Goal: Information Seeking & Learning: Learn about a topic

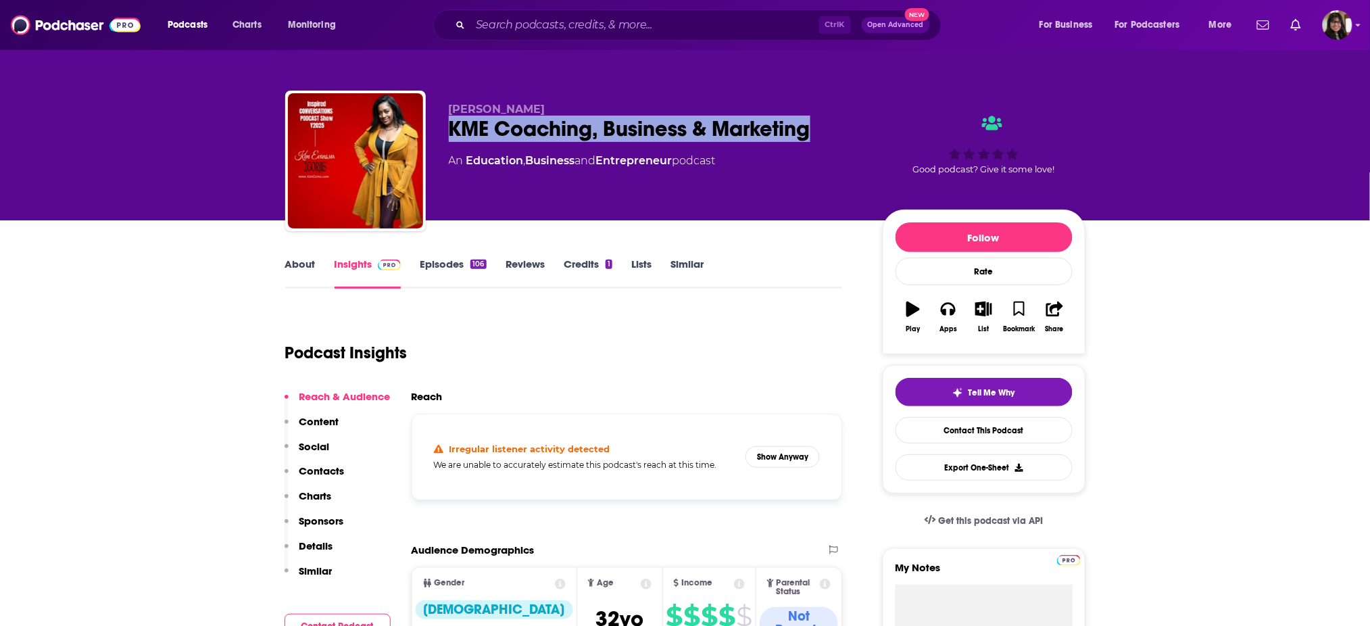
drag, startPoint x: 448, startPoint y: 135, endPoint x: 832, endPoint y: 126, distance: 384.5
click at [832, 126] on div "KME Coaching, Business & Marketing" at bounding box center [655, 129] width 412 height 26
copy h2 "KME Coaching, Business & Marketing"
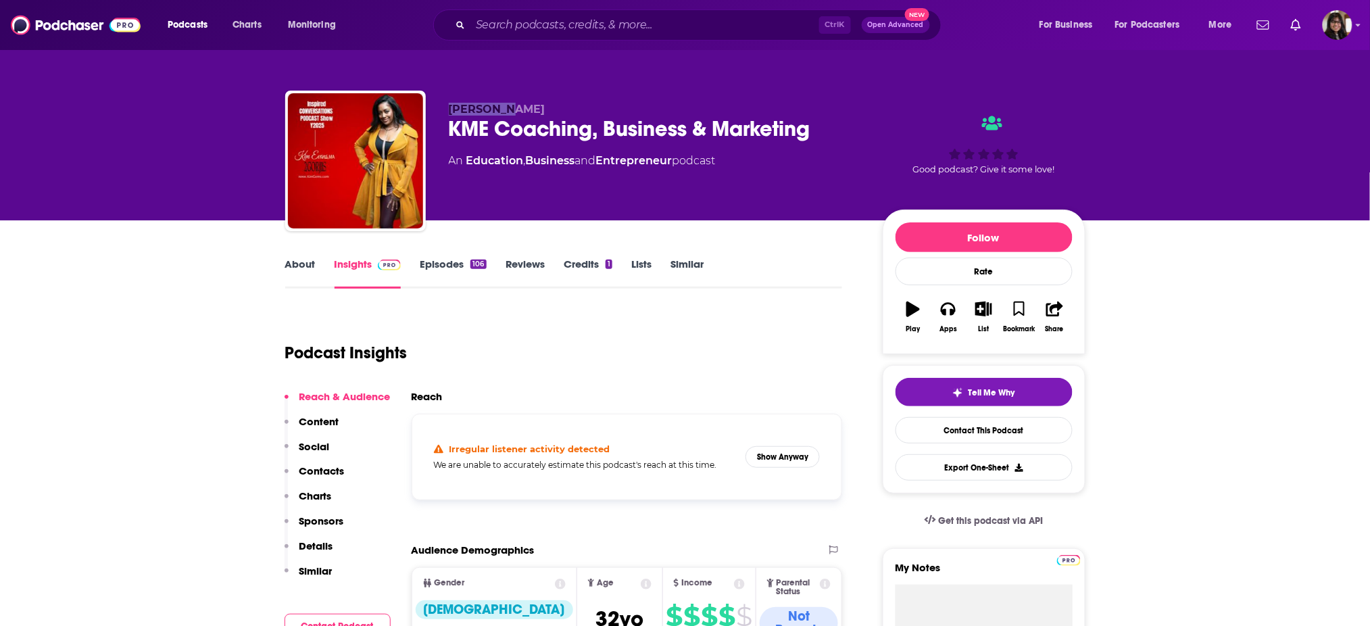
drag, startPoint x: 510, startPoint y: 107, endPoint x: 451, endPoint y: 113, distance: 59.8
click at [451, 113] on p "Kim Evans" at bounding box center [655, 109] width 412 height 13
copy span "Kim Evans"
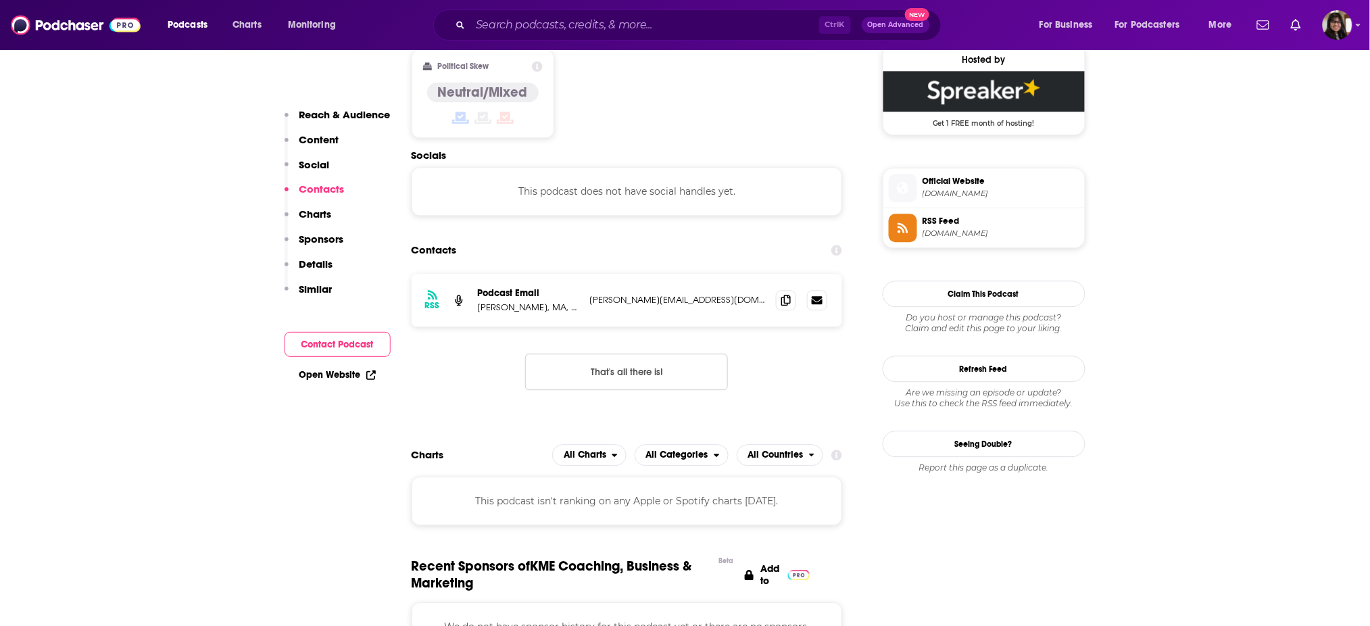
scroll to position [1117, 0]
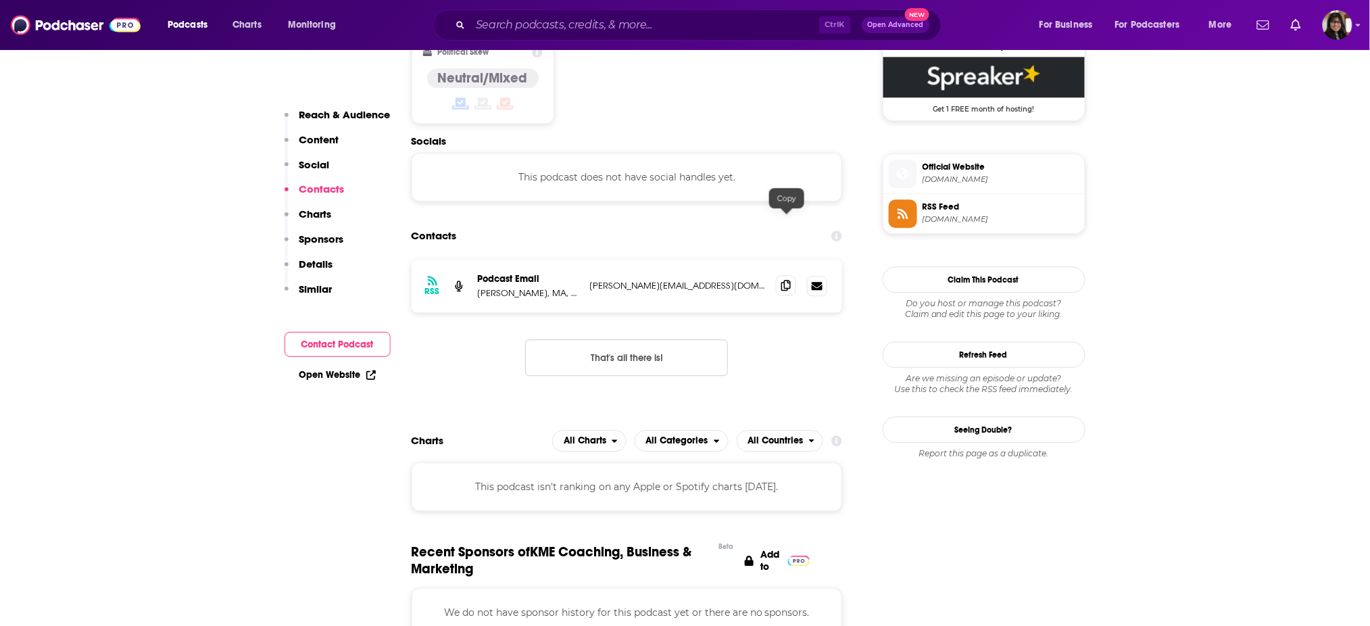
click at [777, 275] on span at bounding box center [786, 285] width 20 height 20
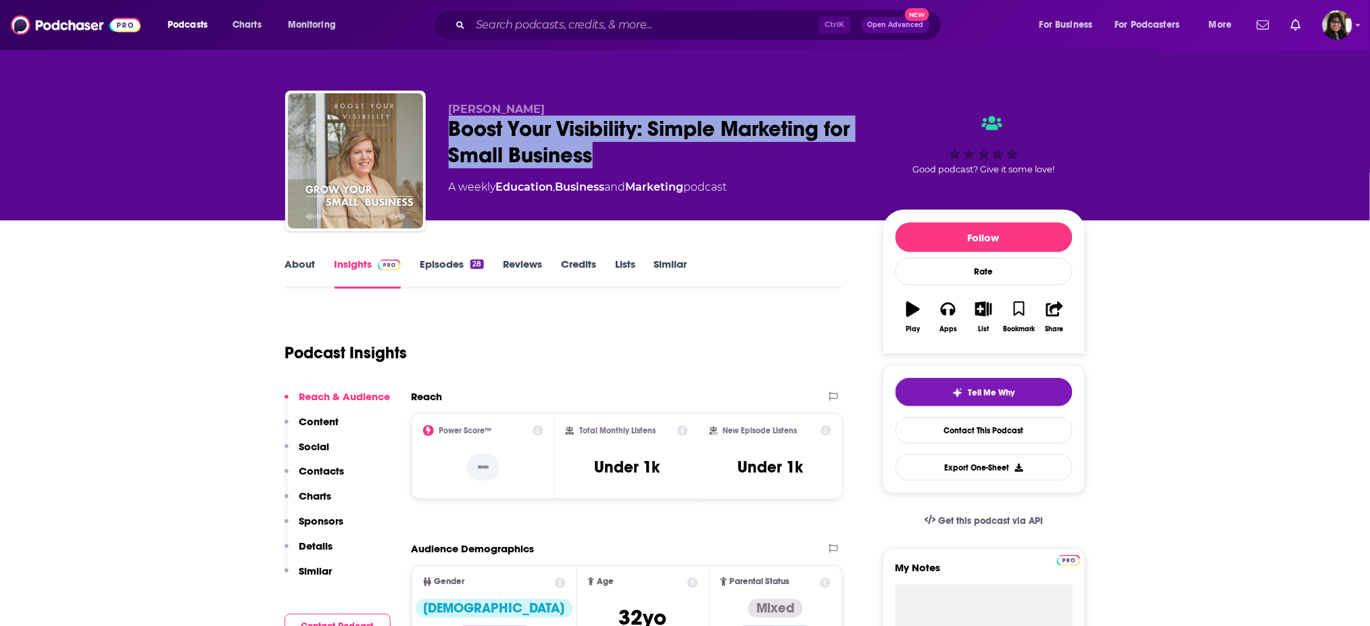
drag, startPoint x: 446, startPoint y: 124, endPoint x: 663, endPoint y: 163, distance: 220.9
click at [663, 163] on div "Brenda Eckhardt Boost Your Visibility: Simple Marketing for Small Business A we…" at bounding box center [685, 164] width 800 height 146
copy h2 "Boost Your Visibility: Simple Marketing for Small Business"
drag, startPoint x: 553, startPoint y: 105, endPoint x: 445, endPoint y: 109, distance: 107.5
click at [445, 109] on div "Brenda Eckhardt Boost Your Visibility: Simple Marketing for Small Business A we…" at bounding box center [685, 164] width 800 height 146
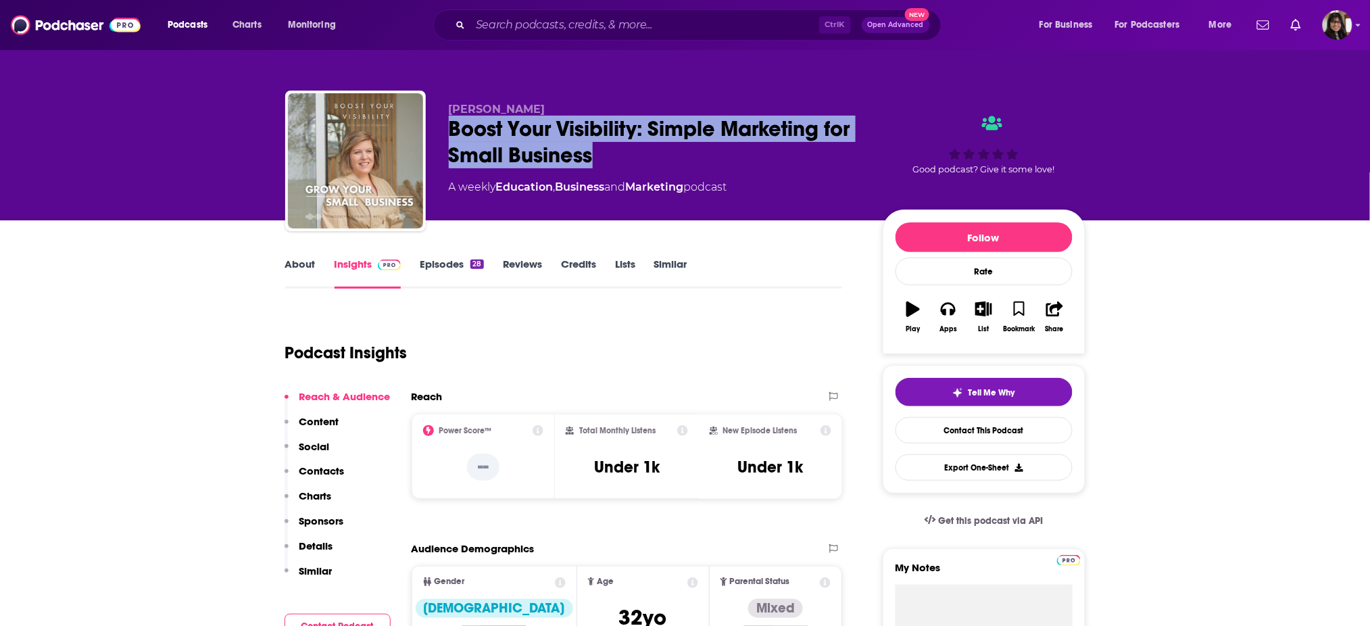
copy span "Brenda Eckhardt"
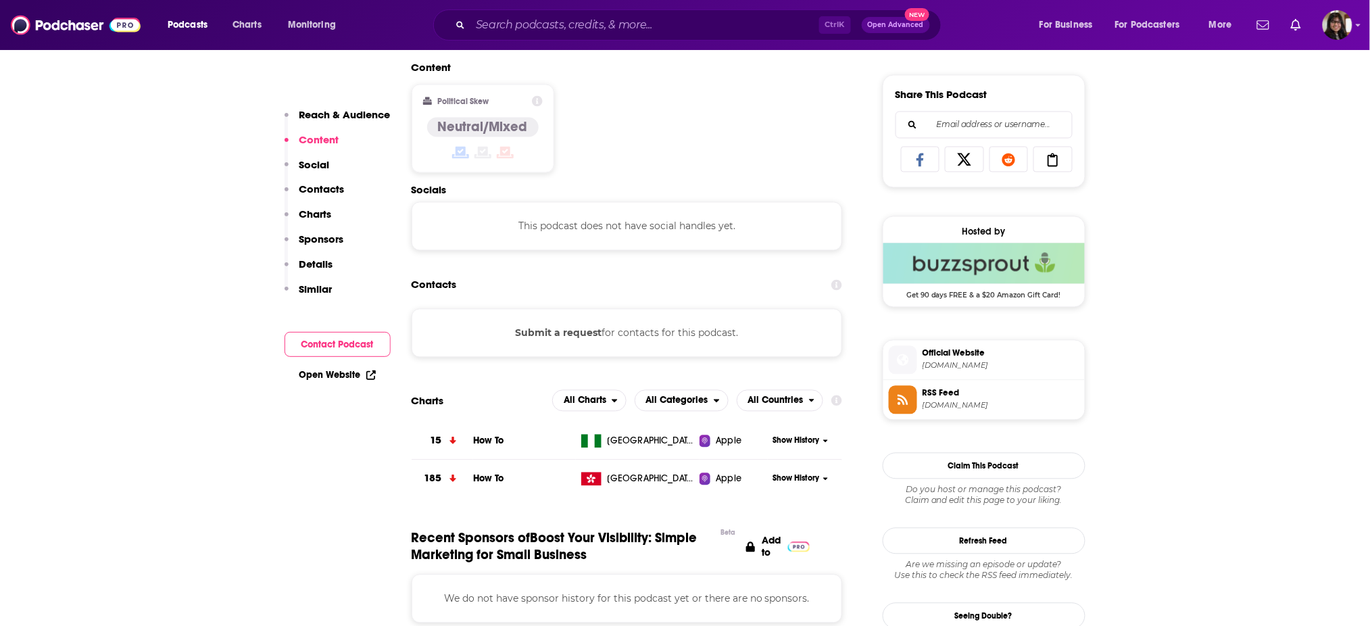
scroll to position [824, 0]
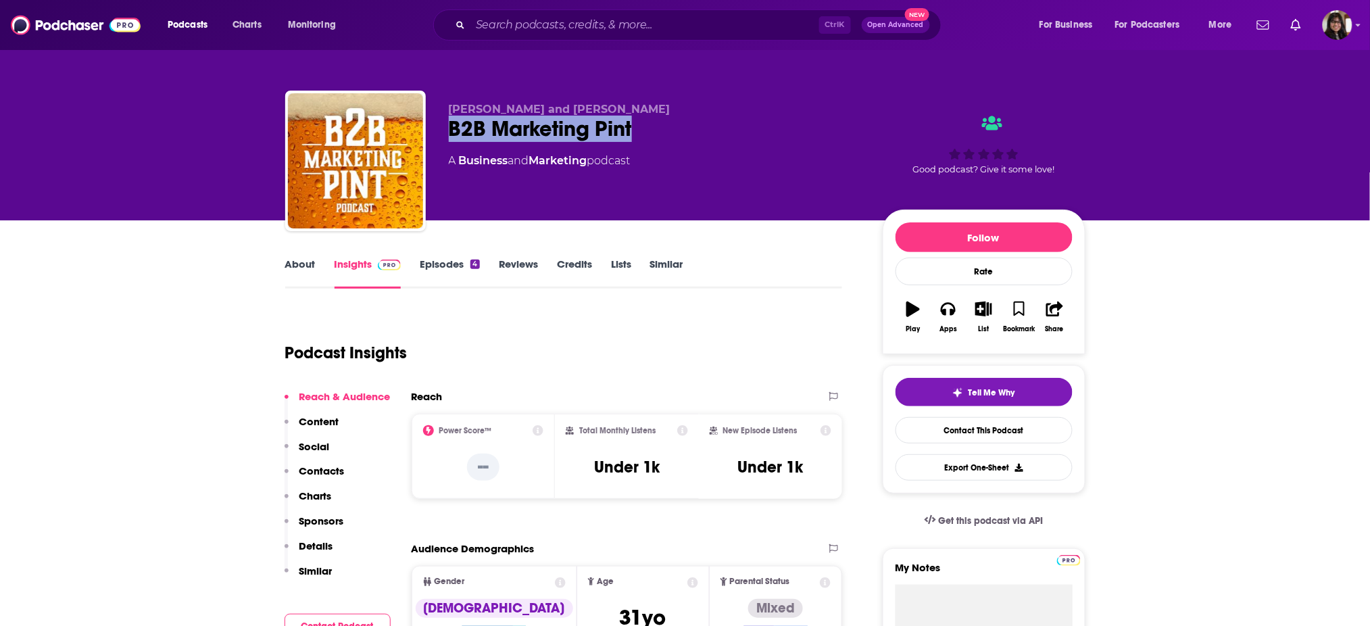
drag, startPoint x: 482, startPoint y: 125, endPoint x: 665, endPoint y: 130, distance: 182.5
click at [665, 130] on div "Brendan and Brian B2B Marketing Pint A Business and Marketing podcast Good podc…" at bounding box center [685, 164] width 800 height 146
copy h2 "B2B Marketing Pint"
drag, startPoint x: 559, startPoint y: 105, endPoint x: 424, endPoint y: 76, distance: 137.7
click at [424, 76] on div "Brendan and Brian B2B Marketing Pint A Business and Marketing podcast Good podc…" at bounding box center [685, 147] width 820 height 146
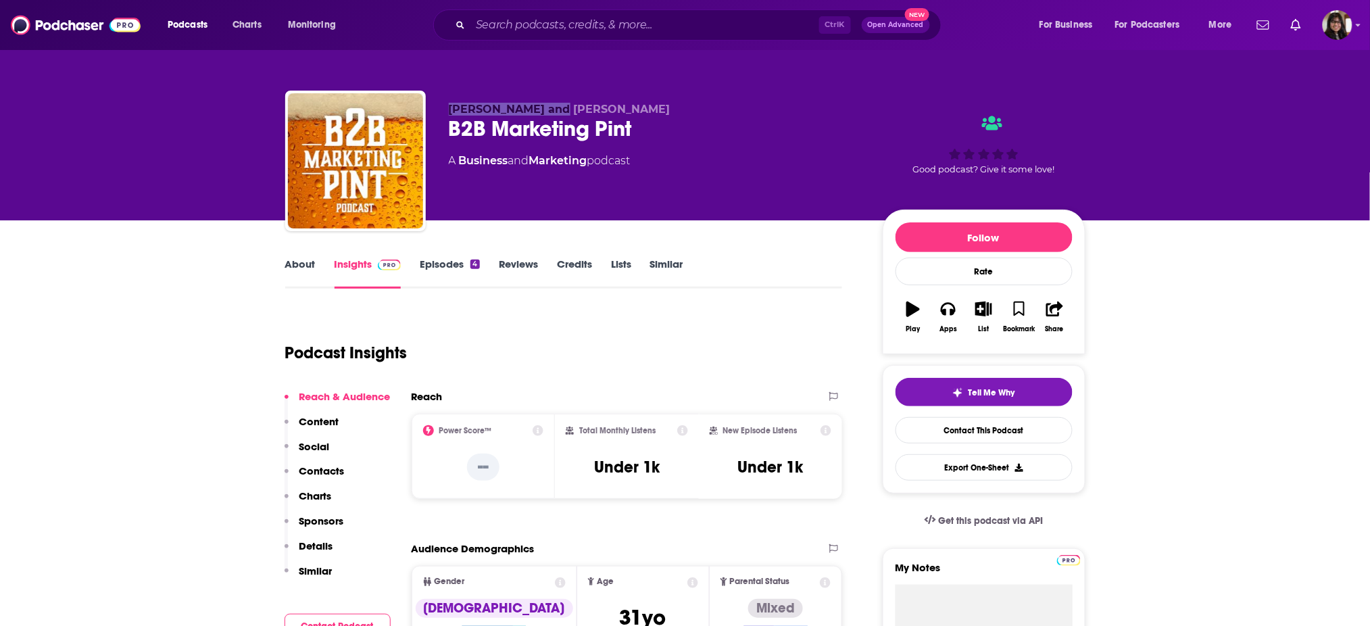
copy span "Brendan and Brian"
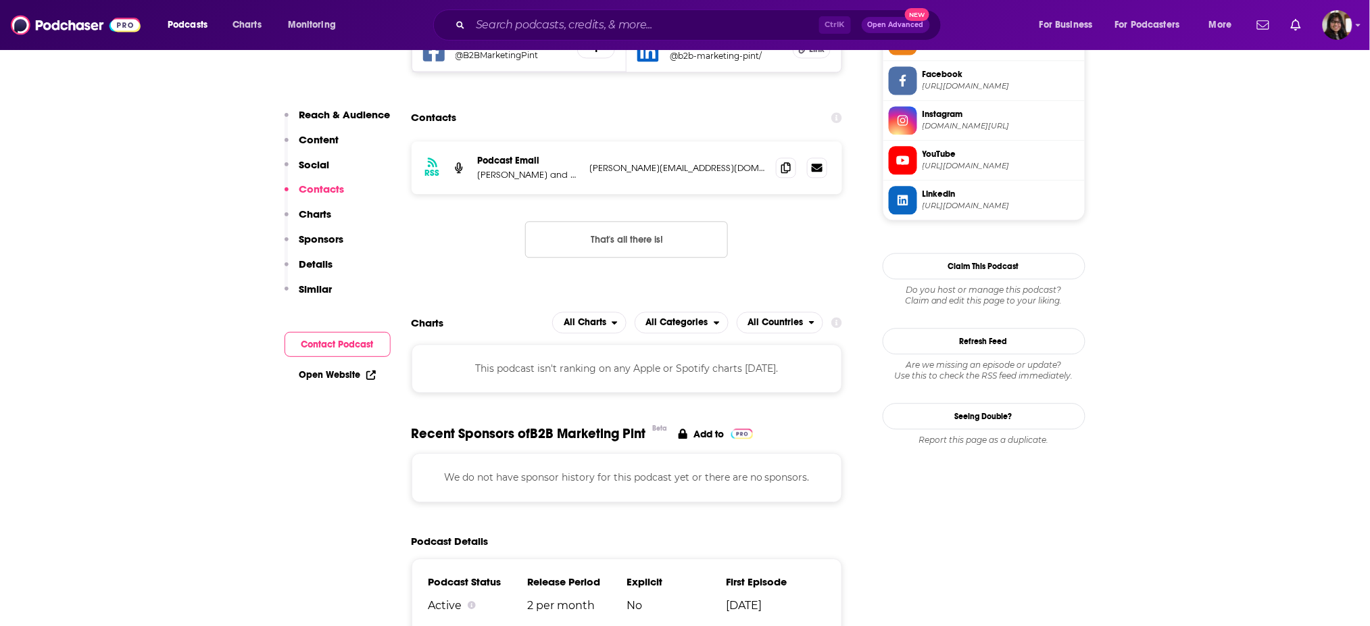
scroll to position [1060, 0]
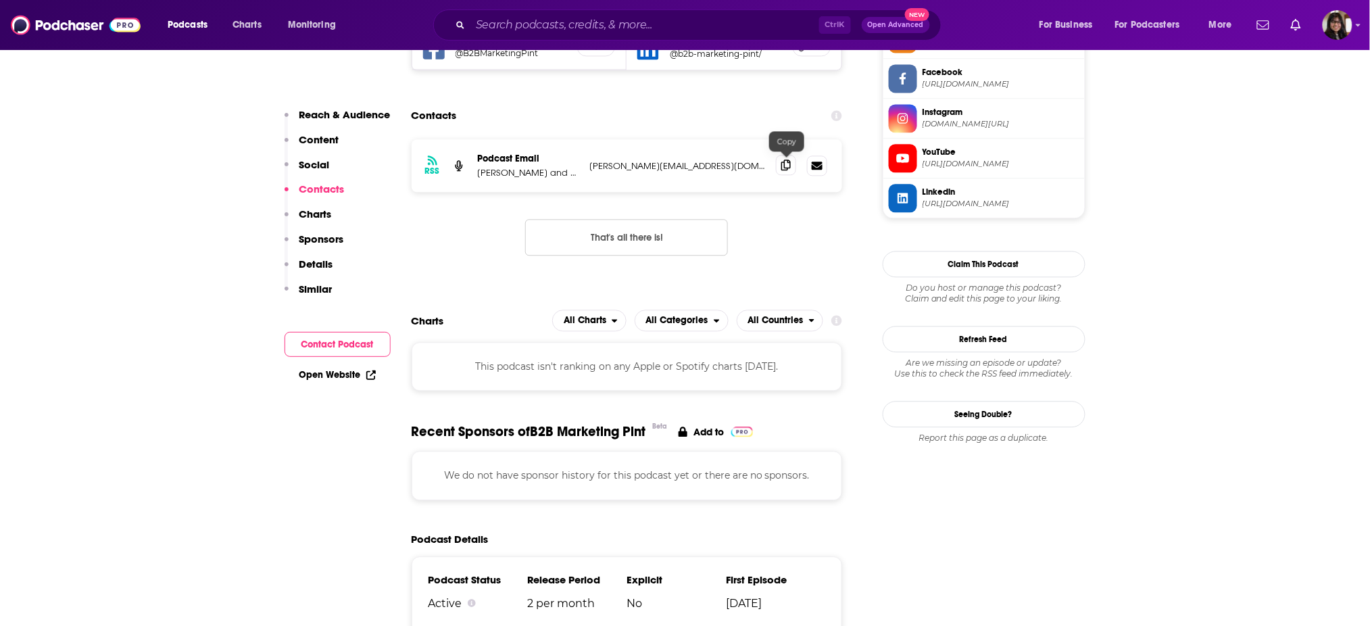
click at [776, 167] on span at bounding box center [786, 165] width 20 height 20
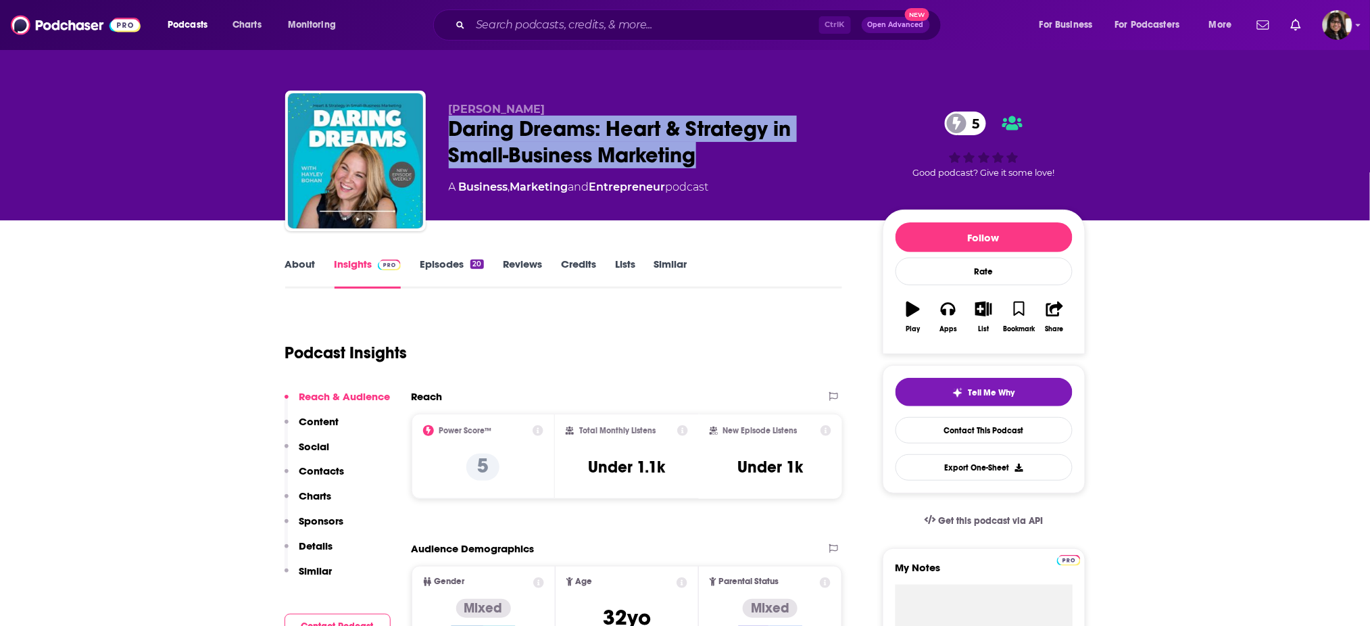
drag, startPoint x: 451, startPoint y: 137, endPoint x: 820, endPoint y: 165, distance: 369.3
click at [820, 165] on div "Hayley Bohan Daring Dreams: Heart & Strategy in Small-Business Marketing 5 A Bu…" at bounding box center [685, 164] width 800 height 146
copy h2 "Daring Dreams: Heart & Strategy in Small-Business Marketing"
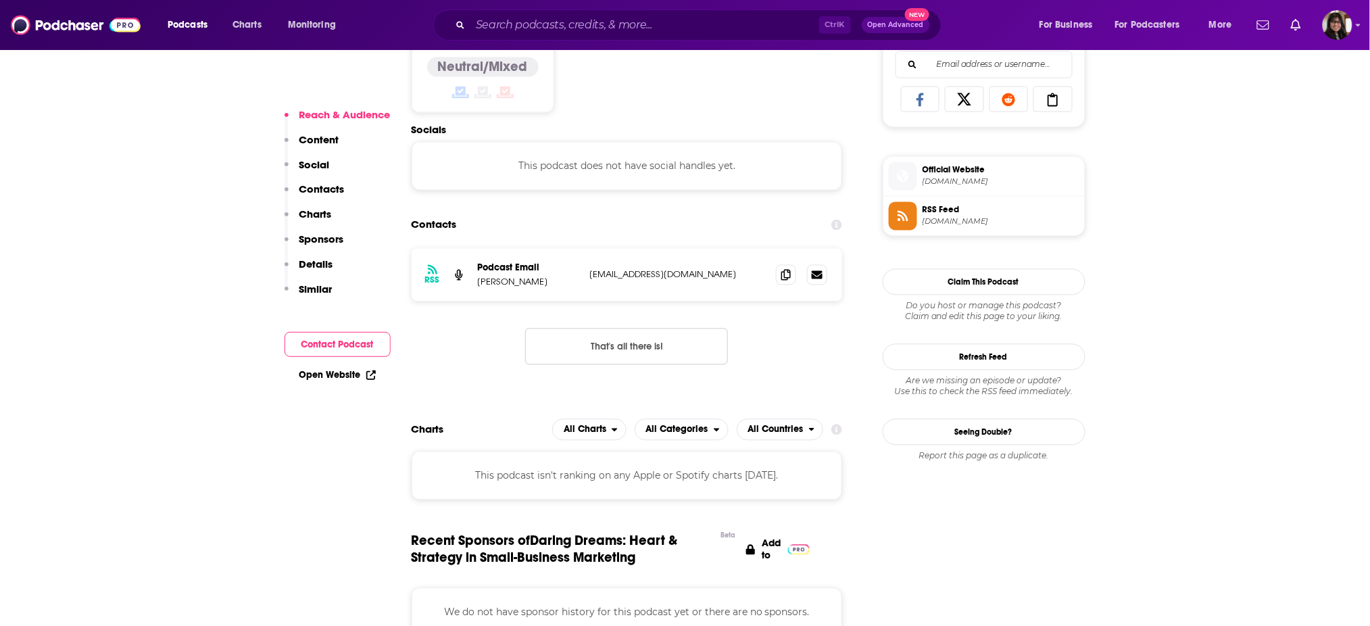
scroll to position [889, 0]
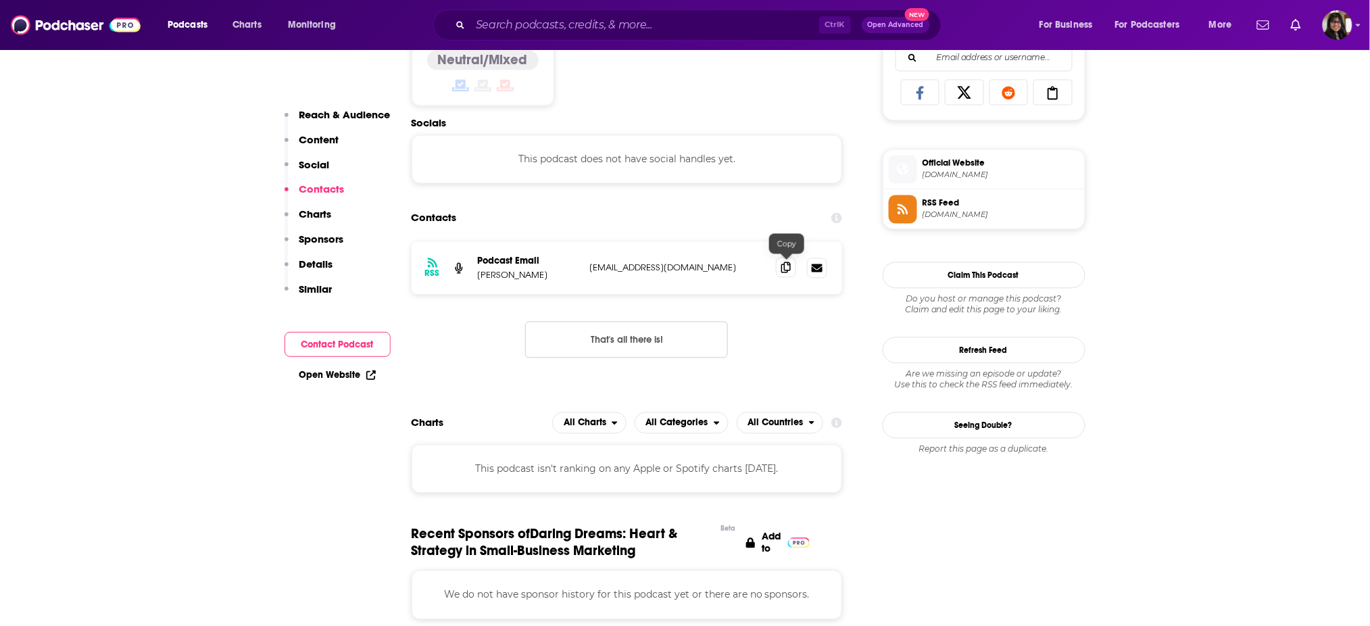
click at [782, 268] on icon at bounding box center [785, 267] width 9 height 11
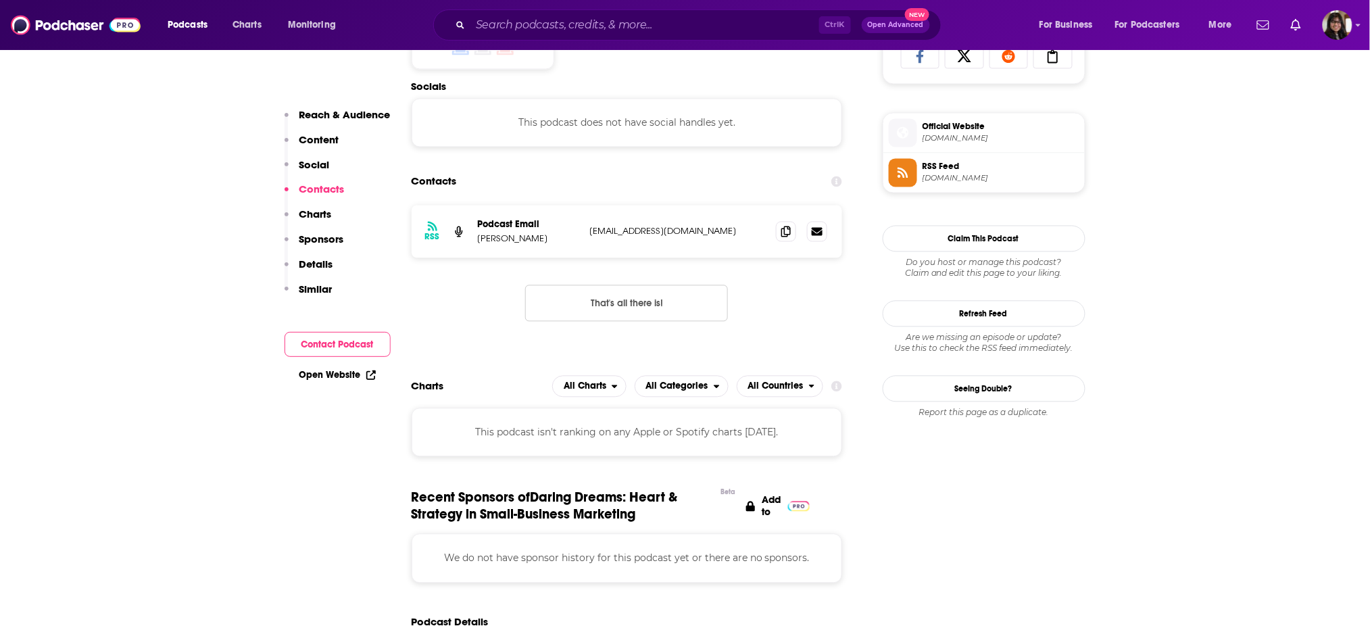
scroll to position [938, 0]
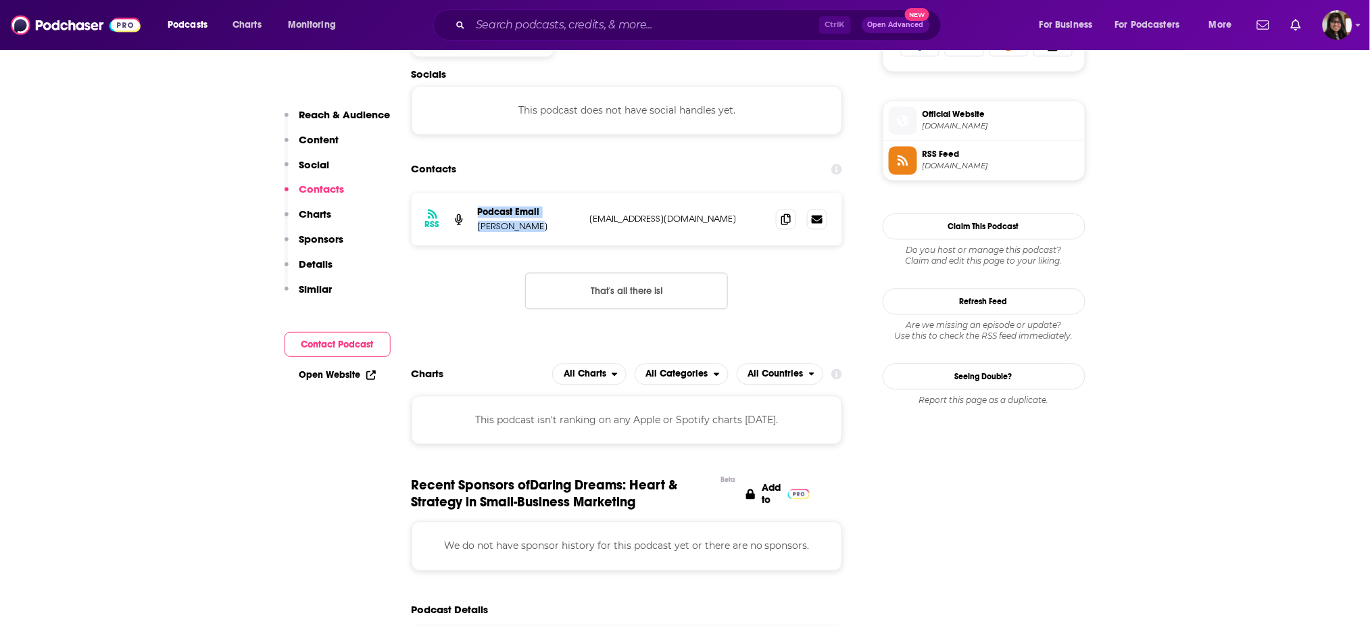
drag, startPoint x: 533, startPoint y: 230, endPoint x: 471, endPoint y: 222, distance: 62.7
click at [471, 222] on div "RSS Podcast Email Hayley Bohan hayley@marketingonpurpose.ca hayley@marketingonp…" at bounding box center [626, 219] width 431 height 53
click at [478, 224] on p "Hayley Bohan" at bounding box center [528, 225] width 101 height 11
drag, startPoint x: 477, startPoint y: 224, endPoint x: 534, endPoint y: 226, distance: 56.8
click at [534, 226] on p "Hayley Bohan" at bounding box center [528, 225] width 101 height 11
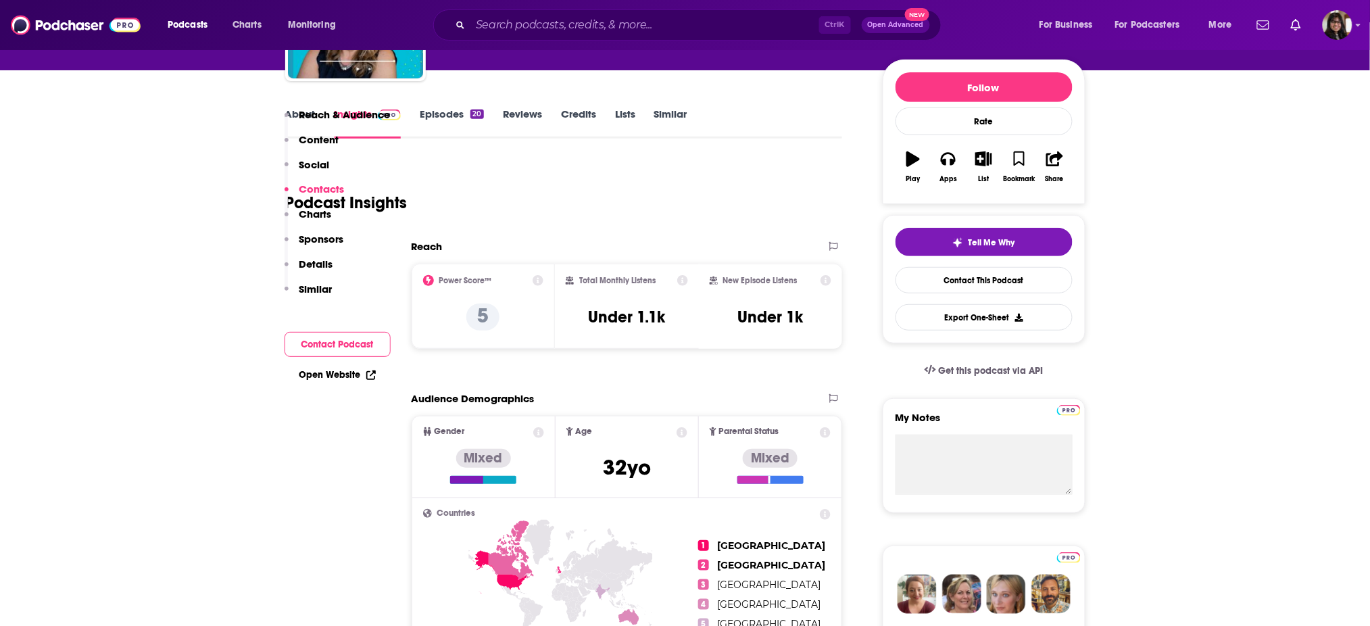
scroll to position [0, 0]
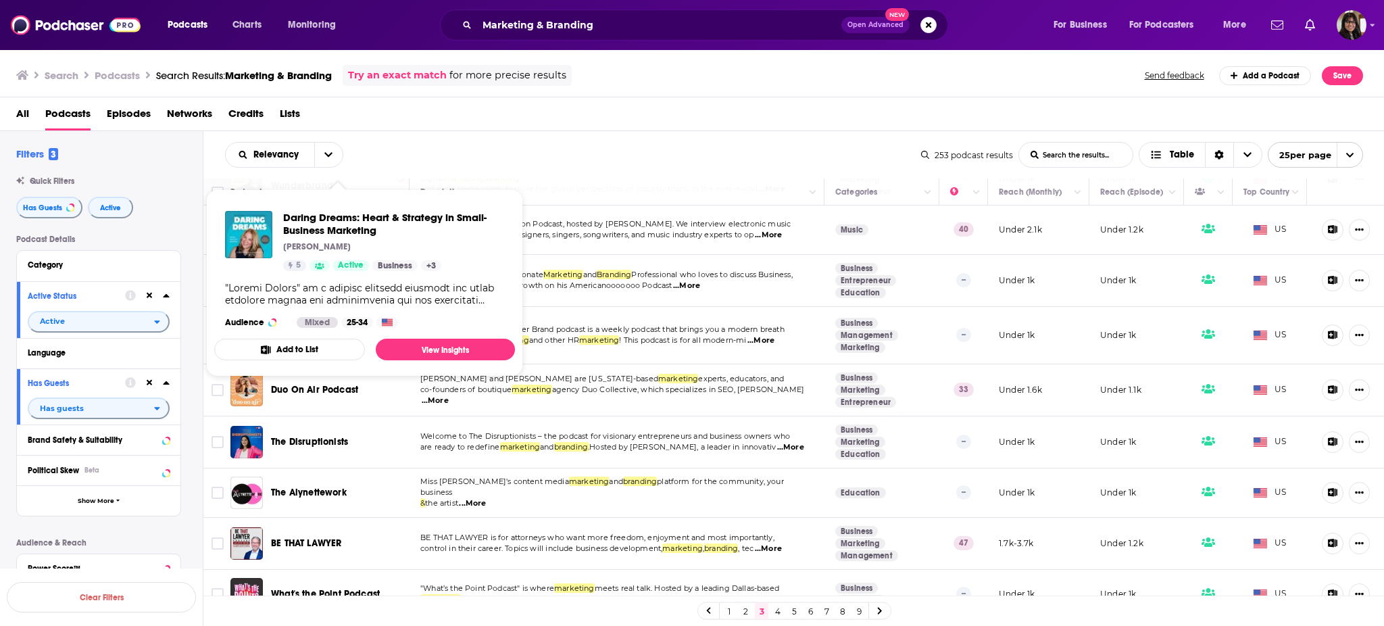
scroll to position [916, 0]
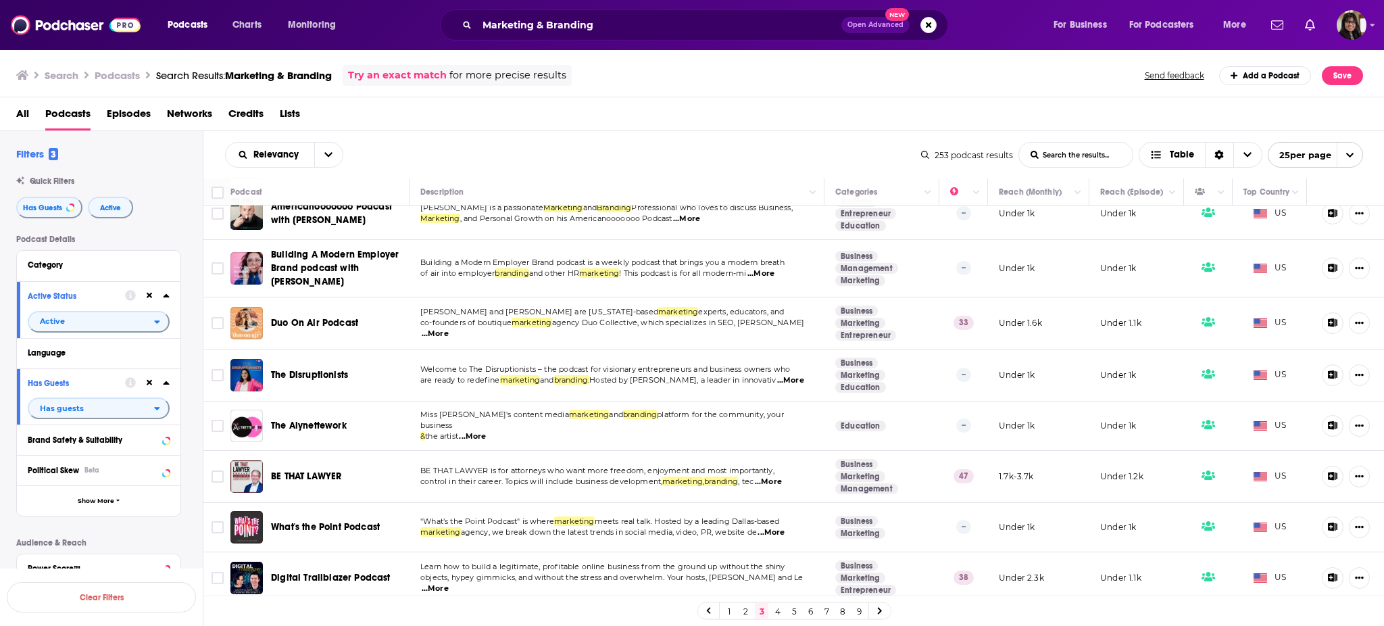
click at [515, 145] on div "Relevancy List Search Input Search the results... Table" at bounding box center [573, 155] width 696 height 26
click at [770, 612] on div "1 2 3 4 5 6 7 8 9" at bounding box center [794, 611] width 194 height 18
click at [774, 613] on link "4" at bounding box center [778, 611] width 14 height 16
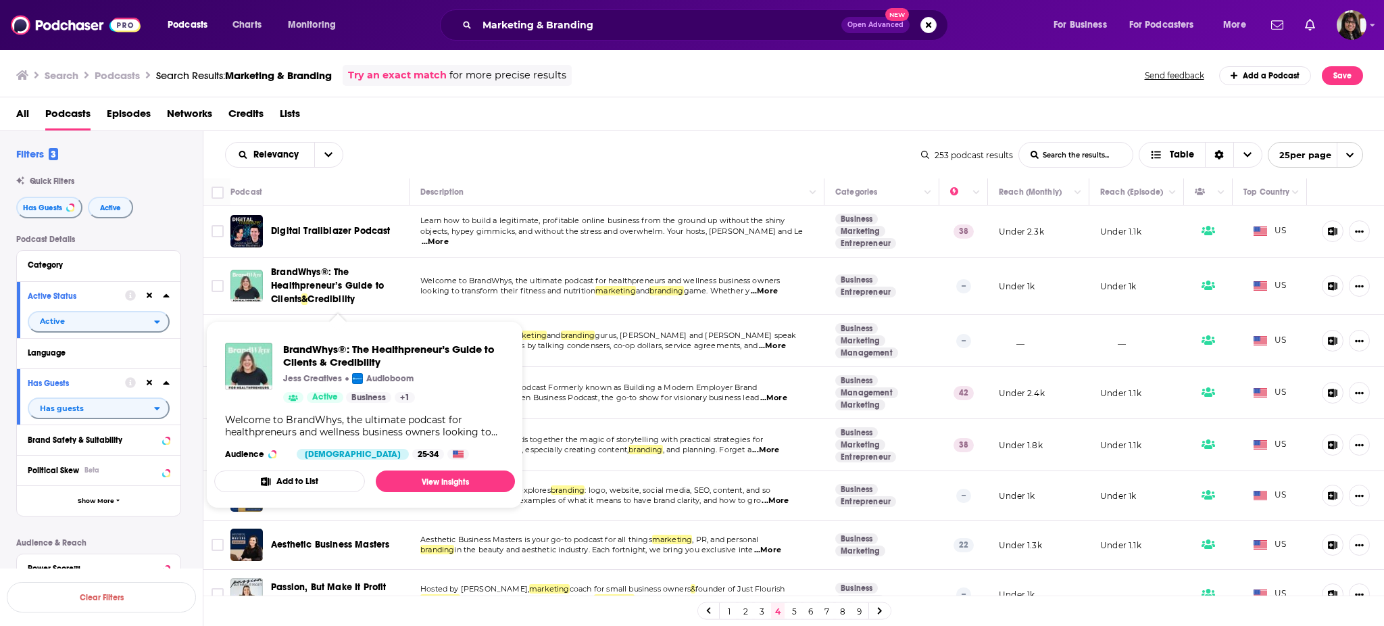
click at [311, 277] on span "BrandWhys®: The Healthpreneur’s Guide to Clients" at bounding box center [327, 285] width 113 height 39
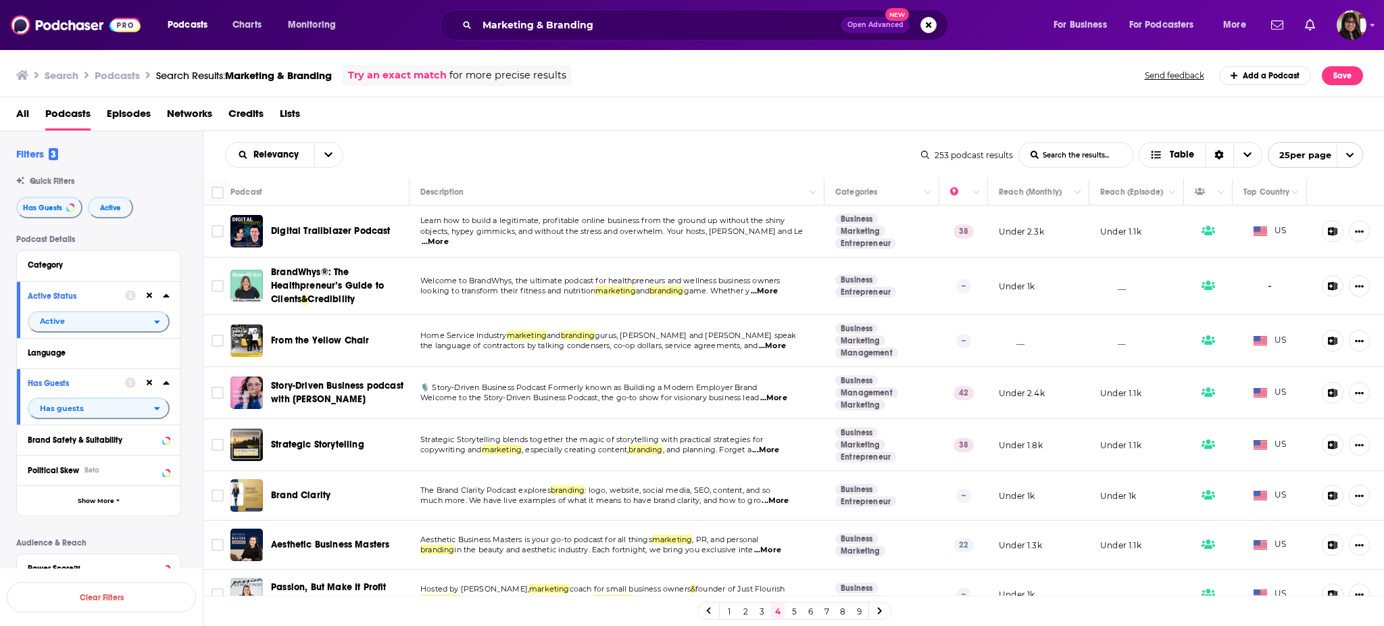
click at [654, 97] on div "All Podcasts Episodes Networks Credits Lists" at bounding box center [692, 114] width 1384 height 34
click at [793, 613] on link "5" at bounding box center [794, 611] width 14 height 16
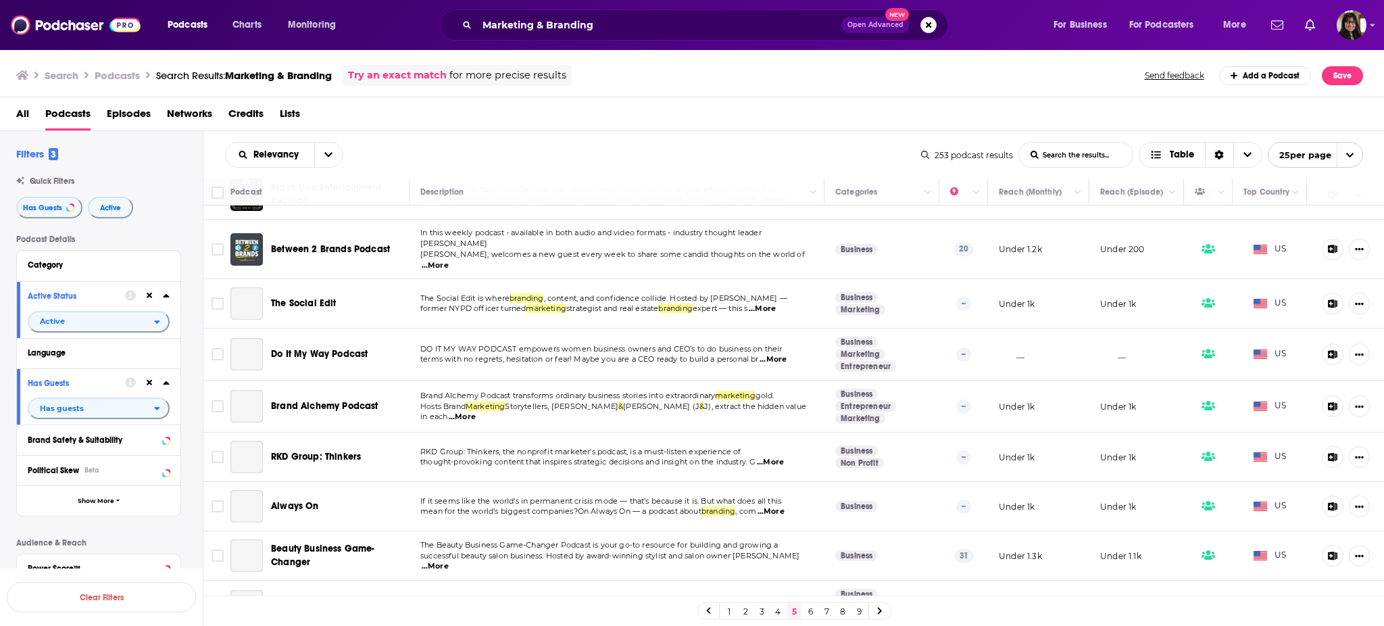
scroll to position [382, 0]
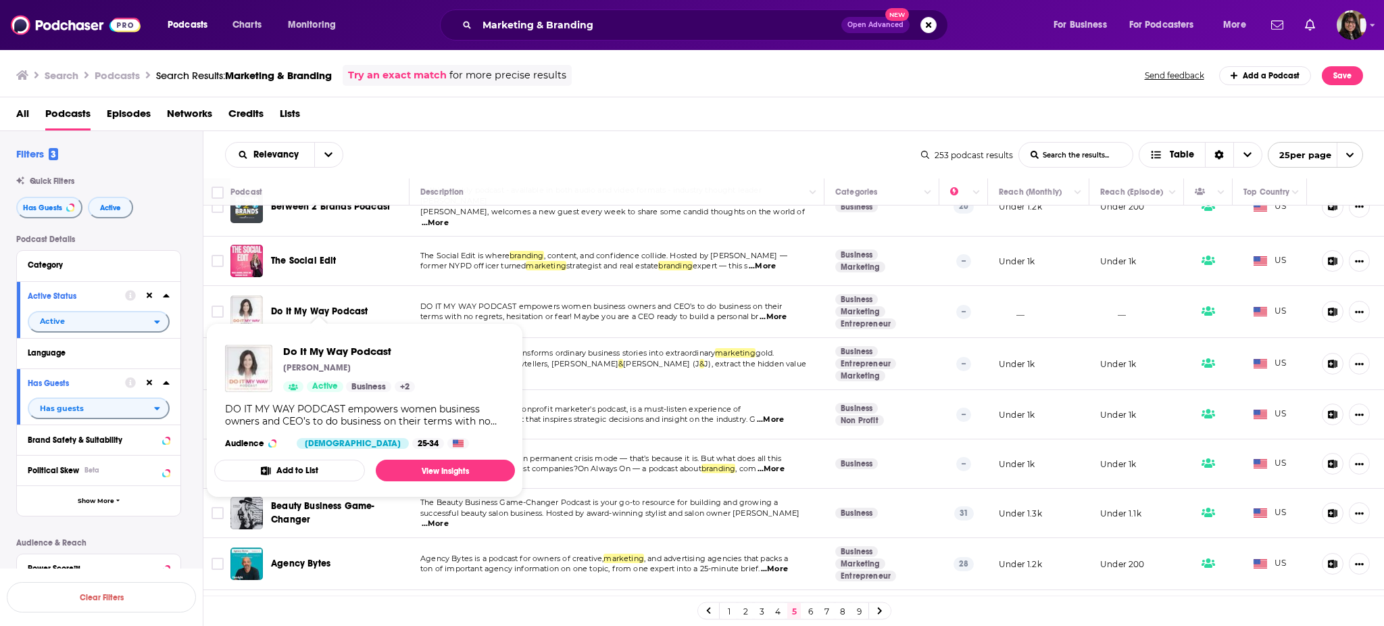
click at [309, 305] on span "Do It My Way Podcast" at bounding box center [319, 310] width 97 height 11
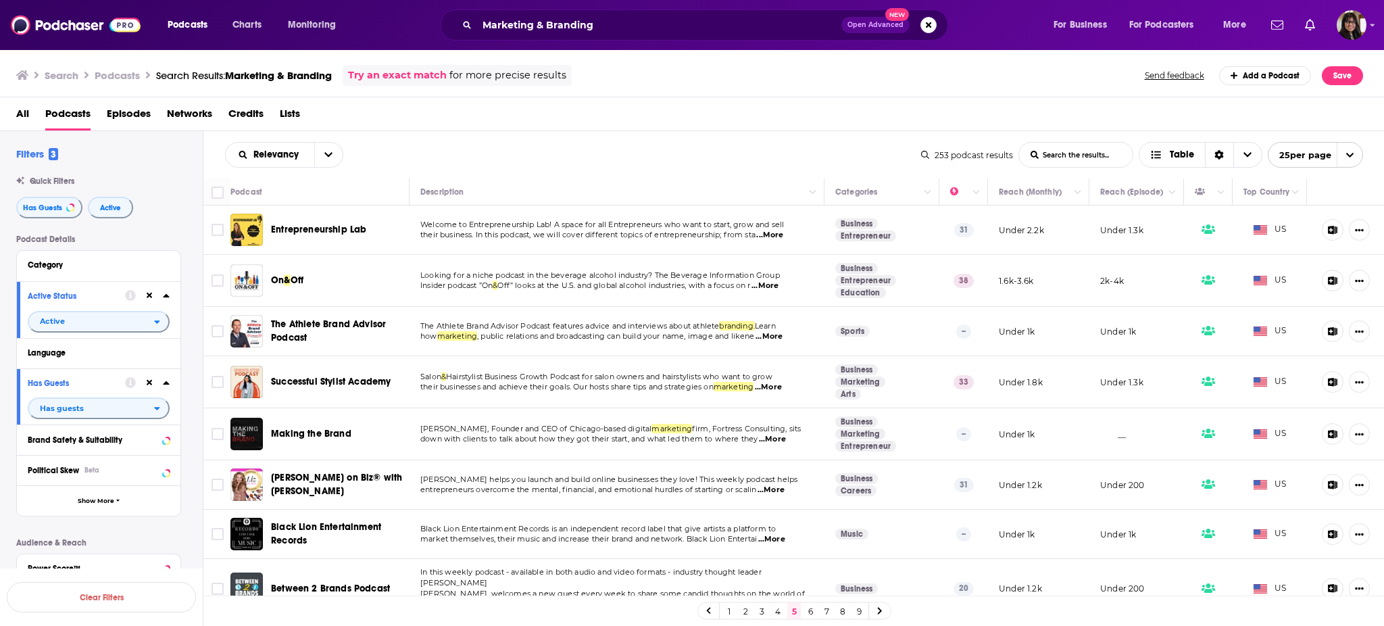
drag, startPoint x: 316, startPoint y: 383, endPoint x: 278, endPoint y: 430, distance: 61.0
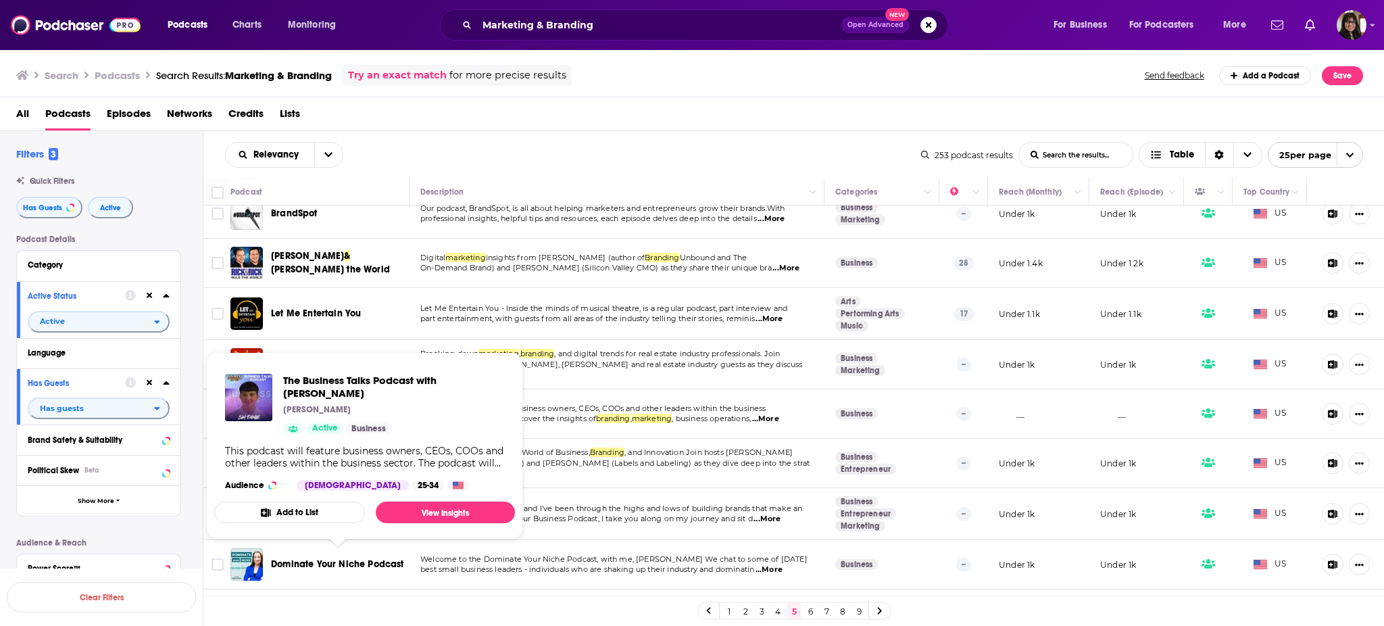
scroll to position [862, 0]
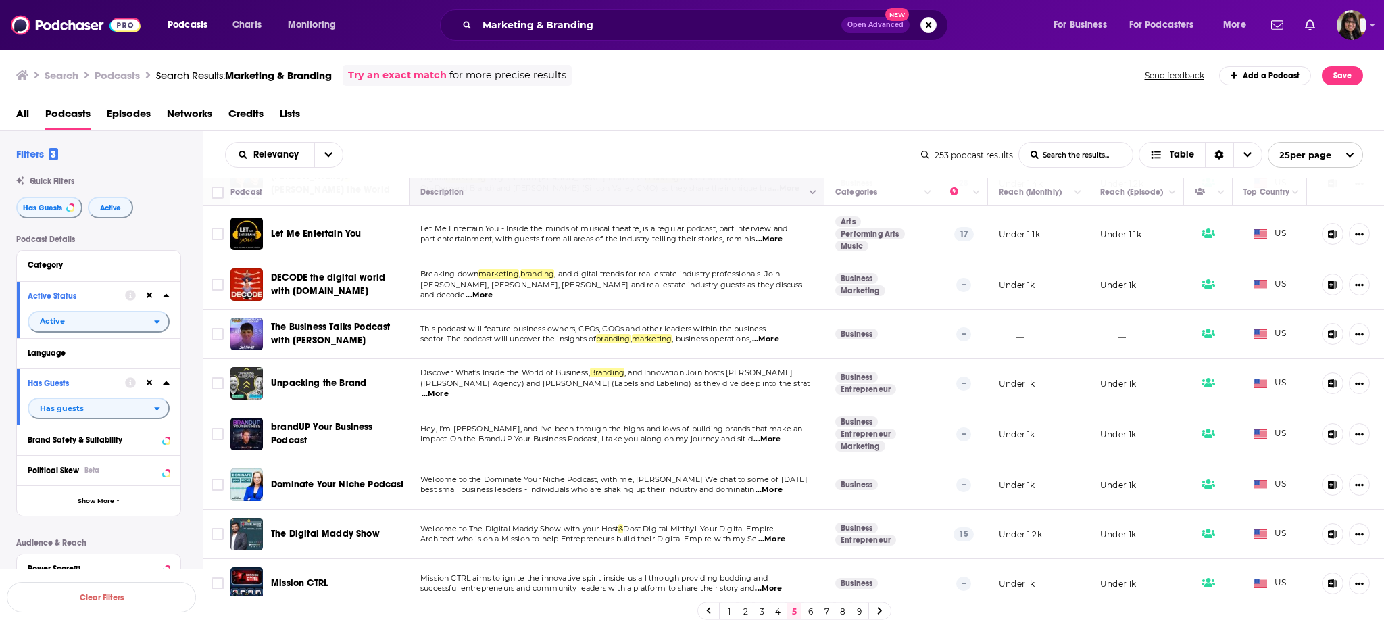
click at [808, 611] on link "6" at bounding box center [810, 611] width 14 height 16
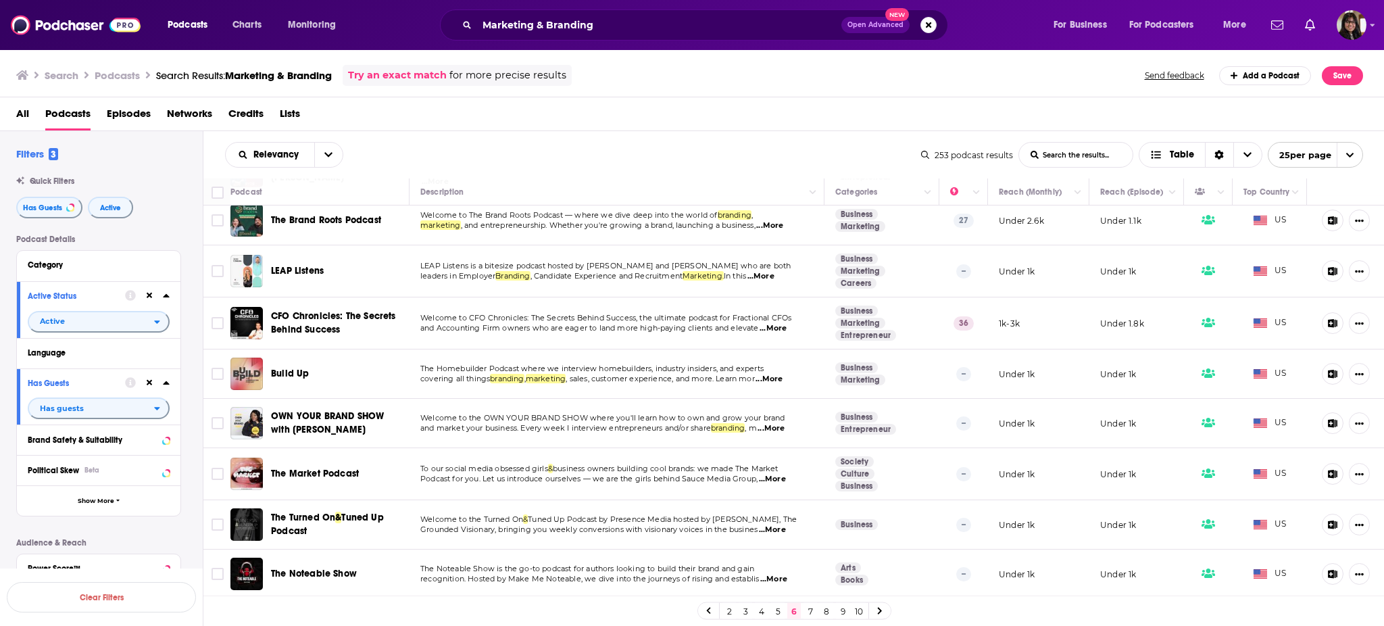
scroll to position [162, 0]
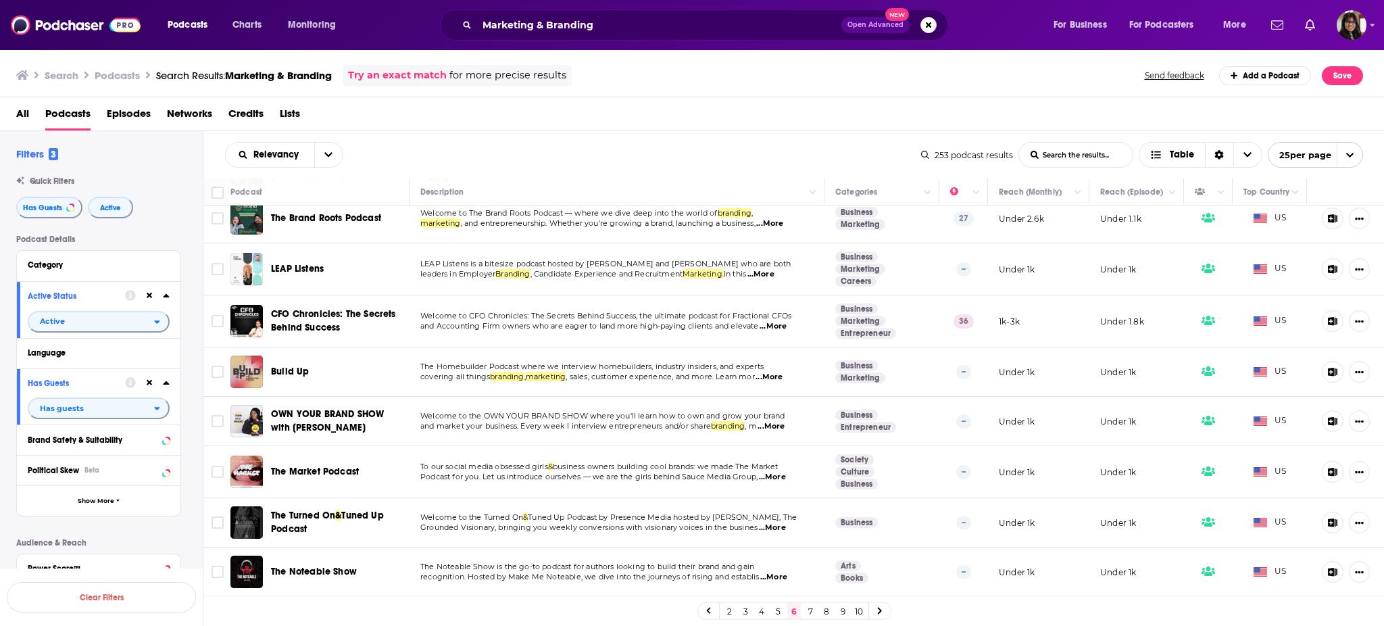
drag, startPoint x: 327, startPoint y: 406, endPoint x: 301, endPoint y: 418, distance: 28.7
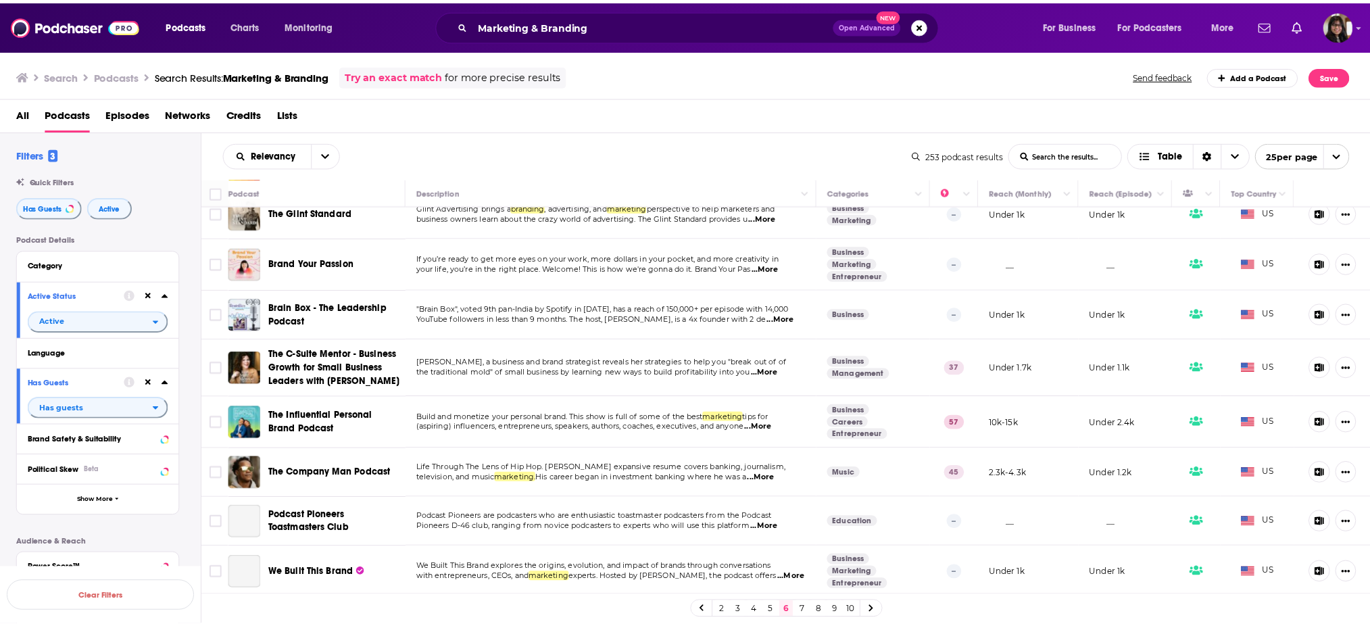
scroll to position [872, 0]
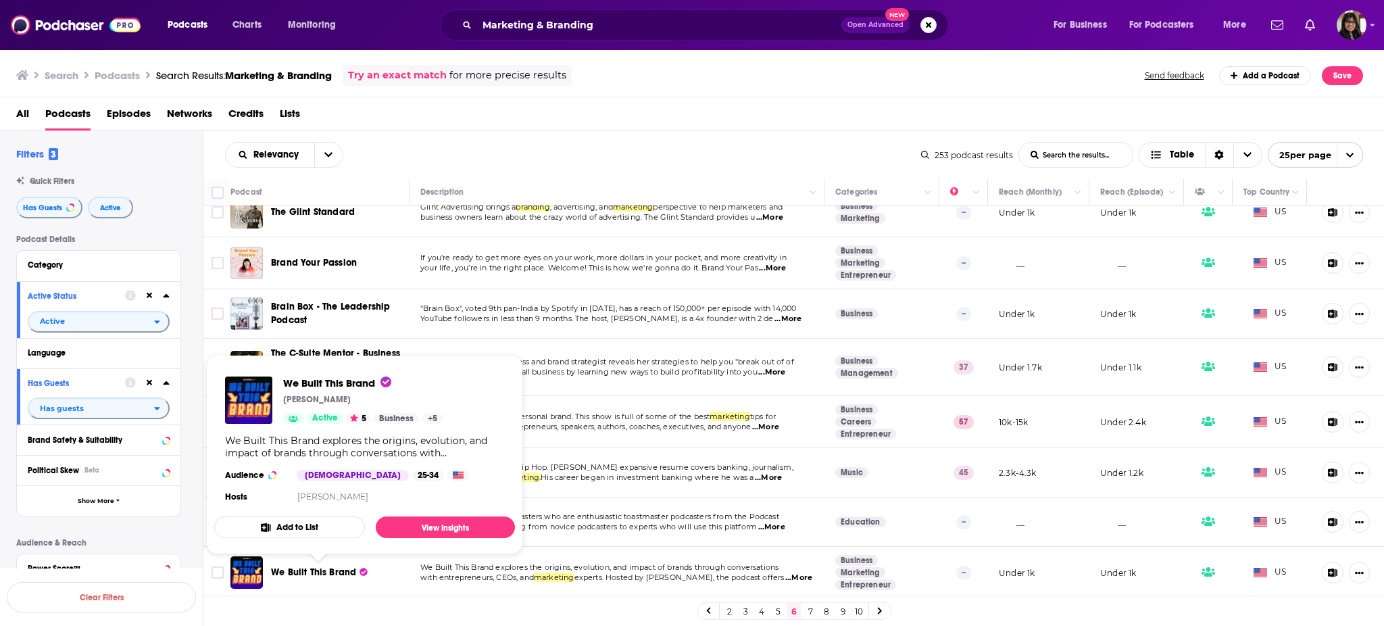
click at [339, 567] on span "We Built This Brand" at bounding box center [313, 571] width 85 height 11
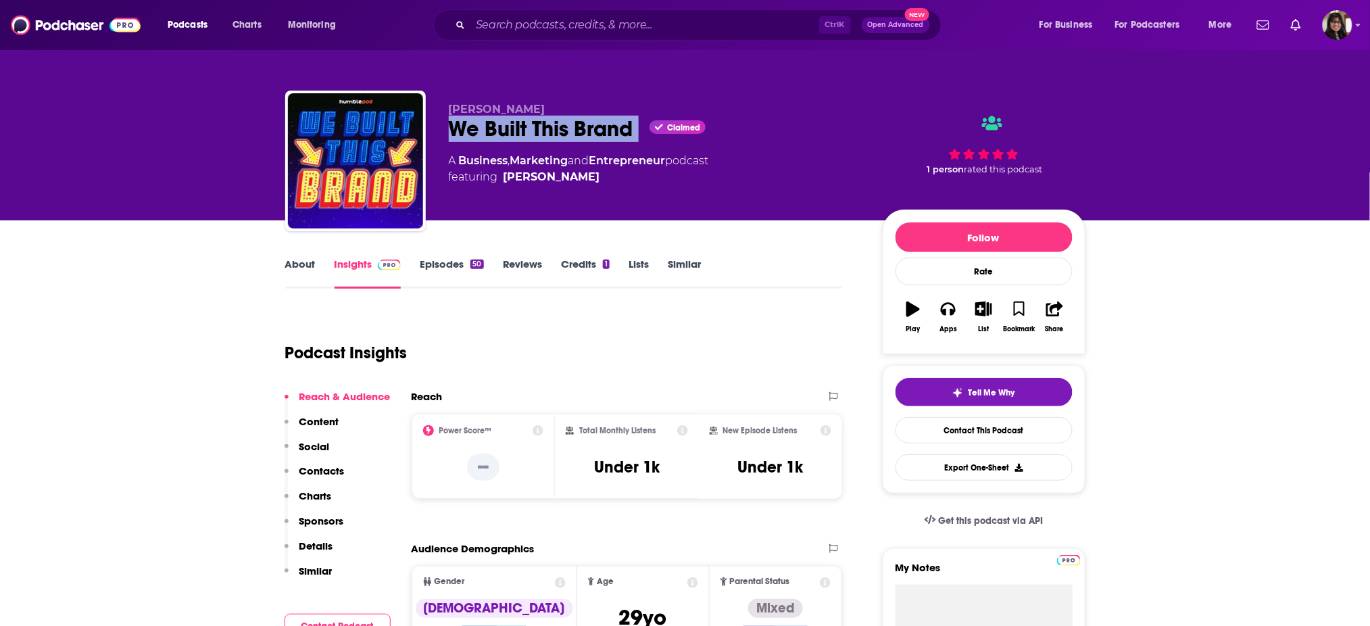
drag, startPoint x: 449, startPoint y: 122, endPoint x: 645, endPoint y: 118, distance: 195.3
click at [645, 118] on div "We Built This Brand Claimed" at bounding box center [655, 129] width 412 height 26
copy div "We Built This Brand"
drag, startPoint x: 451, startPoint y: 102, endPoint x: 507, endPoint y: 109, distance: 56.5
click at [507, 109] on p "Chris Hill" at bounding box center [655, 109] width 412 height 13
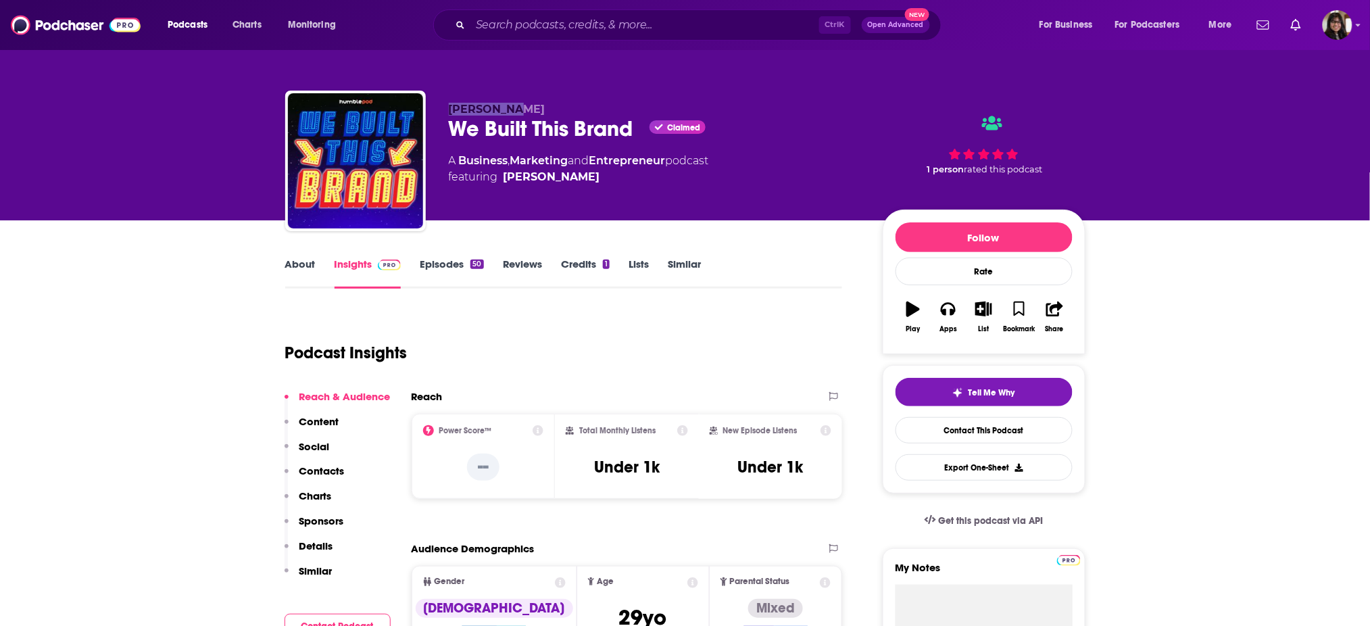
copy span "Chris Hill"
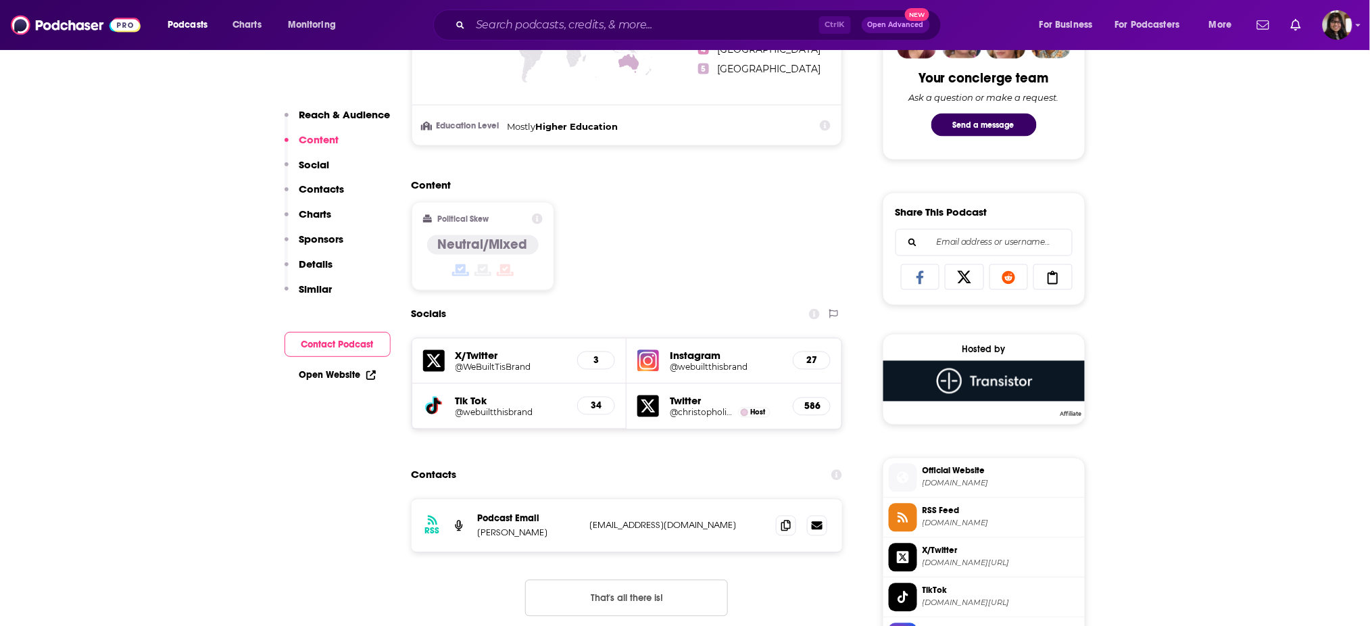
scroll to position [829, 0]
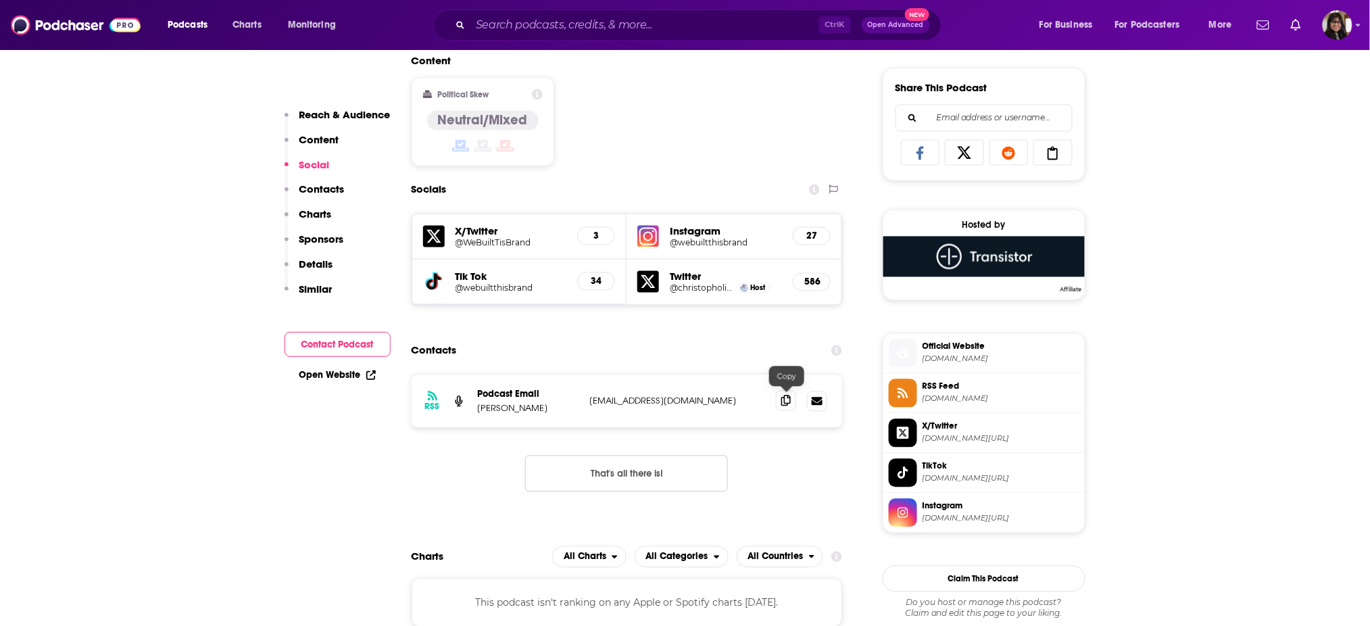
click at [786, 398] on icon at bounding box center [785, 400] width 9 height 11
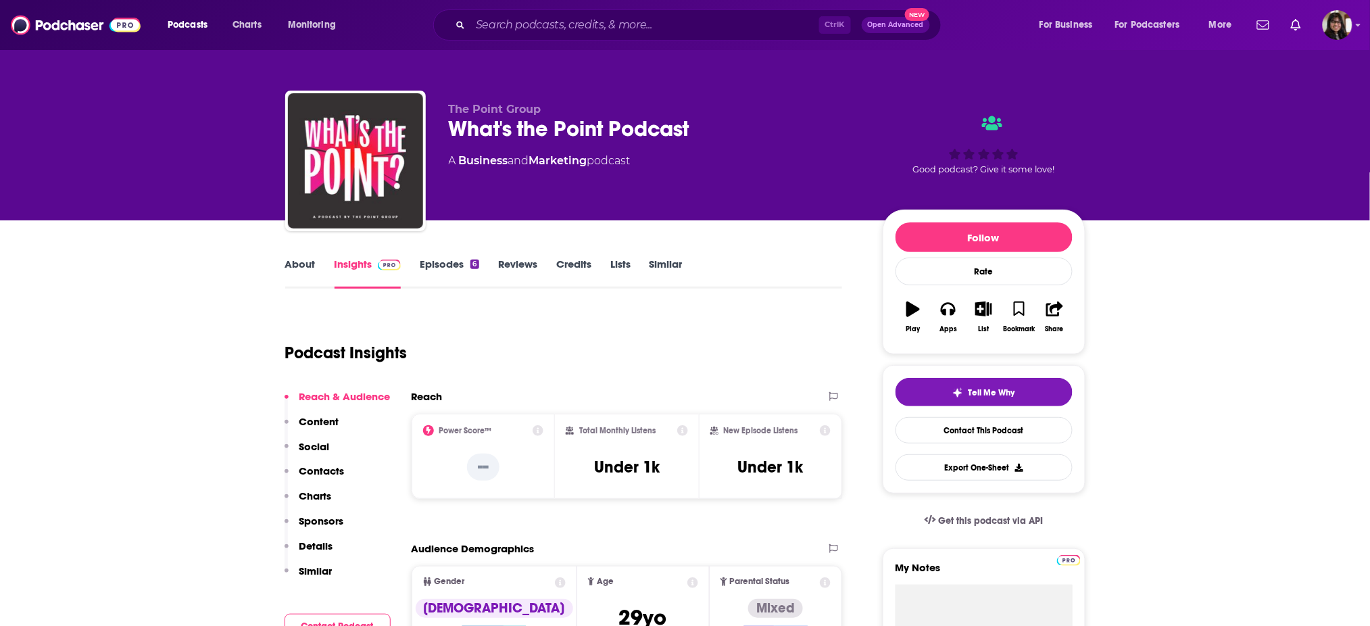
drag, startPoint x: 447, startPoint y: 132, endPoint x: 726, endPoint y: 151, distance: 279.6
click at [726, 151] on div "The Point Group What's the Point Podcast A Business and Marketing podcast Good …" at bounding box center [685, 164] width 800 height 146
click at [726, 151] on div "The Point Group What's the Point Podcast A Business and Marketing podcast" at bounding box center [655, 157] width 412 height 108
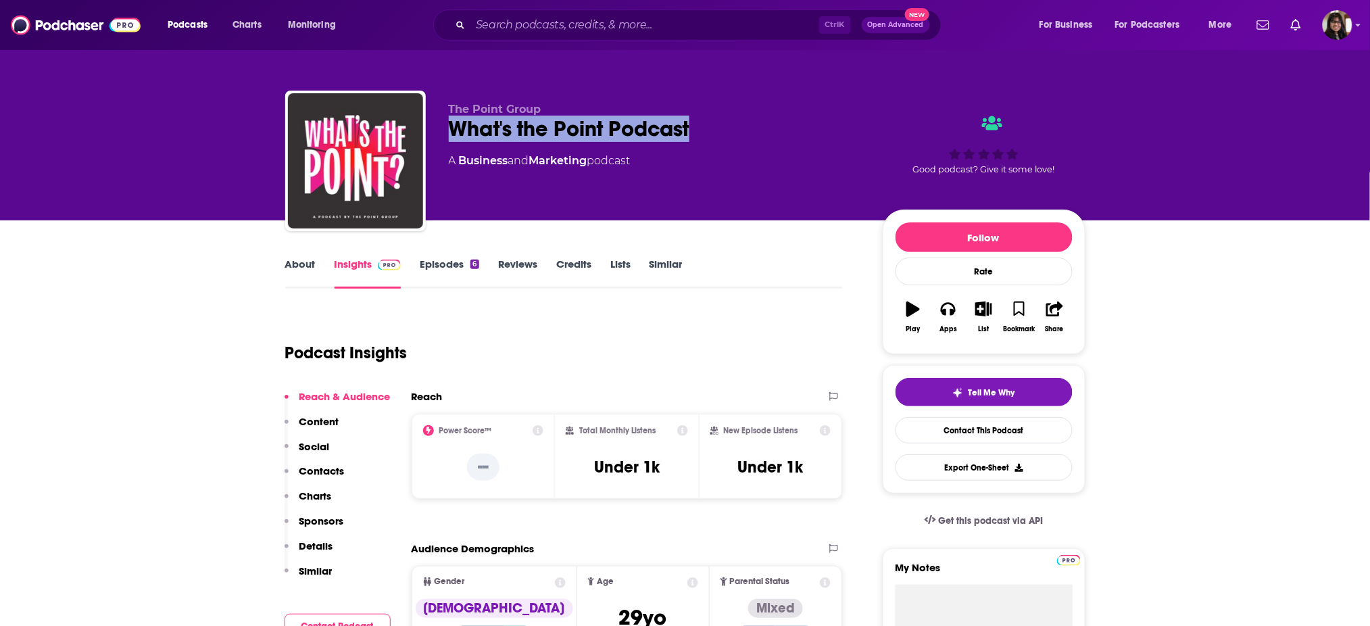
drag, startPoint x: 691, startPoint y: 125, endPoint x: 444, endPoint y: 124, distance: 246.6
click at [444, 124] on div "The Point Group What's the Point Podcast A Business and Marketing podcast Good …" at bounding box center [685, 164] width 800 height 146
copy h2 "What's the Point Podcast"
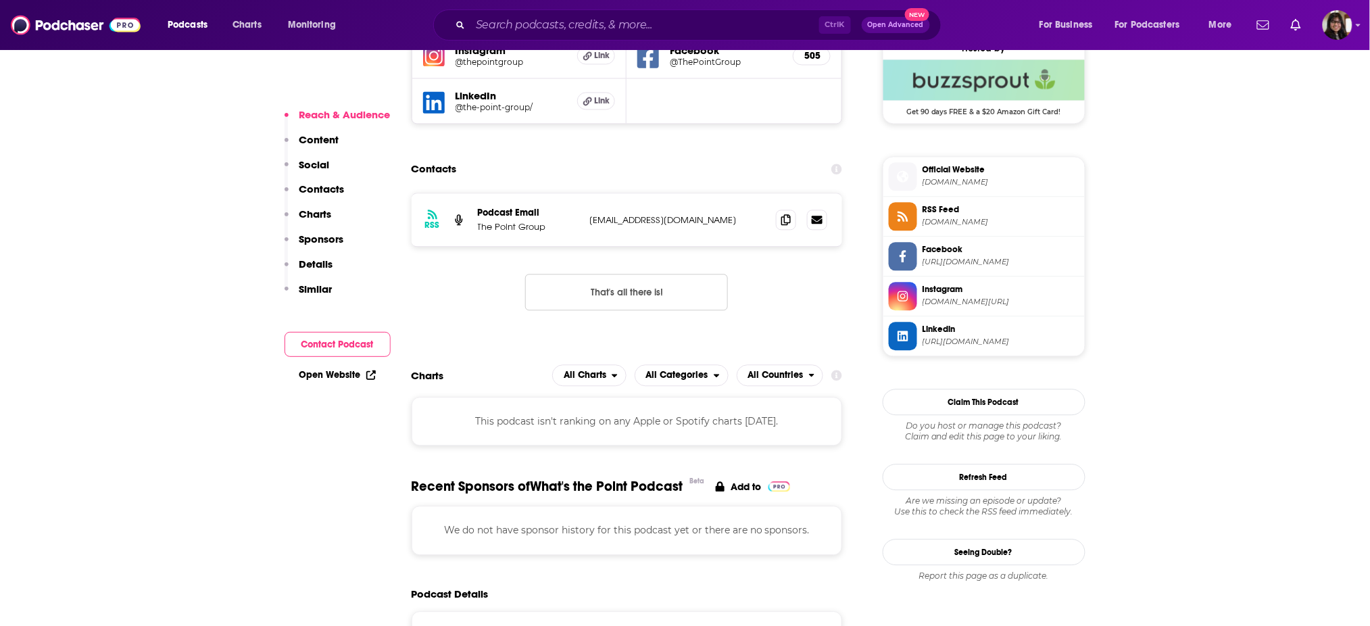
scroll to position [1024, 0]
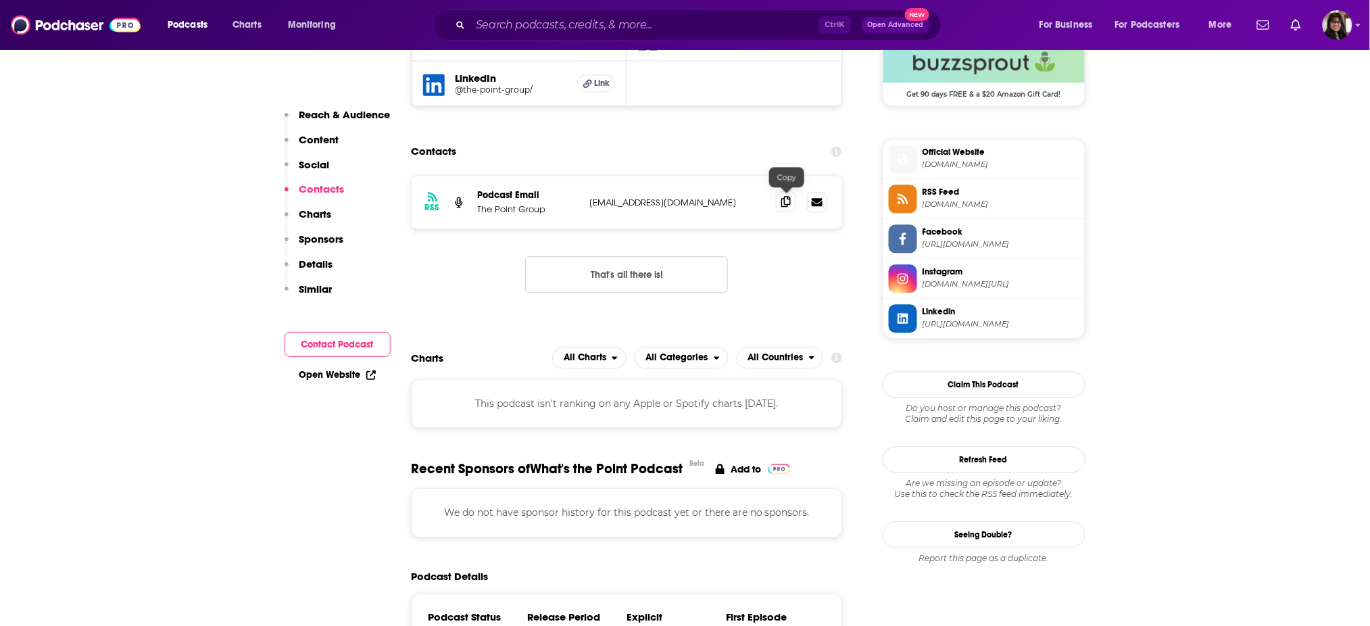
click at [786, 198] on icon at bounding box center [785, 201] width 9 height 11
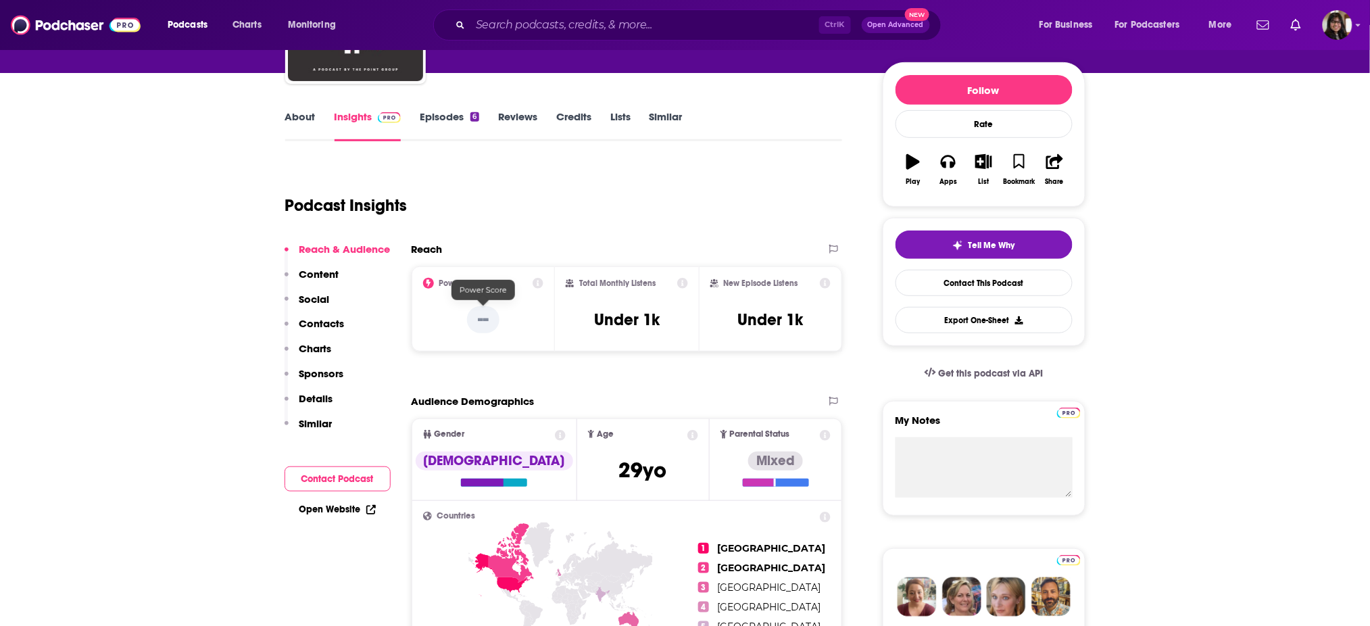
scroll to position [0, 0]
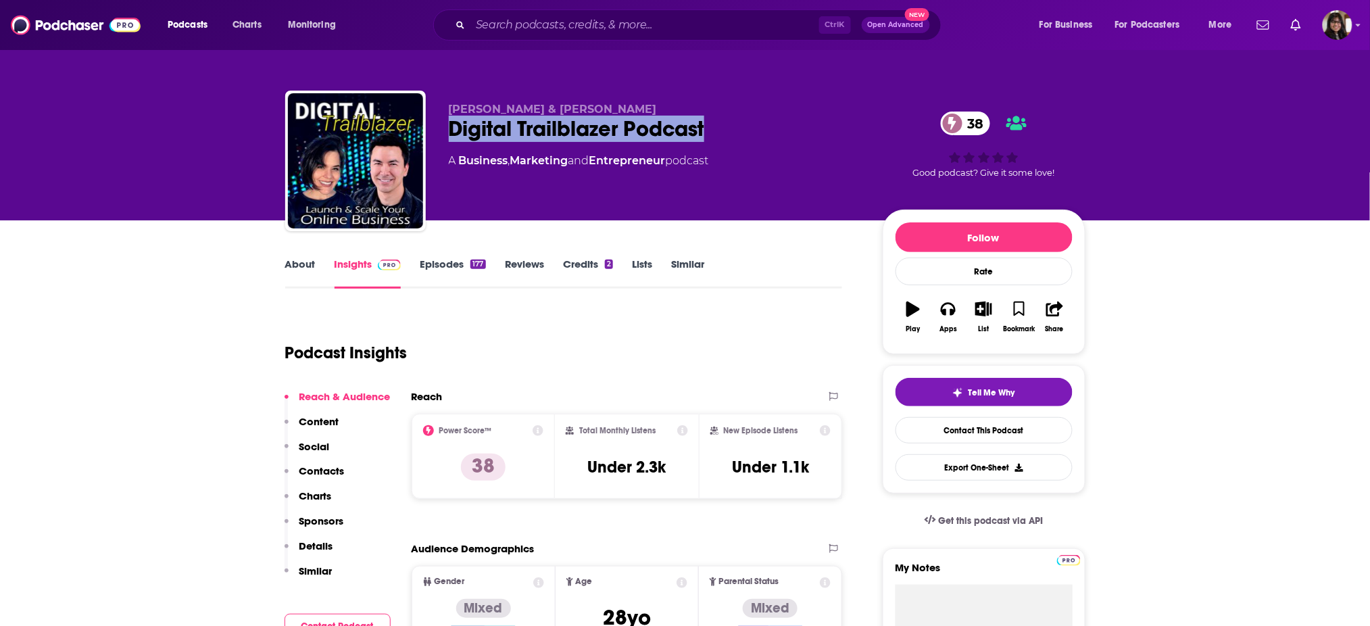
drag, startPoint x: 438, startPoint y: 136, endPoint x: 725, endPoint y: 127, distance: 286.6
click at [725, 127] on div "Leah Getts & Todd Getts Digital Trailblazer Podcast 38 A Business , Marketing a…" at bounding box center [685, 164] width 800 height 146
copy h2 "Digital Trailblazer Podcast"
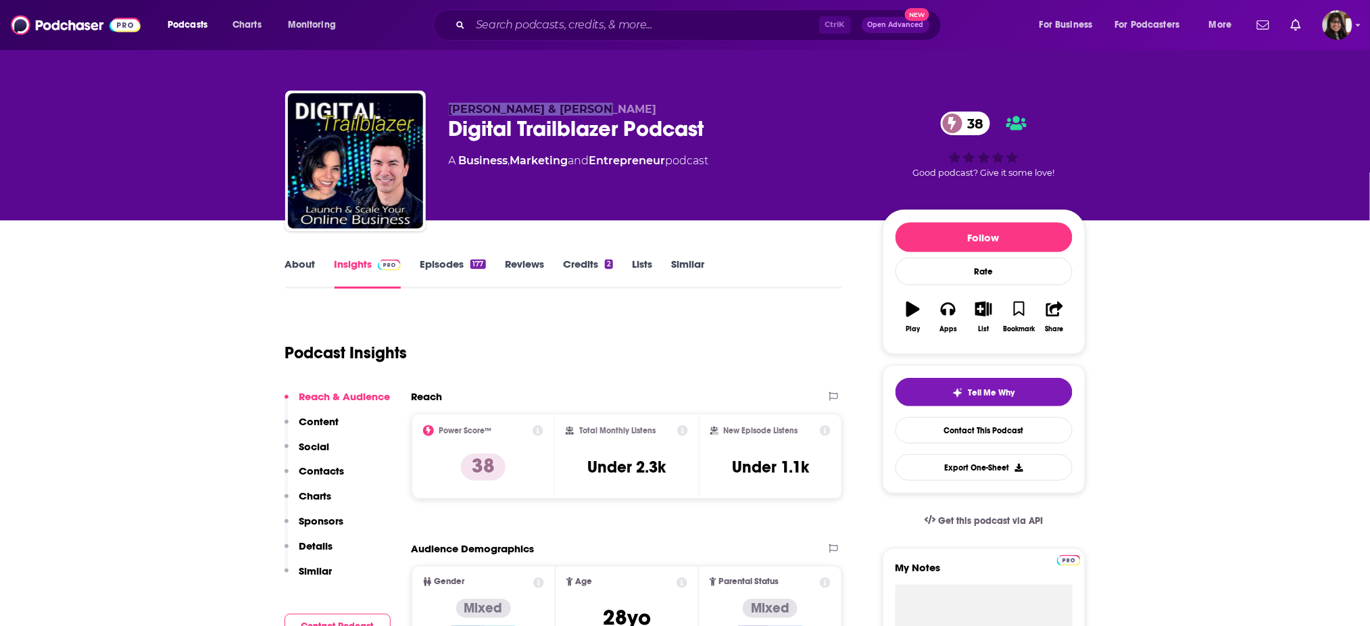
drag, startPoint x: 440, startPoint y: 107, endPoint x: 674, endPoint y: 114, distance: 233.9
click at [674, 114] on div "Leah Getts & Todd Getts Digital Trailblazer Podcast 38 A Business , Marketing a…" at bounding box center [685, 164] width 800 height 146
copy span "Leah Getts & Todd Getts"
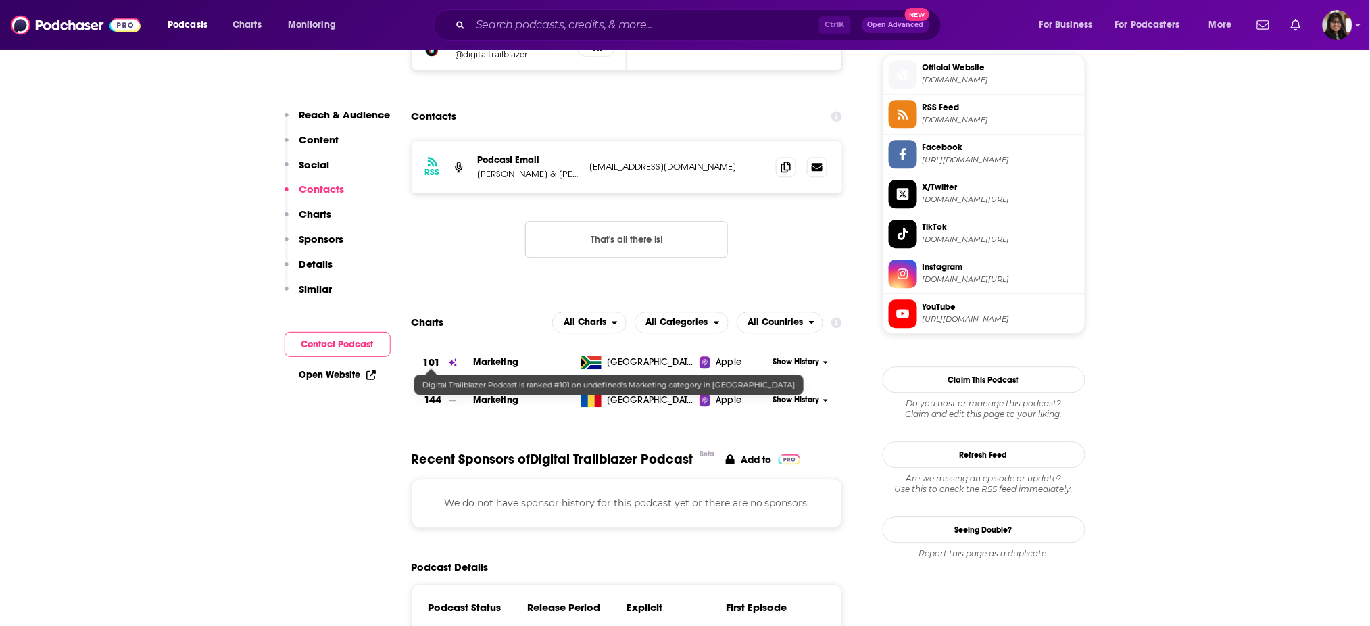
scroll to position [1109, 0]
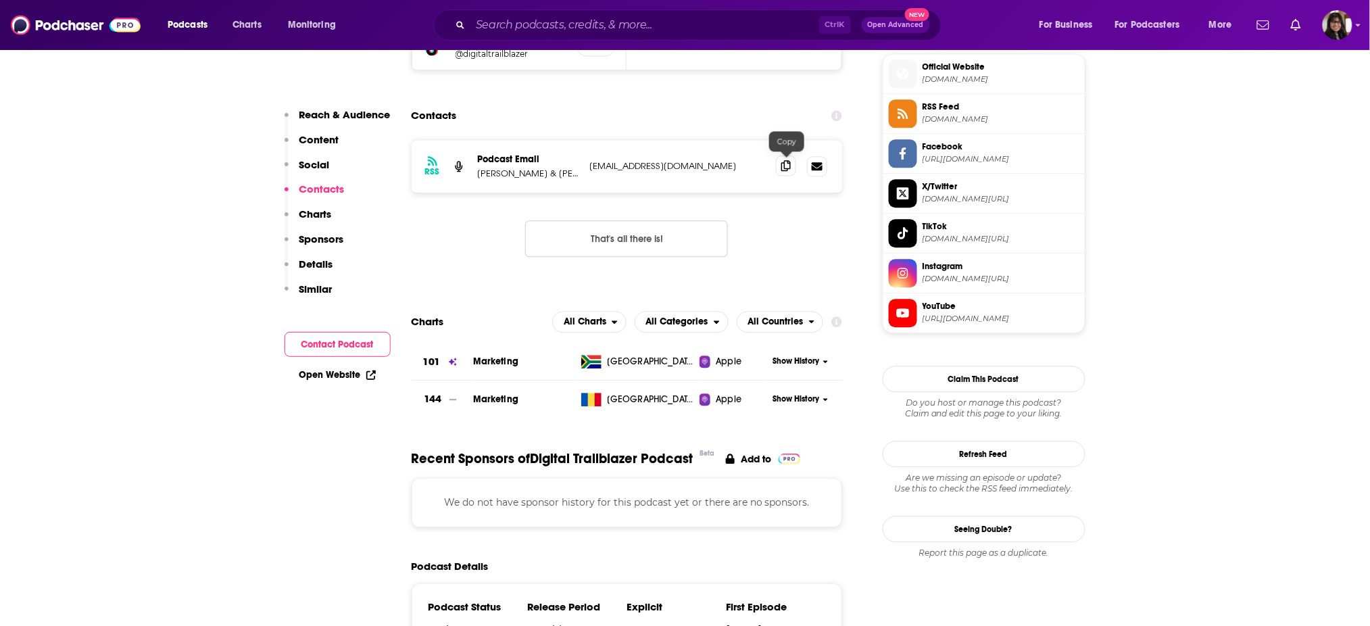
click at [787, 169] on icon at bounding box center [785, 165] width 9 height 11
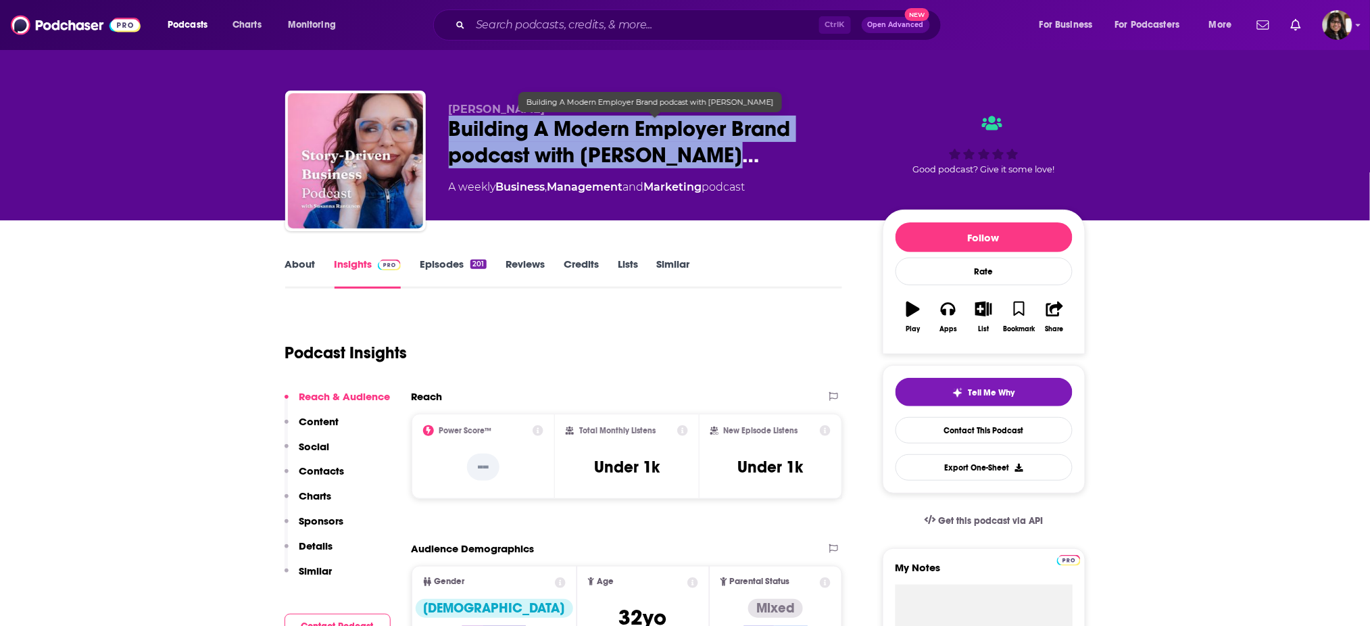
drag, startPoint x: 438, startPoint y: 134, endPoint x: 728, endPoint y: 157, distance: 290.8
click at [728, 157] on div "[PERSON_NAME] Building A Modern Employer Brand podcast with [PERSON_NAME]… A we…" at bounding box center [685, 164] width 800 height 146
click at [440, 128] on div "[PERSON_NAME] Building A Modern Employer Brand podcast with [PERSON_NAME]… A we…" at bounding box center [685, 164] width 800 height 146
drag, startPoint x: 443, startPoint y: 130, endPoint x: 731, endPoint y: 152, distance: 288.6
click at [731, 152] on div "[PERSON_NAME] Building A Modern Employer Brand podcast with [PERSON_NAME]… A we…" at bounding box center [685, 164] width 800 height 146
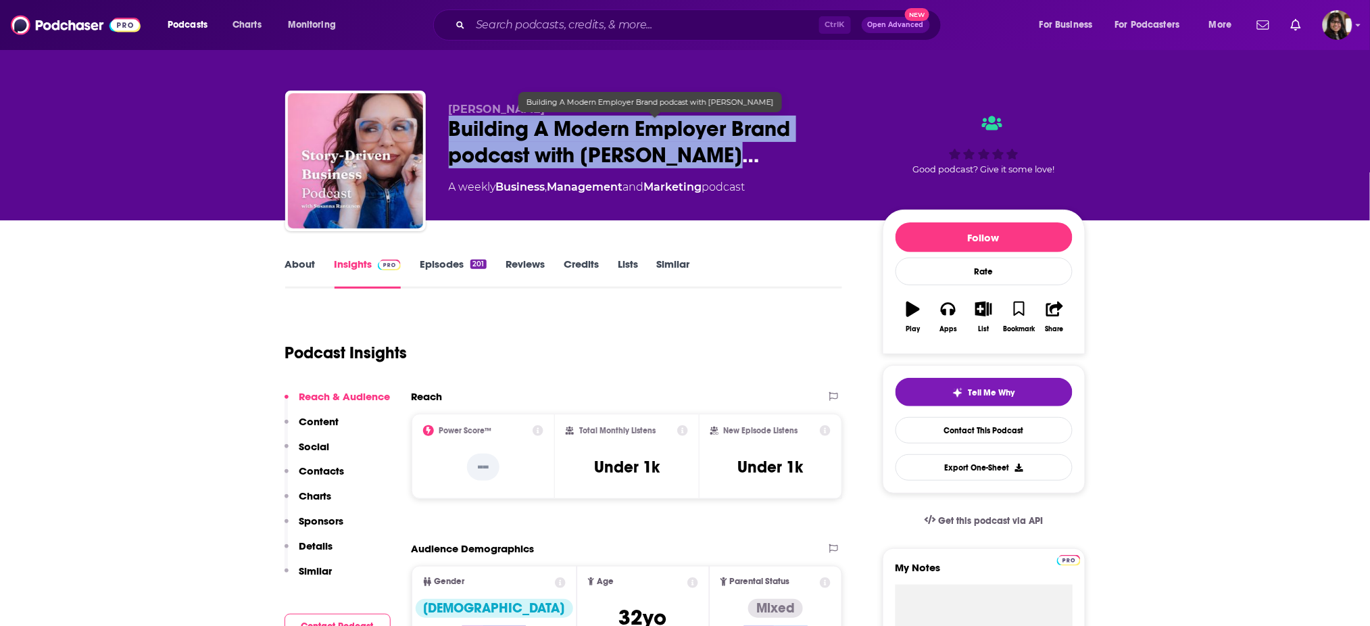
copy h2 "Building A Modern Employer Brand podcast with Susanna Ranta"
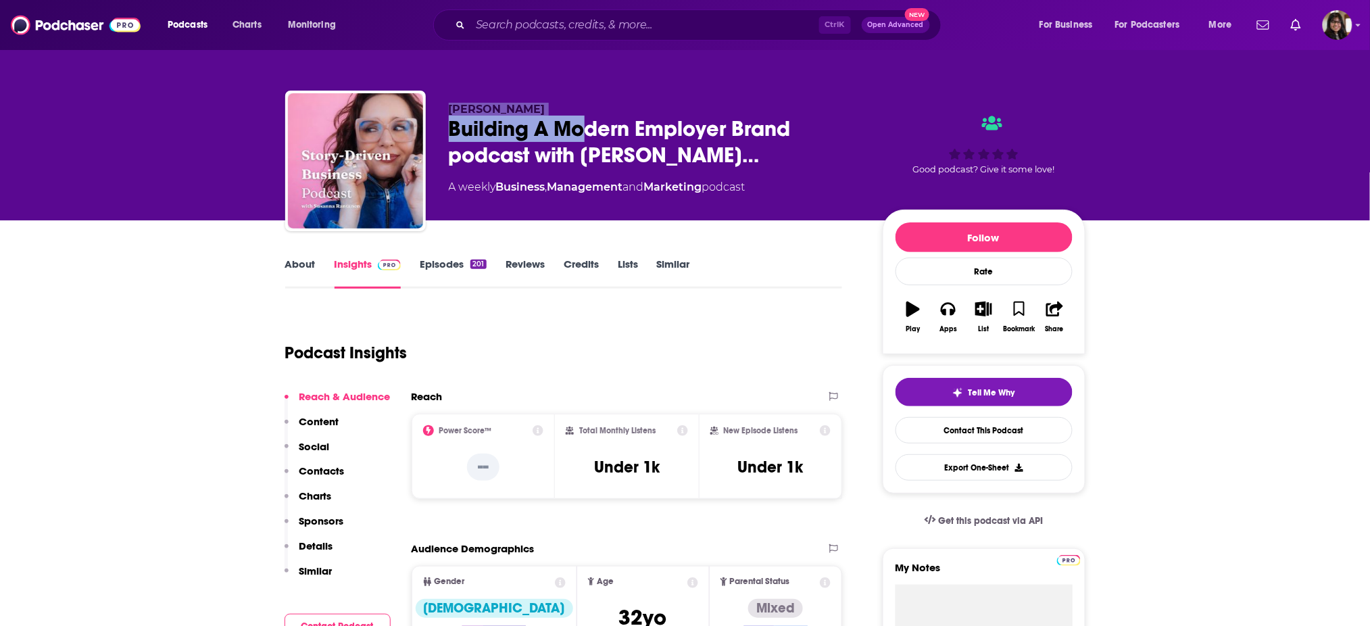
drag, startPoint x: 435, startPoint y: 106, endPoint x: 591, endPoint y: 118, distance: 155.9
click at [591, 118] on div "Susanna Rantanen Building A Modern Employer Brand podcast with Susanna Ranta… A…" at bounding box center [685, 164] width 800 height 146
click at [591, 118] on span "Building A Modern Employer Brand podcast with Susanna Ranta…" at bounding box center [655, 142] width 412 height 53
drag, startPoint x: 577, startPoint y: 111, endPoint x: 437, endPoint y: 106, distance: 139.9
click at [437, 106] on div "Susanna Rantanen Building A Modern Employer Brand podcast with Susanna Ranta… A…" at bounding box center [685, 164] width 800 height 146
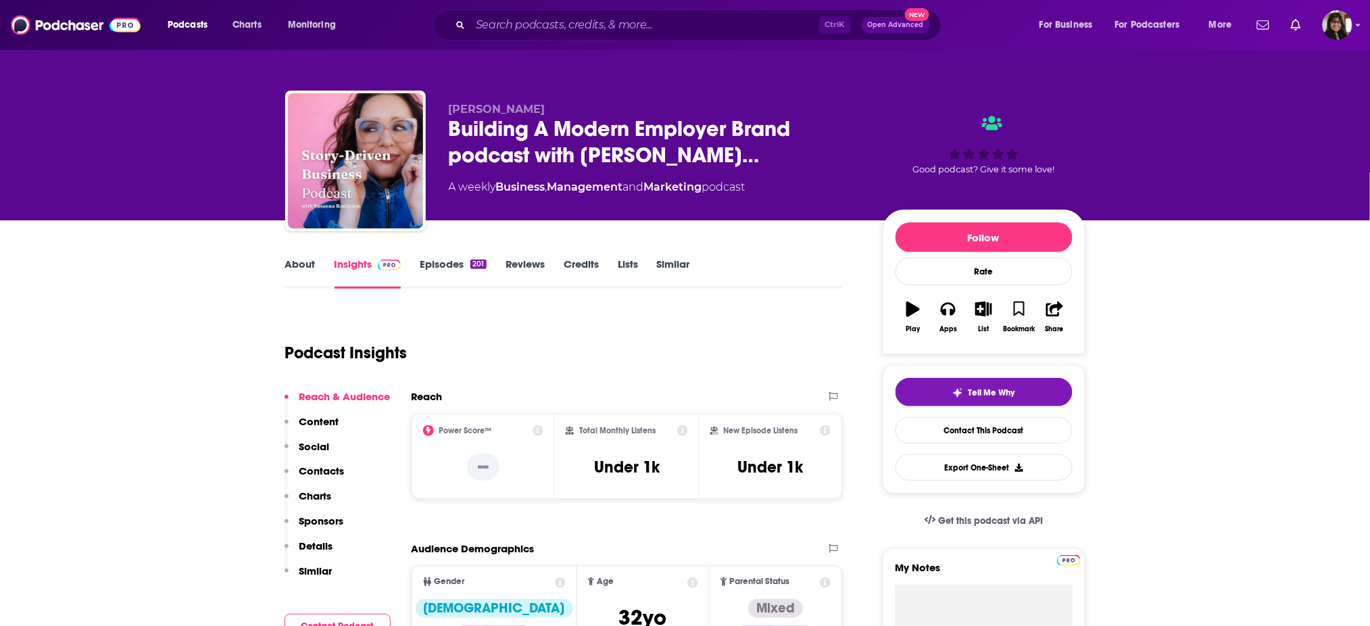
copy span "[PERSON_NAME]"
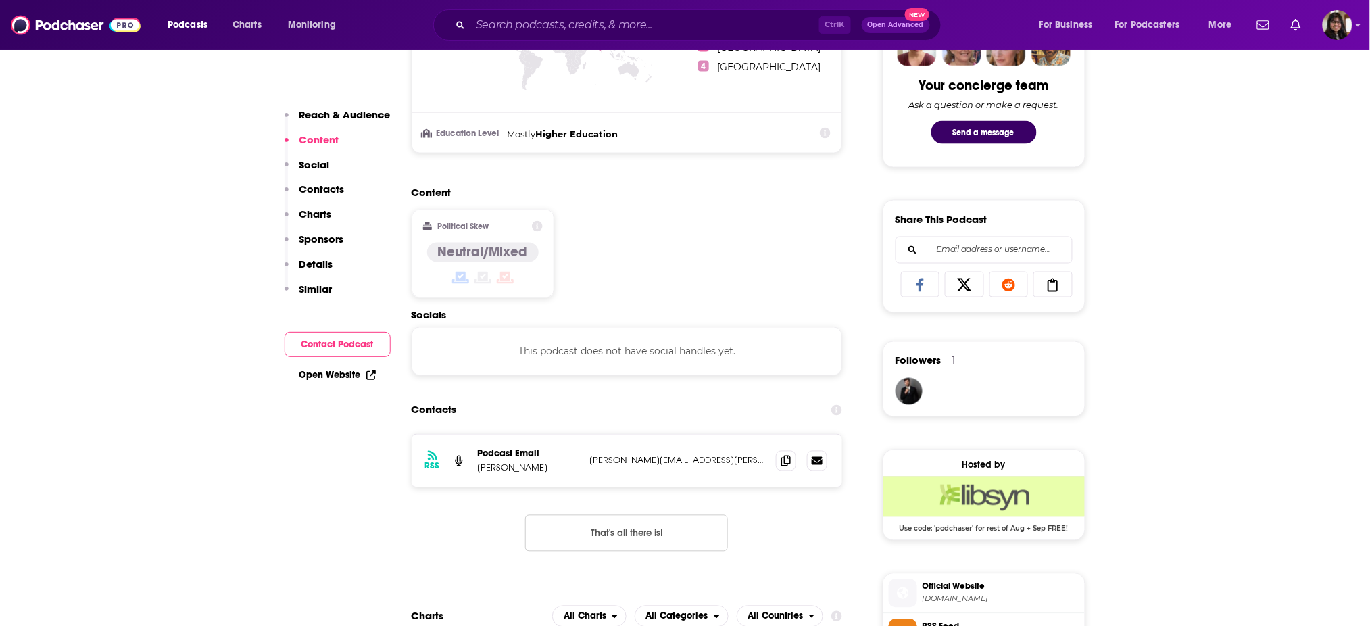
scroll to position [787, 0]
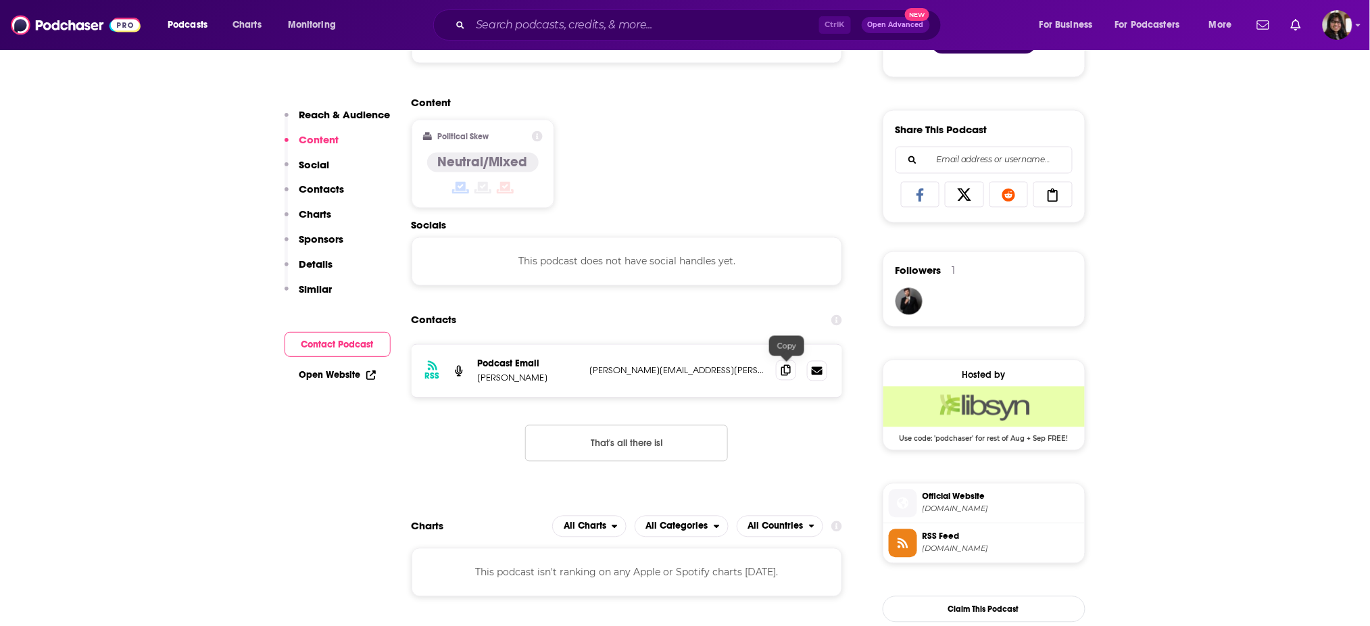
click at [787, 376] on span at bounding box center [786, 370] width 20 height 20
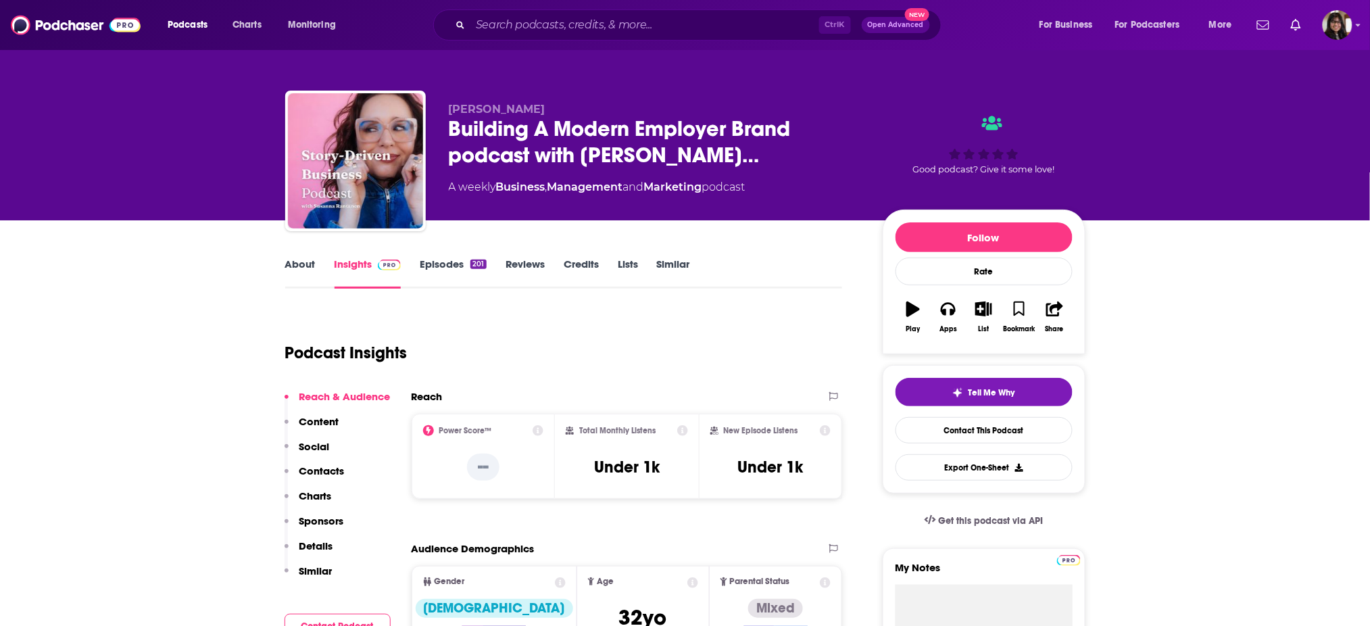
drag, startPoint x: 449, startPoint y: 108, endPoint x: 602, endPoint y: 103, distance: 152.8
click at [602, 103] on p "[PERSON_NAME]" at bounding box center [655, 109] width 412 height 13
copy span "[PERSON_NAME]"
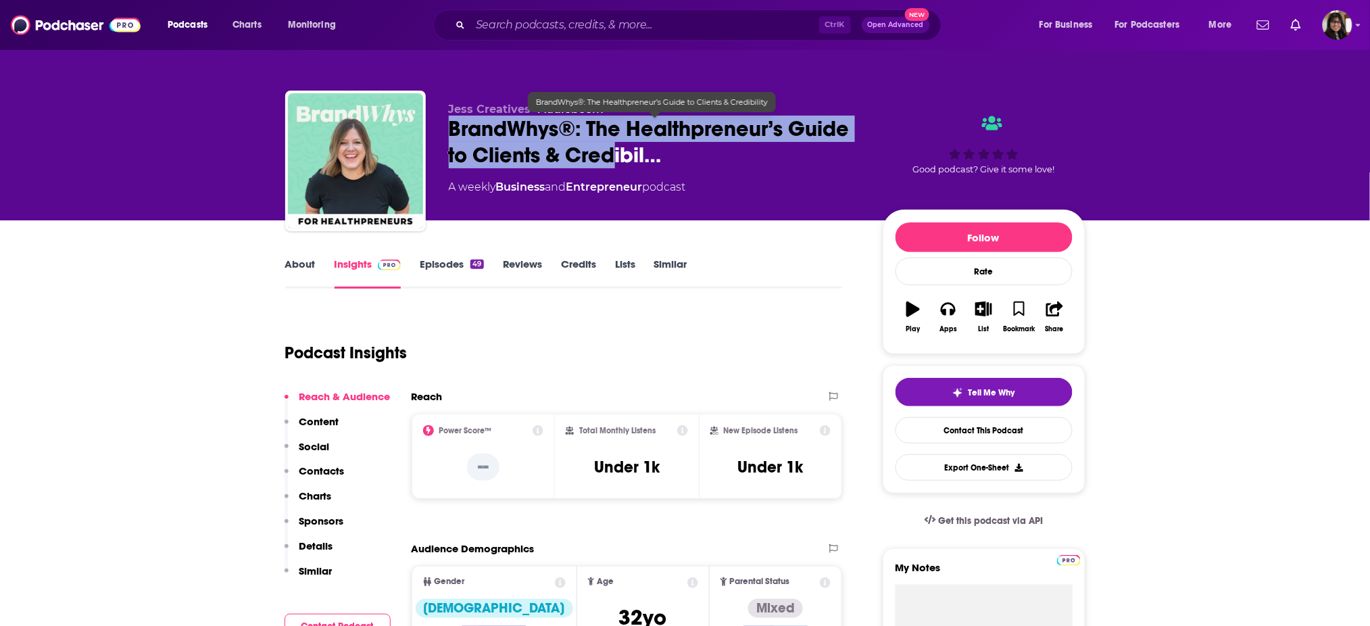
drag, startPoint x: 430, startPoint y: 127, endPoint x: 613, endPoint y: 143, distance: 183.8
click at [613, 143] on div "Jess Creatives • Audioboom BrandWhys®: The Healthpreneur’s Guide to Clients & C…" at bounding box center [685, 164] width 800 height 146
click at [611, 157] on span "BrandWhys®: The Healthpreneur’s Guide to Clients & Credibil…" at bounding box center [655, 142] width 412 height 53
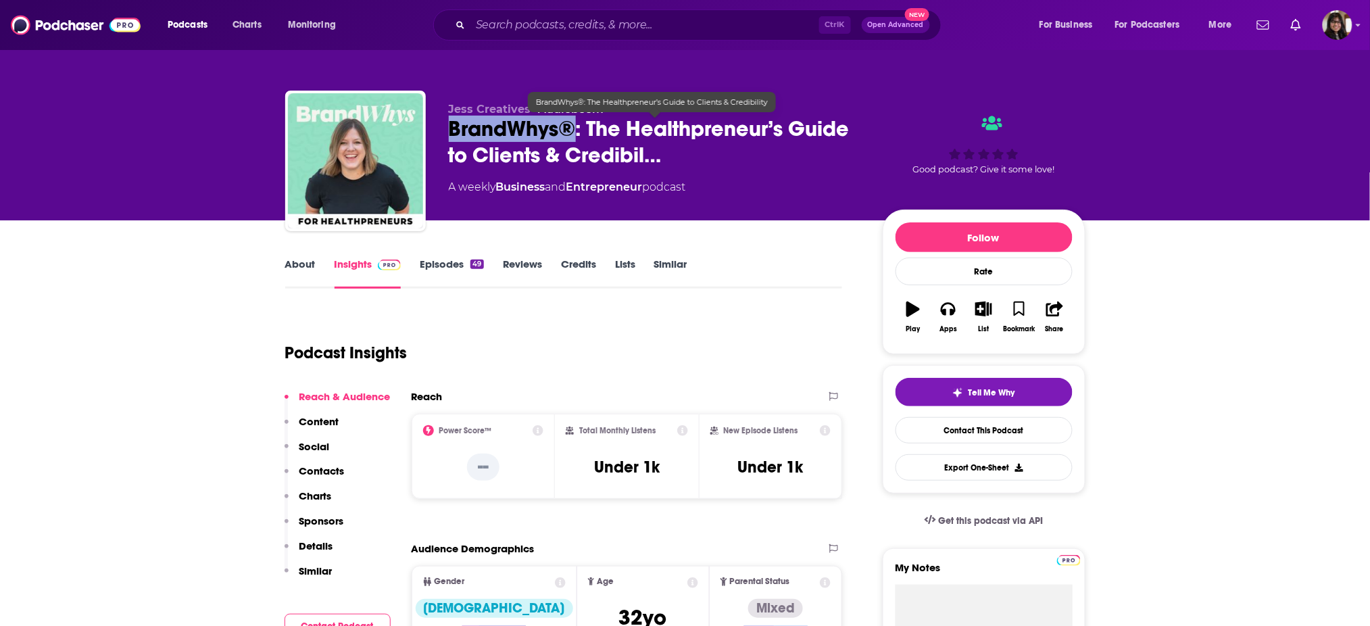
drag, startPoint x: 568, startPoint y: 134, endPoint x: 447, endPoint y: 135, distance: 120.9
click at [447, 135] on div "Jess Creatives • Audioboom BrandWhys®: The Healthpreneur’s Guide to Clients & C…" at bounding box center [685, 164] width 800 height 146
copy h2 "BrandWhys®"
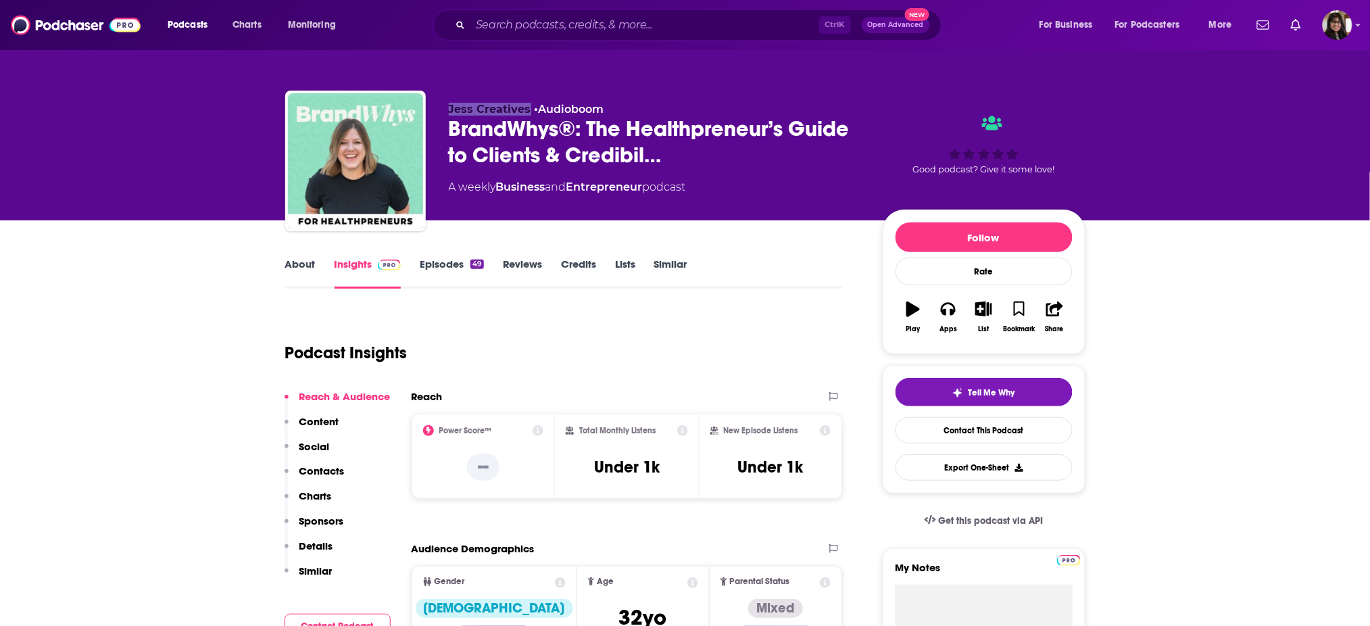
drag, startPoint x: 440, startPoint y: 113, endPoint x: 526, endPoint y: 109, distance: 85.9
click at [526, 109] on div "Jess Creatives • Audioboom BrandWhys®: The Healthpreneur’s Guide to Clients & C…" at bounding box center [685, 164] width 800 height 146
copy span "Jess Creatives"
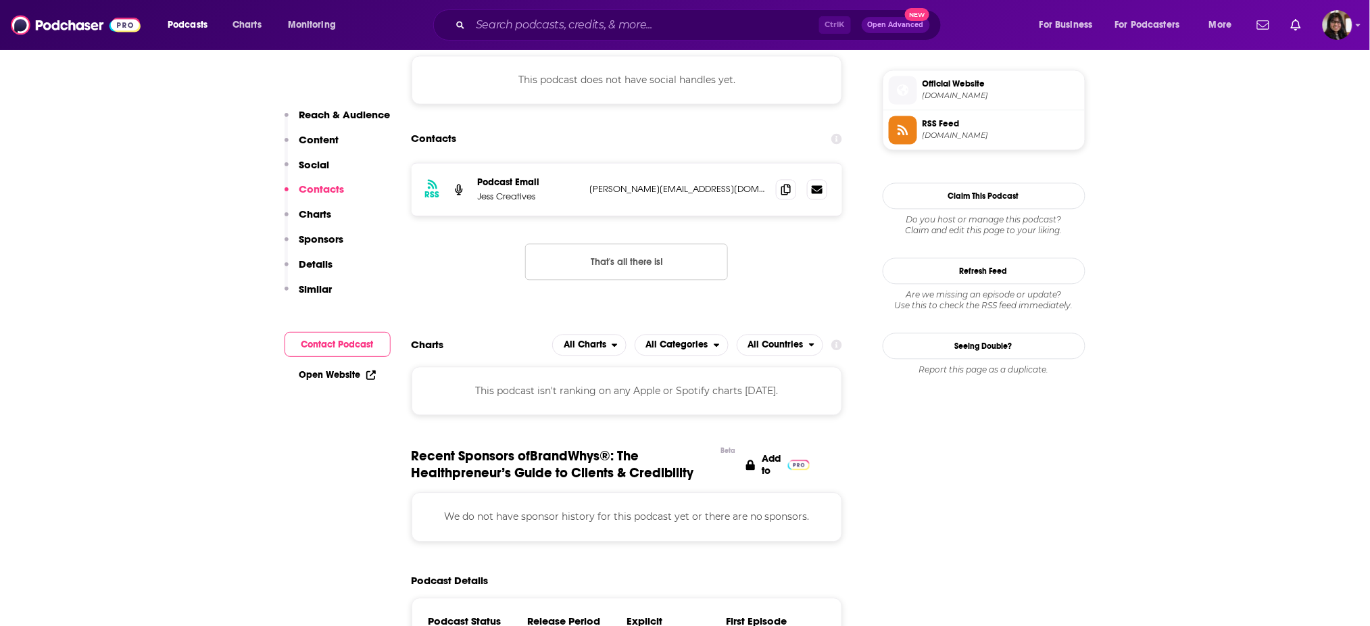
scroll to position [970, 0]
click at [784, 190] on icon at bounding box center [785, 187] width 9 height 11
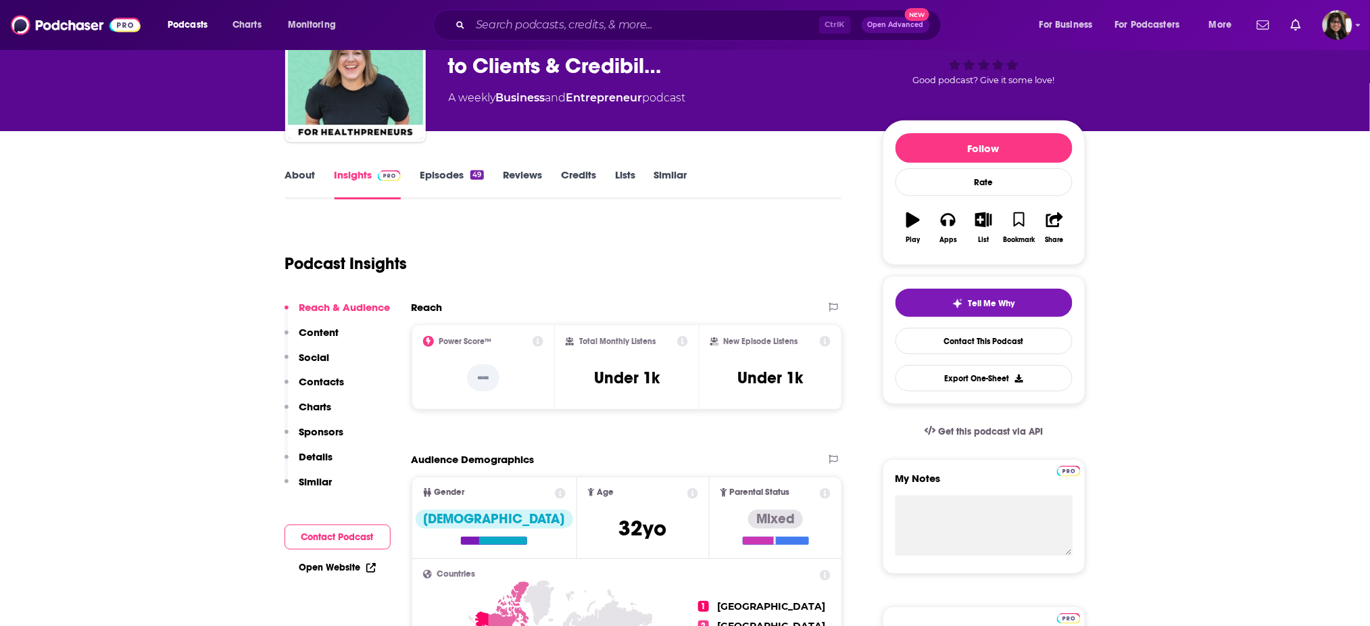
scroll to position [0, 0]
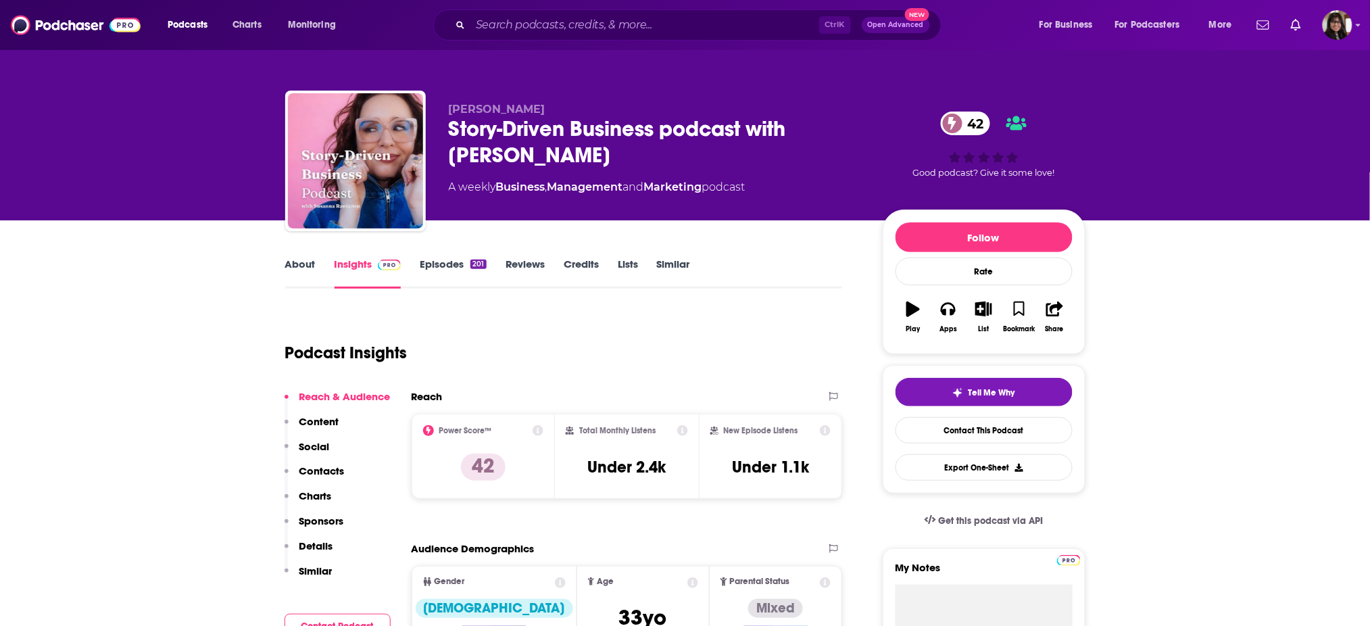
drag, startPoint x: 667, startPoint y: 153, endPoint x: 449, endPoint y: 130, distance: 218.8
click at [449, 130] on div "Story-Driven Business podcast with [PERSON_NAME] 42" at bounding box center [655, 142] width 412 height 53
copy h2 "Story-Driven Business podcast with [PERSON_NAME]"
drag, startPoint x: 435, startPoint y: 104, endPoint x: 562, endPoint y: 106, distance: 127.0
click at [562, 106] on div "Susanna Rantanen Story-Driven Business podcast with Susanna Rantanen 42 A weekl…" at bounding box center [685, 164] width 800 height 146
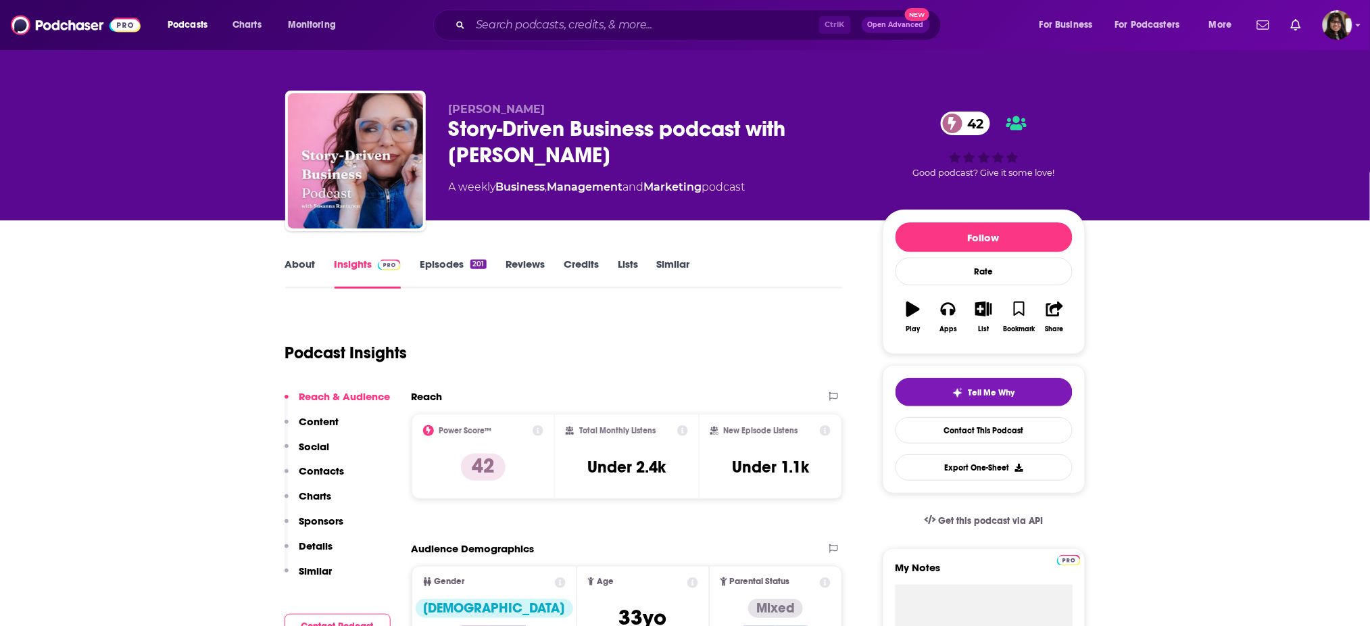
copy span "Susanna Rantanen"
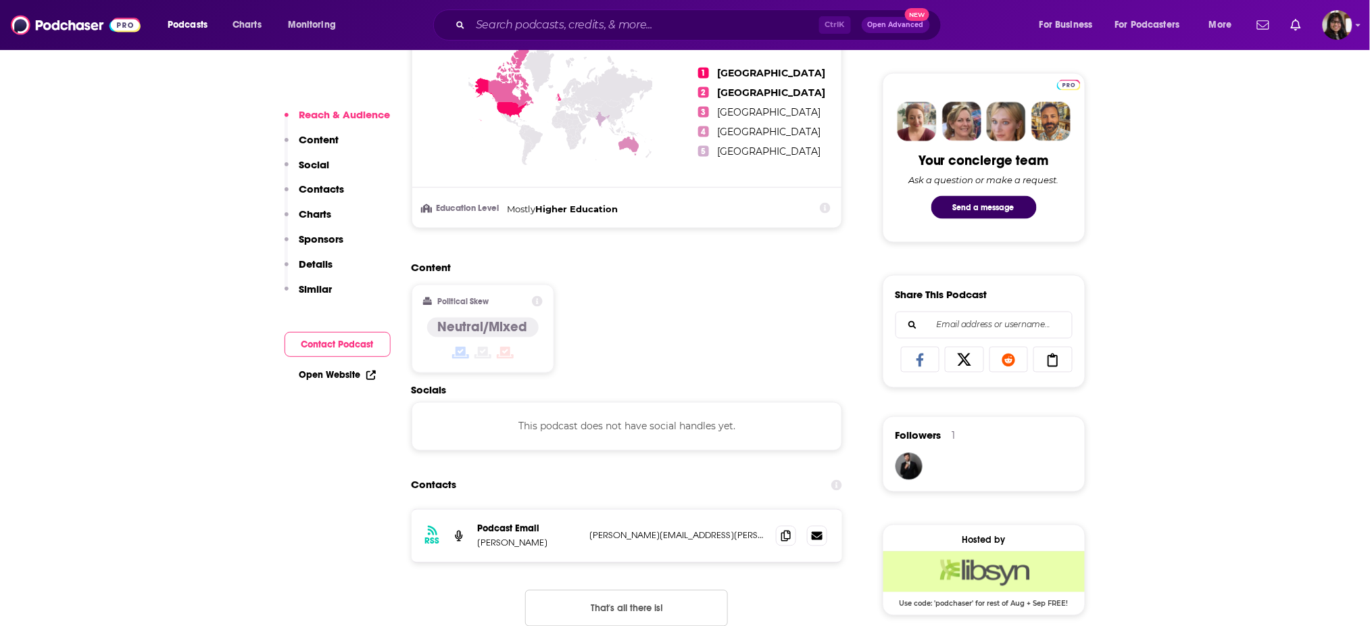
scroll to position [703, 0]
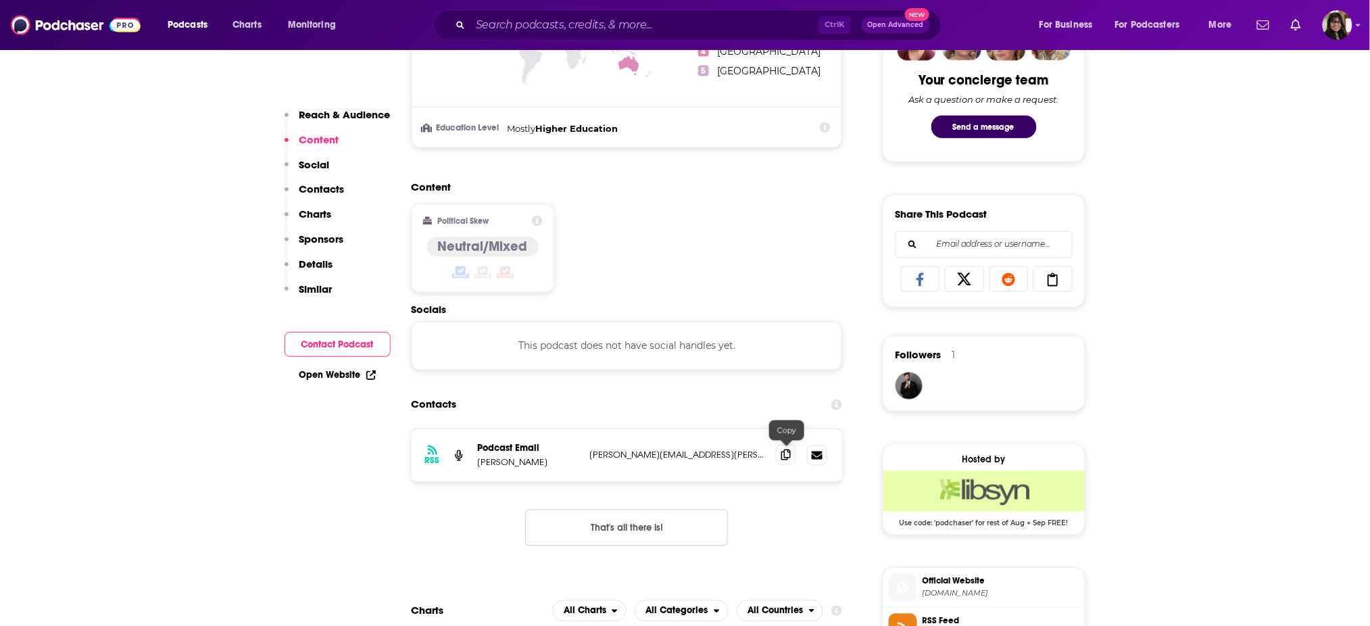
click at [782, 458] on icon at bounding box center [785, 454] width 9 height 11
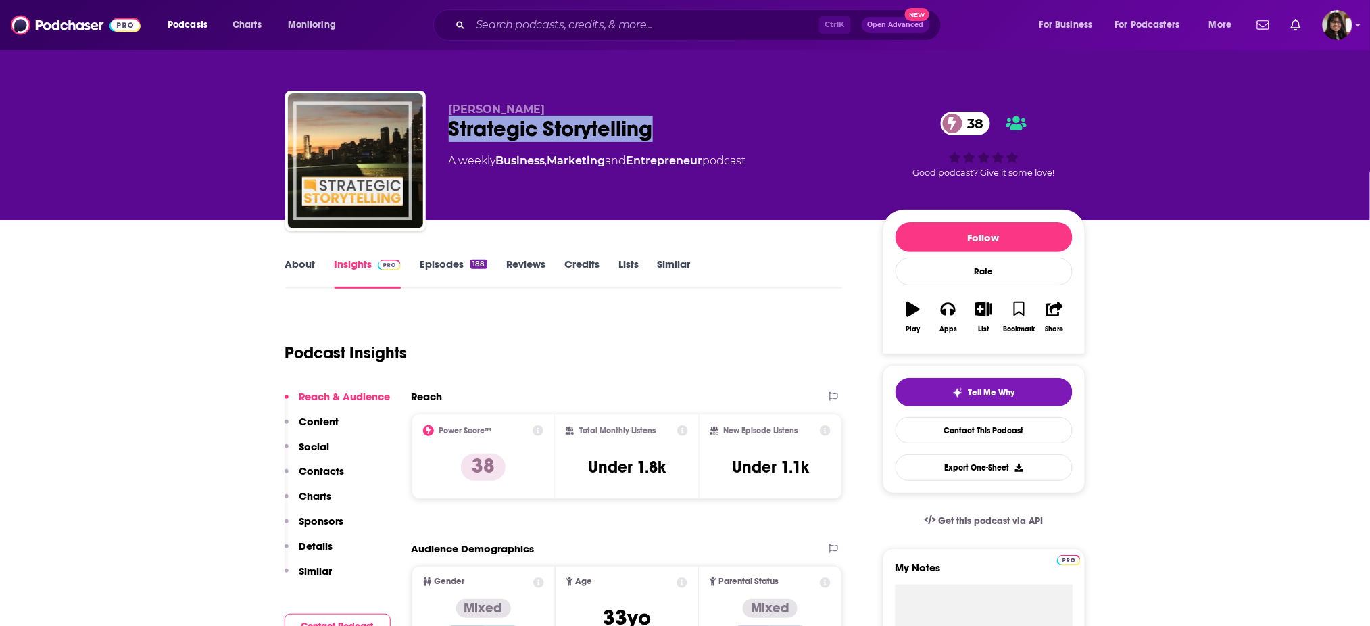
drag, startPoint x: 447, startPoint y: 129, endPoint x: 674, endPoint y: 130, distance: 227.7
click at [674, 130] on div "[PERSON_NAME] Strategic Storytelling 38 A weekly Business , Marketing and Entre…" at bounding box center [685, 164] width 800 height 146
copy h2 "Strategic Storytelling"
drag, startPoint x: 553, startPoint y: 116, endPoint x: 491, endPoint y: 93, distance: 66.0
click at [491, 93] on div "[PERSON_NAME] Strategic Storytelling 38 A weekly Business , Marketing and Entre…" at bounding box center [685, 164] width 800 height 146
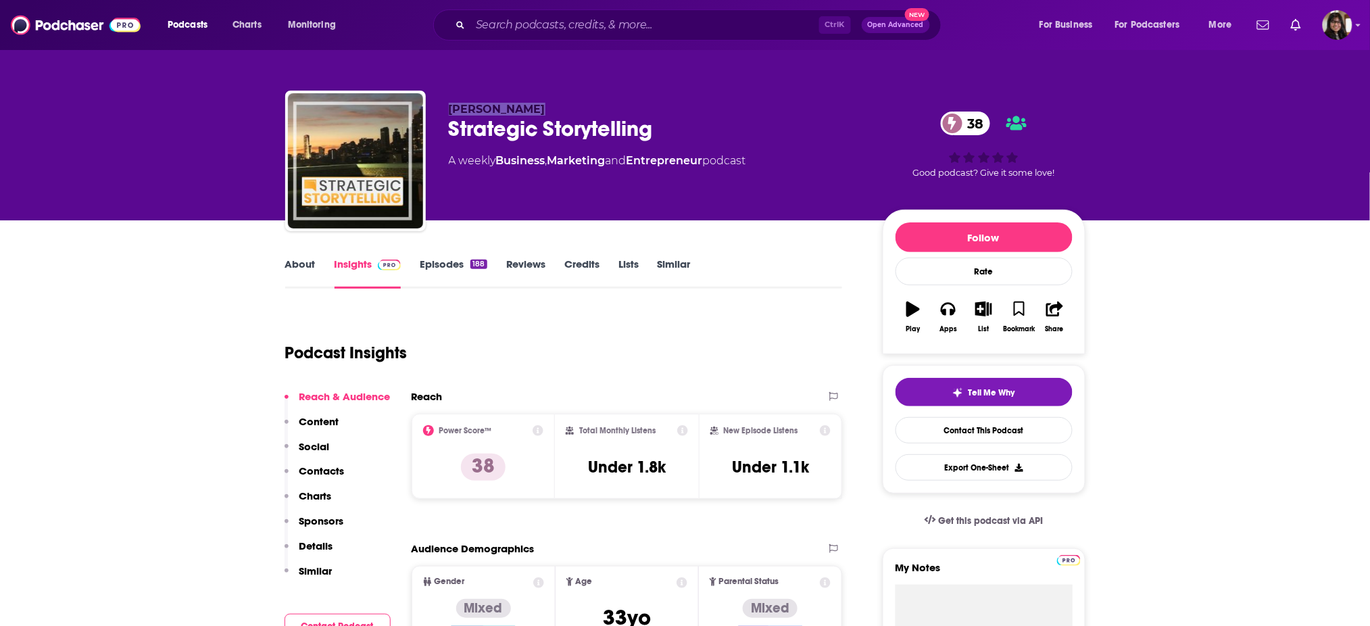
drag, startPoint x: 449, startPoint y: 101, endPoint x: 567, endPoint y: 95, distance: 118.4
click at [567, 95] on div "[PERSON_NAME] Strategic Storytelling 38 A weekly Business , Marketing and Entre…" at bounding box center [685, 164] width 800 height 146
copy span "[PERSON_NAME]"
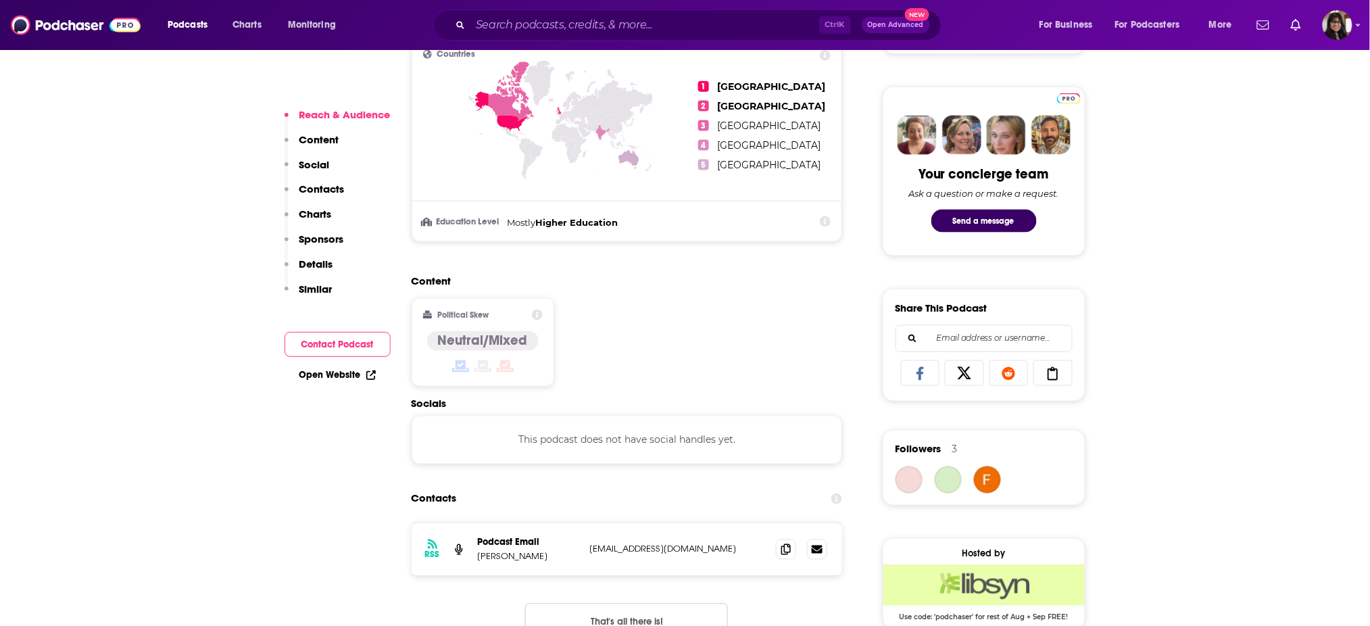
scroll to position [609, 0]
click at [783, 552] on span at bounding box center [786, 548] width 20 height 20
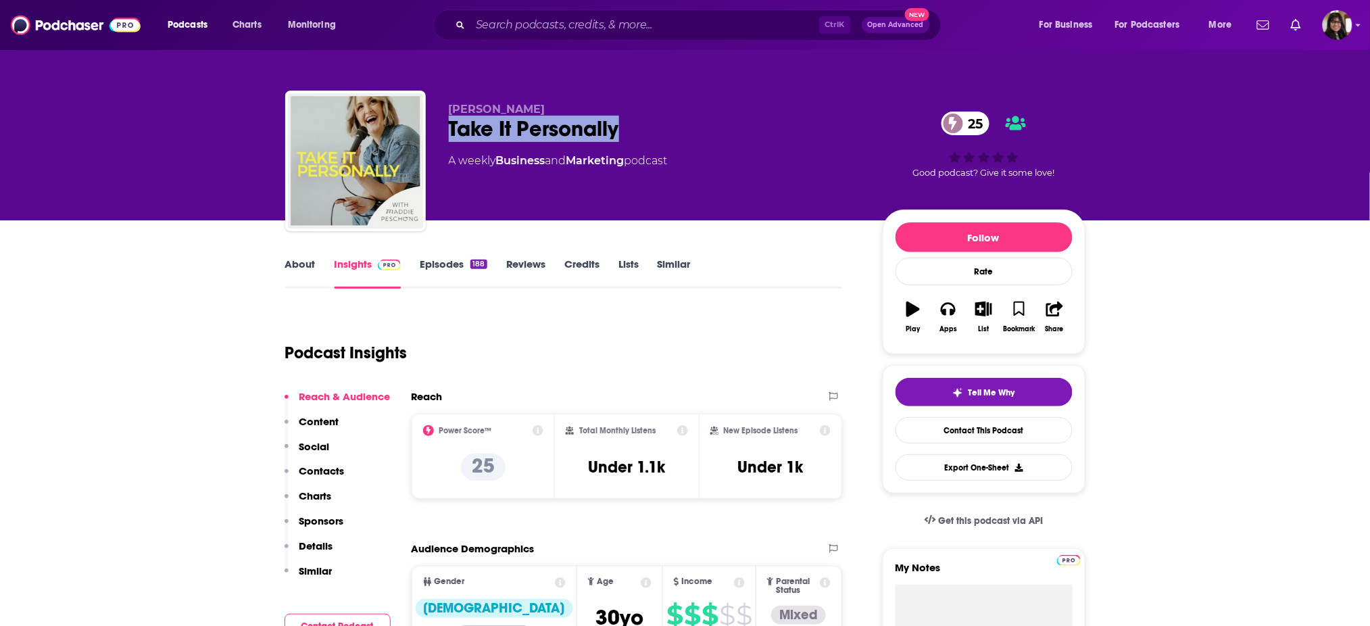
drag, startPoint x: 634, startPoint y: 136, endPoint x: 444, endPoint y: 139, distance: 190.6
click at [444, 139] on div "[PERSON_NAME] Take It Personally 25 A weekly Business and Marketing podcast 25 …" at bounding box center [685, 164] width 800 height 146
copy h2 "Take It Personally"
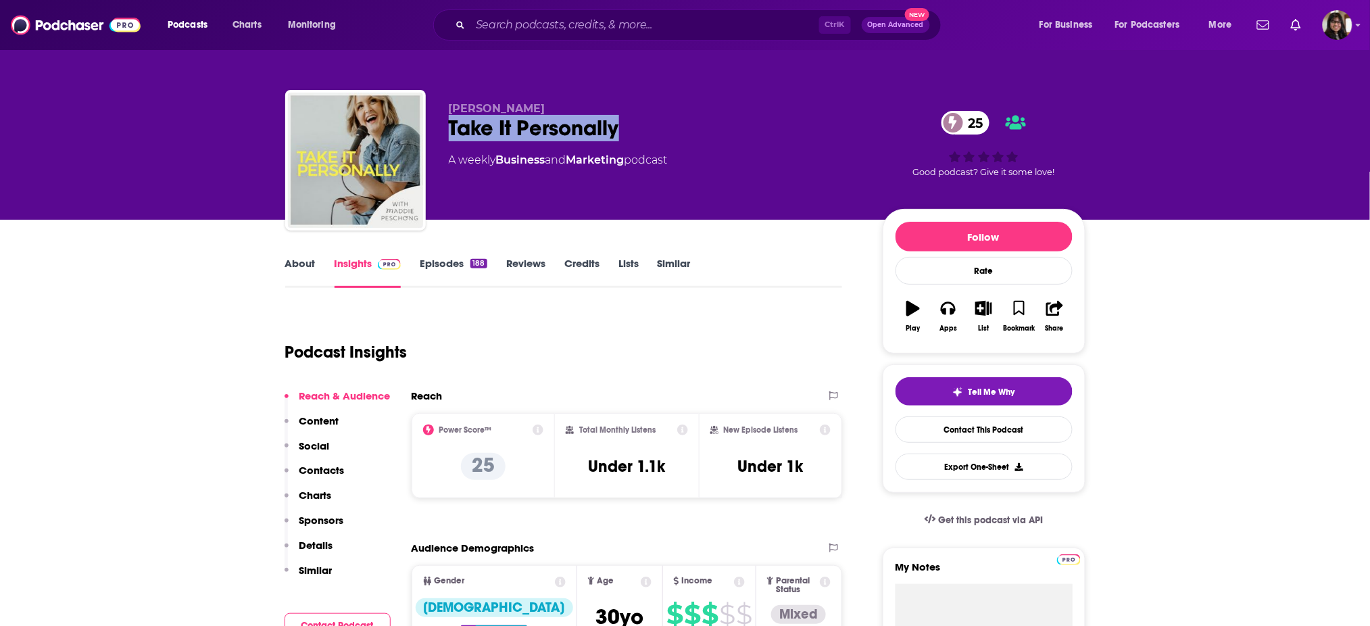
drag, startPoint x: 555, startPoint y: 103, endPoint x: 445, endPoint y: 114, distance: 110.6
click at [445, 114] on div "[PERSON_NAME] Take It Personally 25 A weekly Business and Marketing podcast 25 …" at bounding box center [685, 163] width 800 height 146
copy span "[PERSON_NAME]"
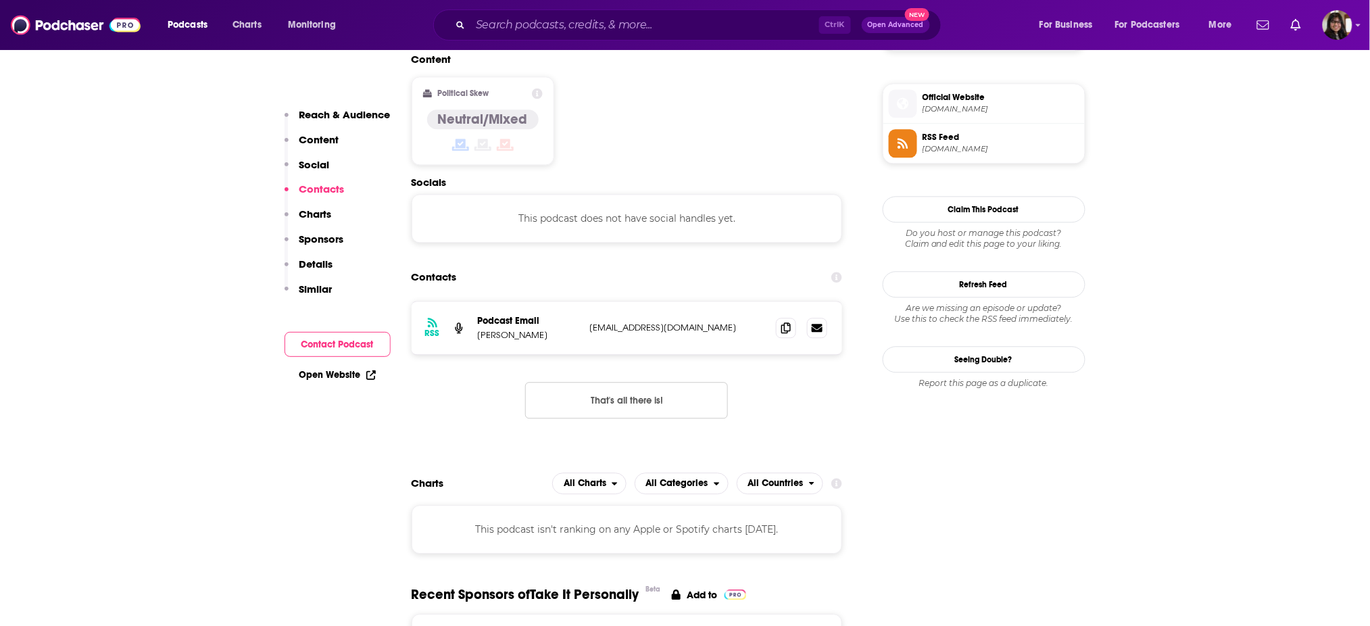
scroll to position [1168, 0]
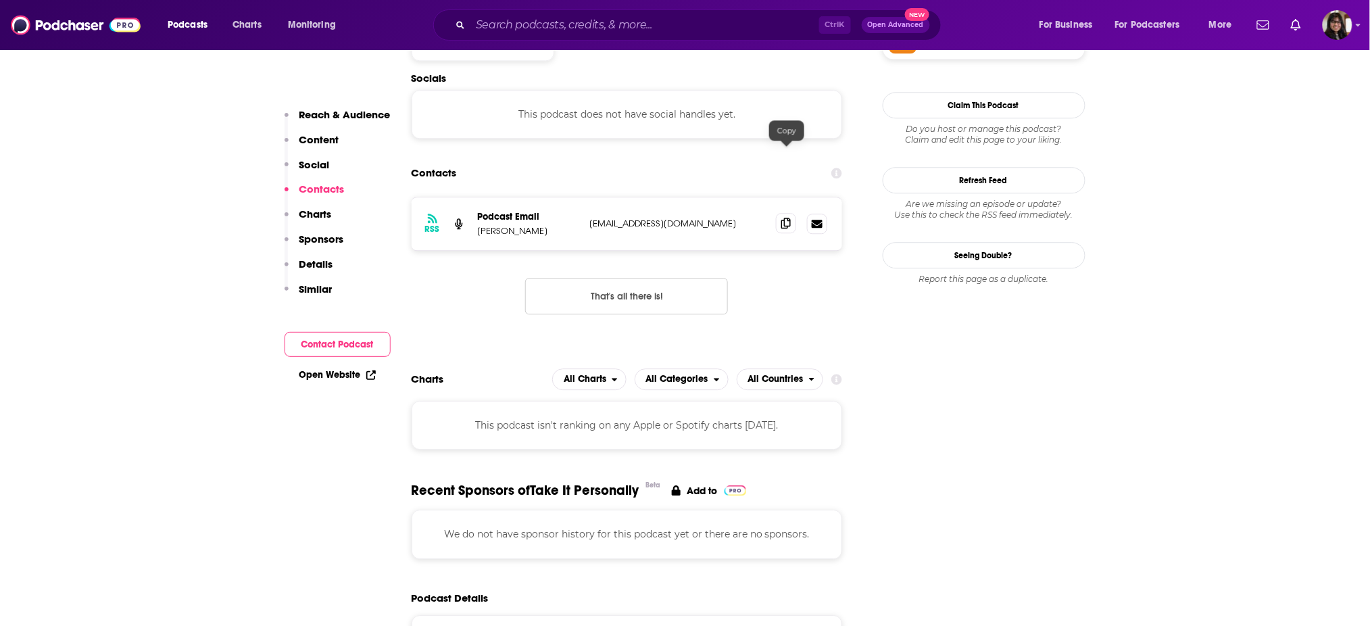
click at [779, 213] on span at bounding box center [786, 223] width 20 height 20
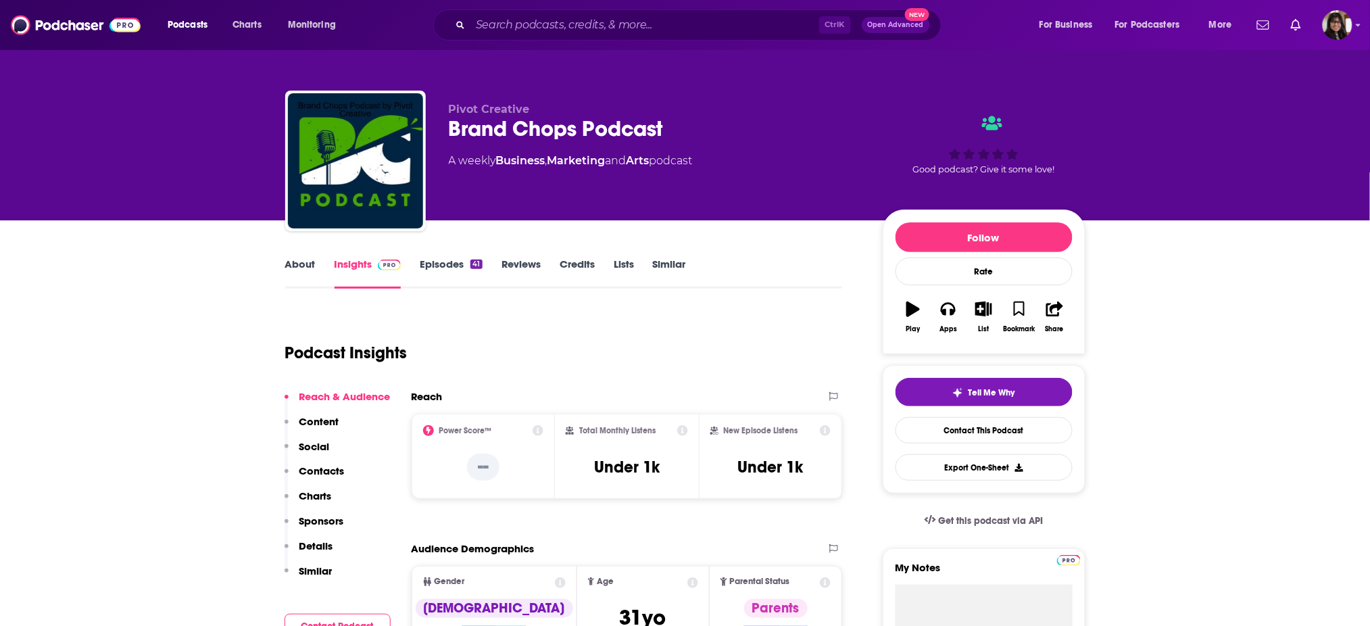
drag, startPoint x: 443, startPoint y: 128, endPoint x: 718, endPoint y: 103, distance: 275.5
click at [718, 103] on div "Pivot Creative Brand Chops Podcast A weekly Business , Marketing and Arts podca…" at bounding box center [685, 164] width 800 height 146
drag, startPoint x: 699, startPoint y: 124, endPoint x: 455, endPoint y: 142, distance: 245.2
click at [455, 142] on div "Pivot Creative Brand Chops Podcast A weekly Business , Marketing and Arts podca…" at bounding box center [655, 157] width 412 height 108
copy h2 "Brand Chops Podcast"
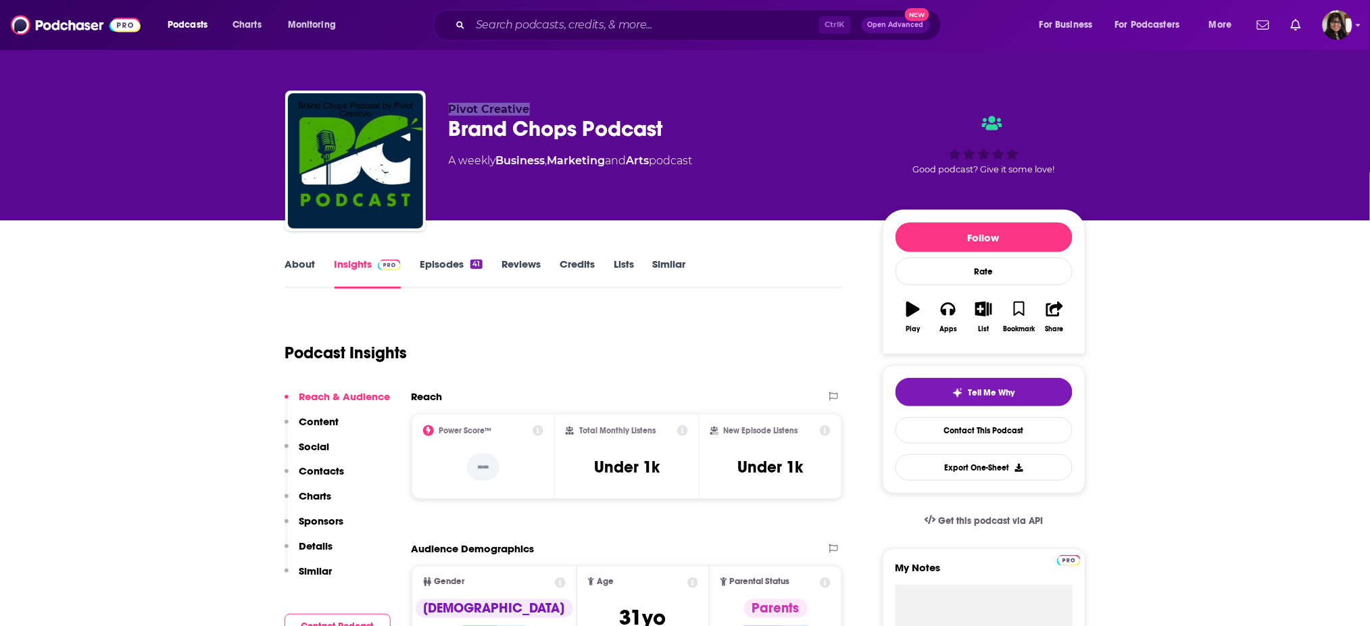
drag, startPoint x: 445, startPoint y: 114, endPoint x: 559, endPoint y: 109, distance: 115.0
click at [559, 109] on div "Pivot Creative Brand Chops Podcast A weekly Business , Marketing and Arts podca…" at bounding box center [685, 164] width 800 height 146
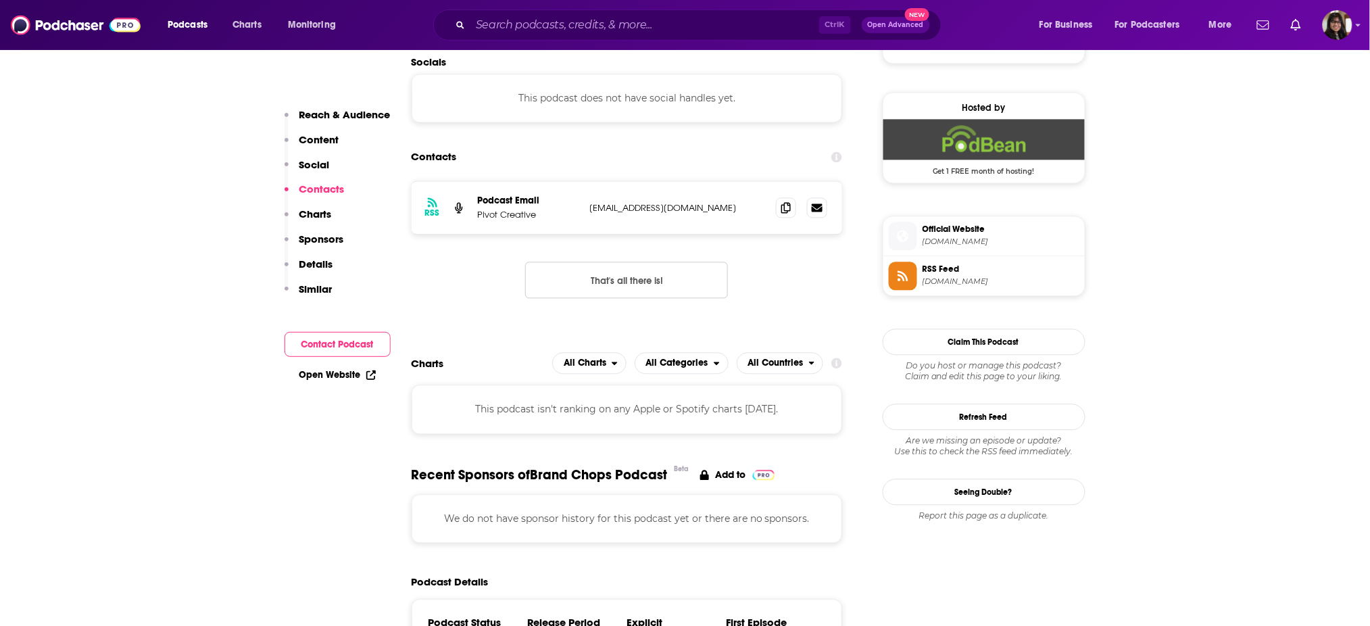
scroll to position [947, 0]
click at [781, 207] on icon at bounding box center [785, 206] width 9 height 11
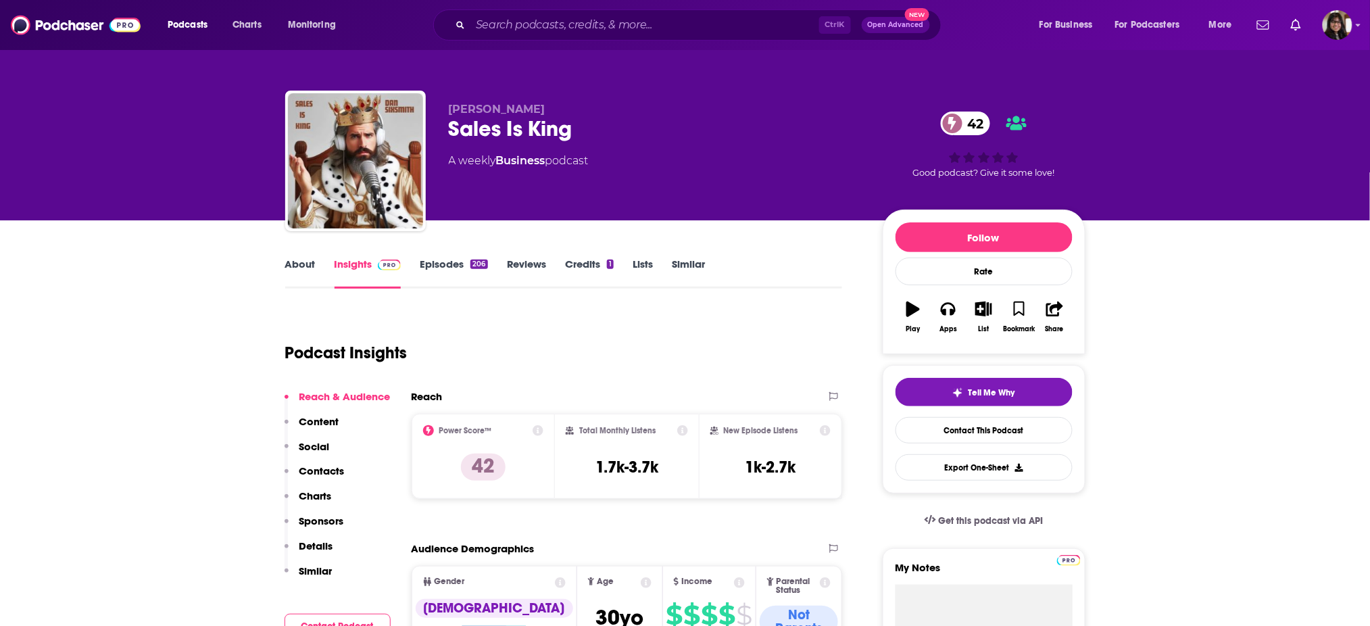
drag, startPoint x: 452, startPoint y: 140, endPoint x: 614, endPoint y: 149, distance: 162.4
click at [614, 149] on div "Dan Sixsmith Sales Is King 42 A weekly Business podcast" at bounding box center [655, 157] width 412 height 108
click at [532, 105] on p "Dan Sixsmith" at bounding box center [655, 109] width 412 height 13
drag, startPoint x: 572, startPoint y: 130, endPoint x: 438, endPoint y: 132, distance: 133.1
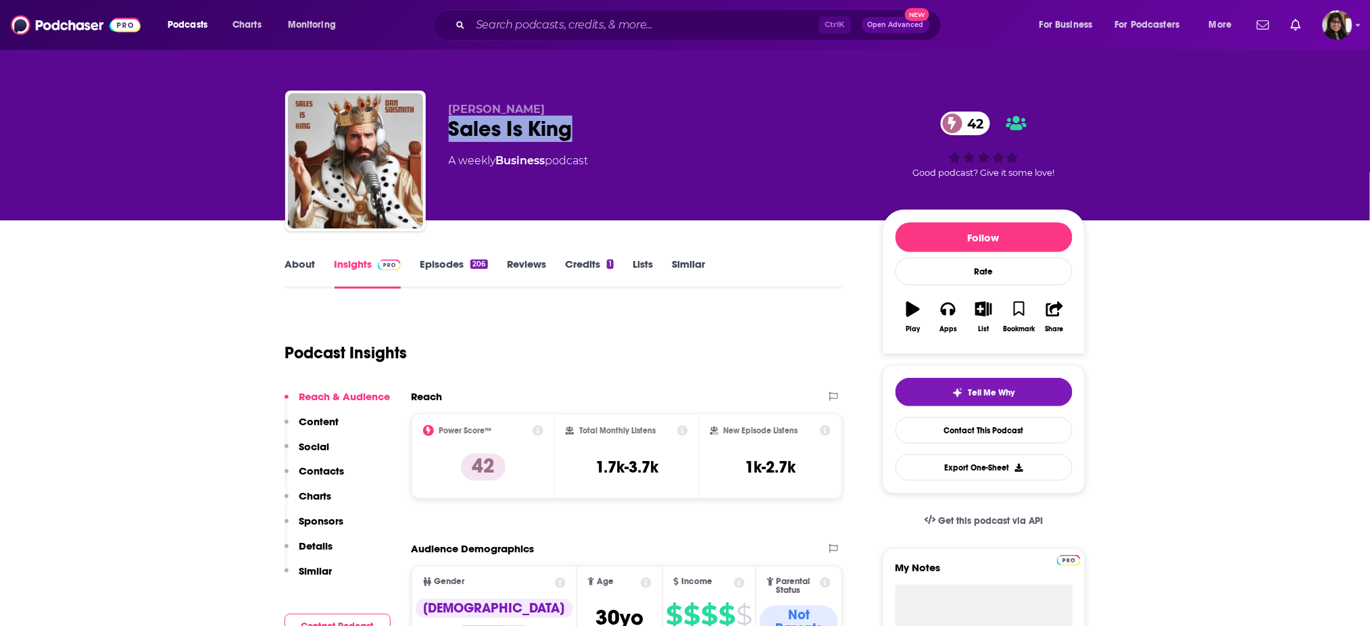
click at [438, 132] on div "Dan Sixsmith Sales Is King 42 A weekly Business podcast 42 Good podcast? Give i…" at bounding box center [685, 164] width 800 height 146
copy h2 "Sales Is King"
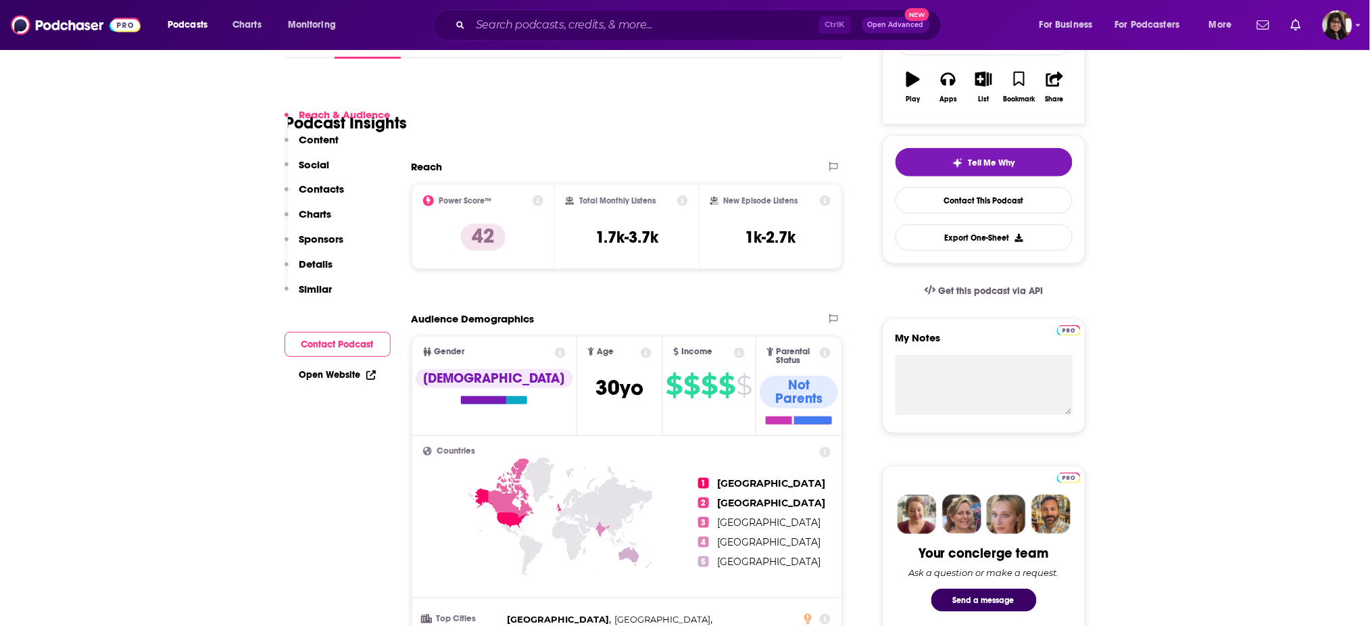
scroll to position [607, 0]
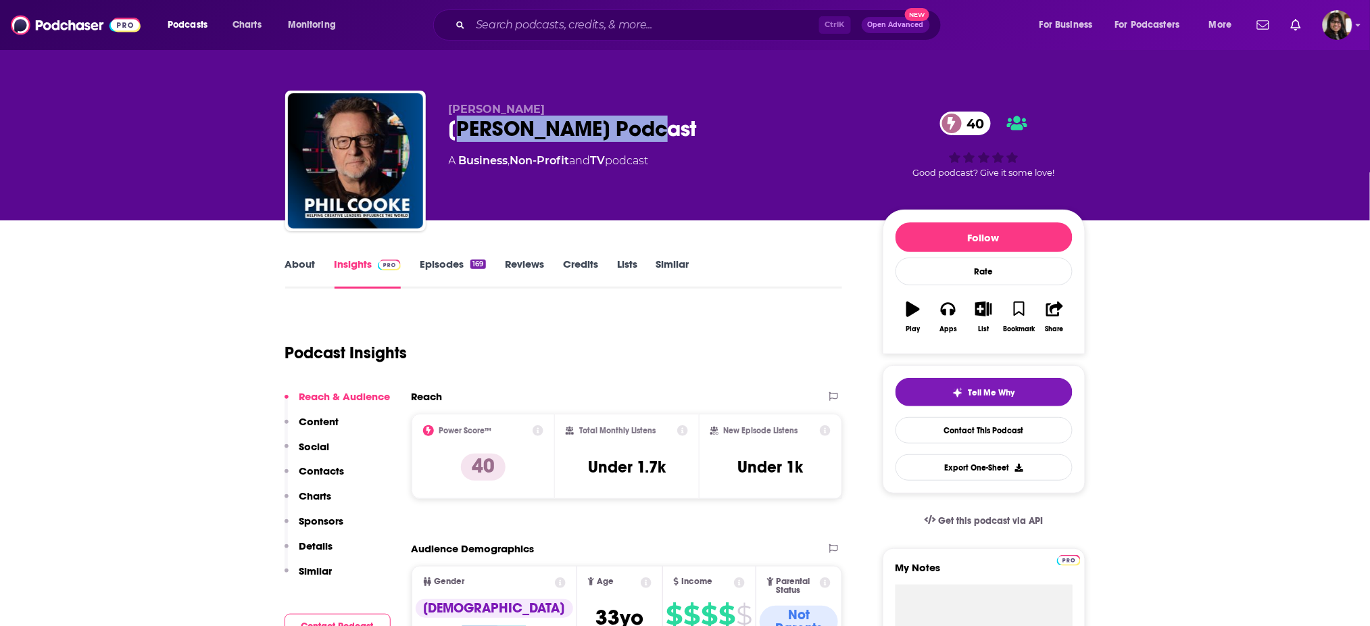
drag, startPoint x: 456, startPoint y: 131, endPoint x: 699, endPoint y: 139, distance: 243.4
click at [699, 139] on div "[PERSON_NAME] Podcast 40" at bounding box center [655, 129] width 412 height 26
click at [699, 141] on div "[PERSON_NAME] Podcast 40" at bounding box center [655, 129] width 412 height 26
drag, startPoint x: 678, startPoint y: 135, endPoint x: 431, endPoint y: 138, distance: 246.6
click at [431, 138] on div "[PERSON_NAME] [PERSON_NAME] Podcast 40 A Business , Non-Profit and TV podcast 4…" at bounding box center [685, 164] width 800 height 146
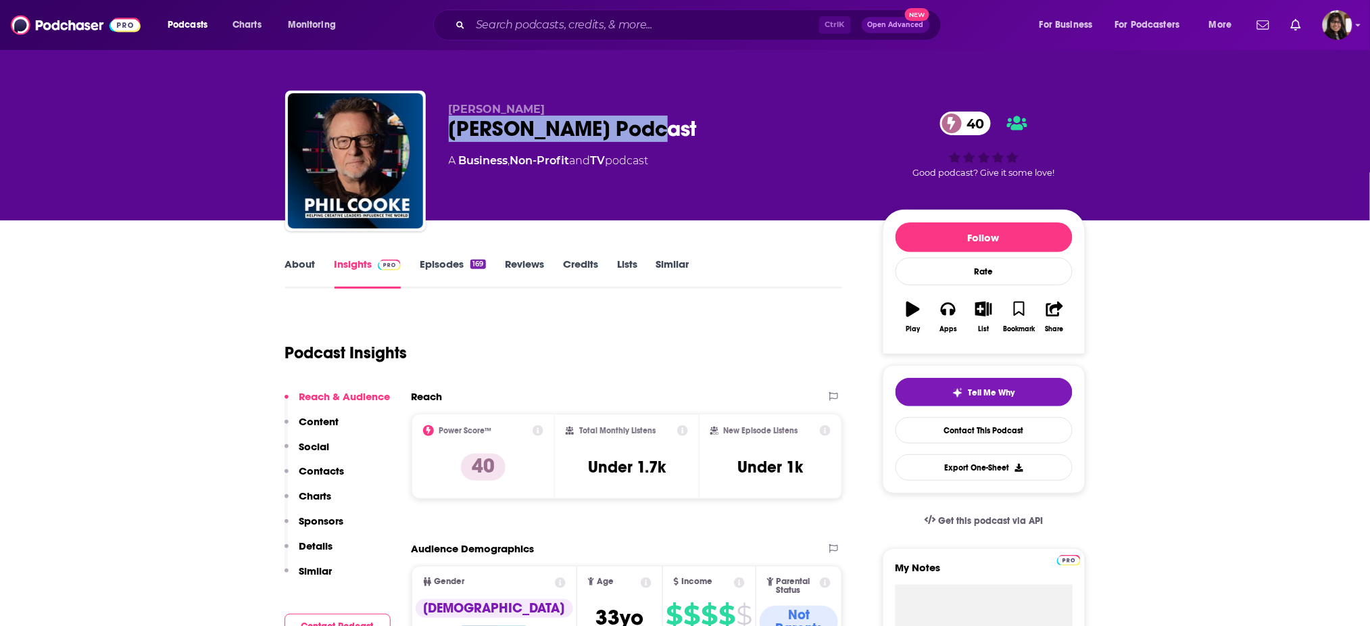
copy h2 "[PERSON_NAME] Podcast"
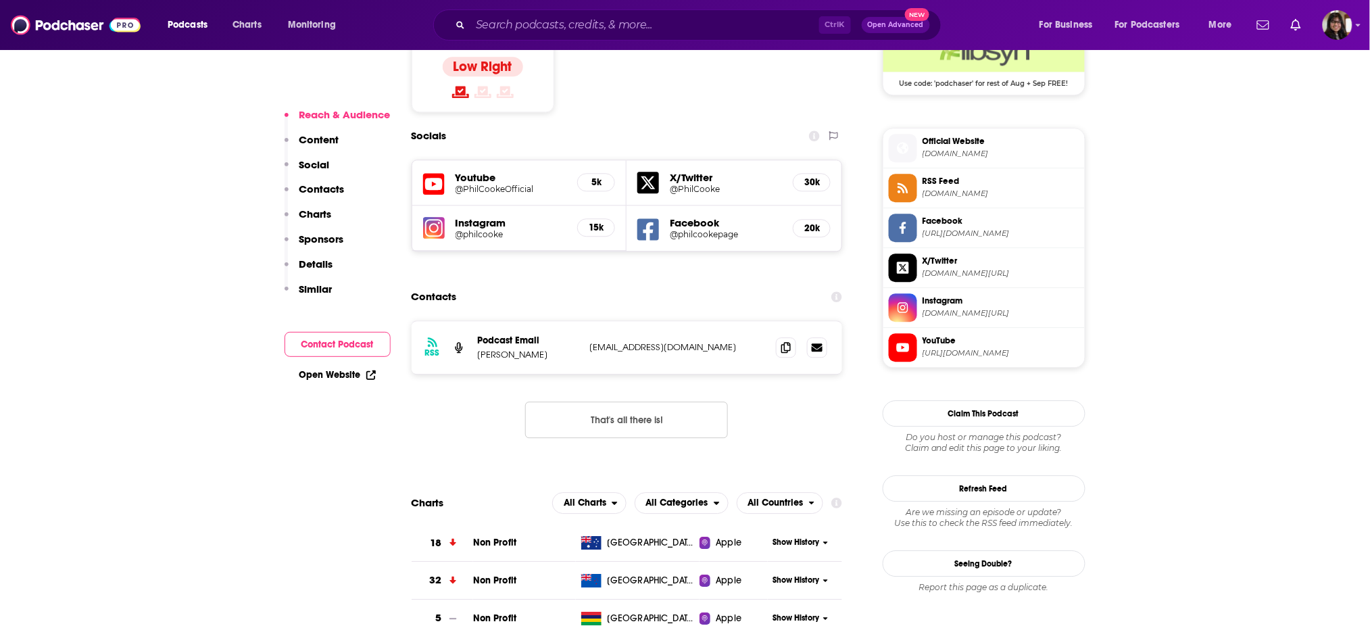
scroll to position [1163, 0]
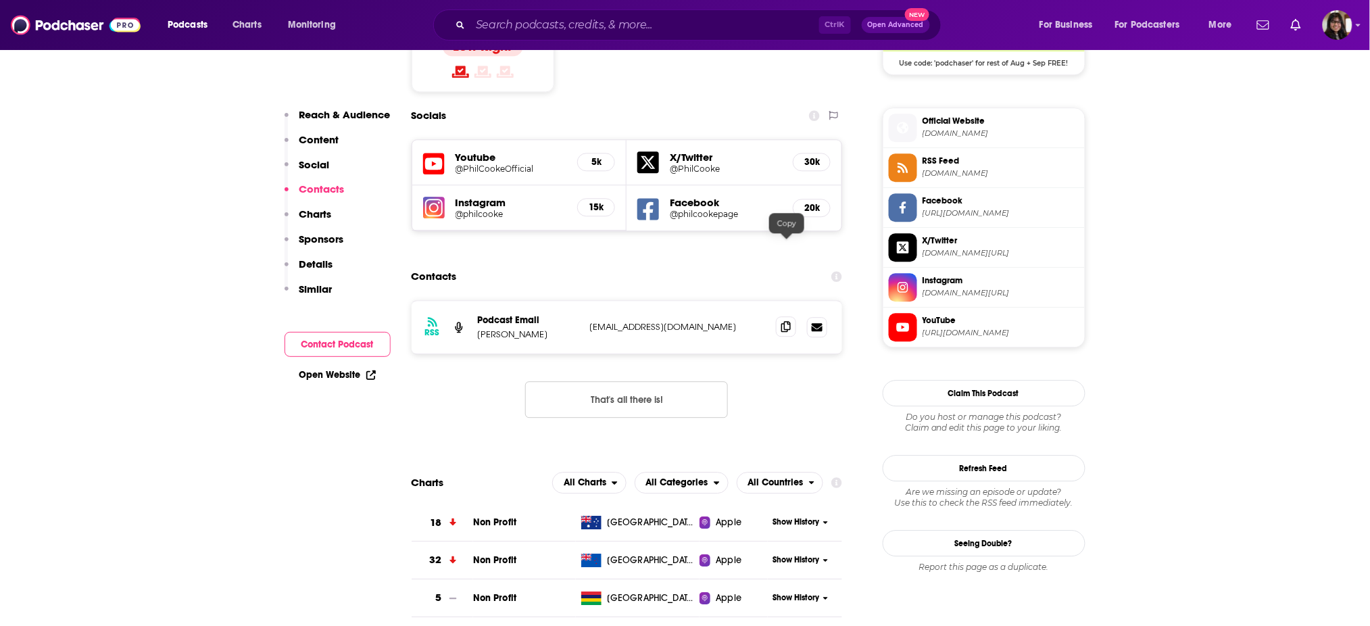
click at [784, 316] on span at bounding box center [786, 326] width 20 height 20
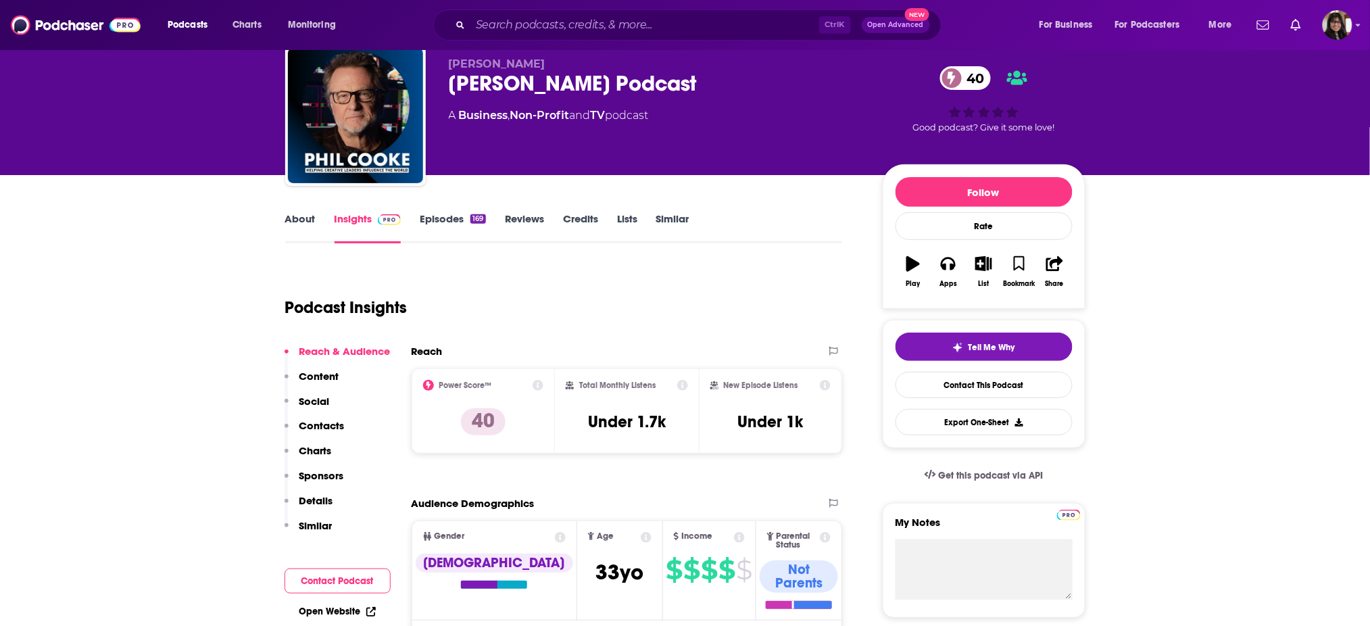
scroll to position [0, 0]
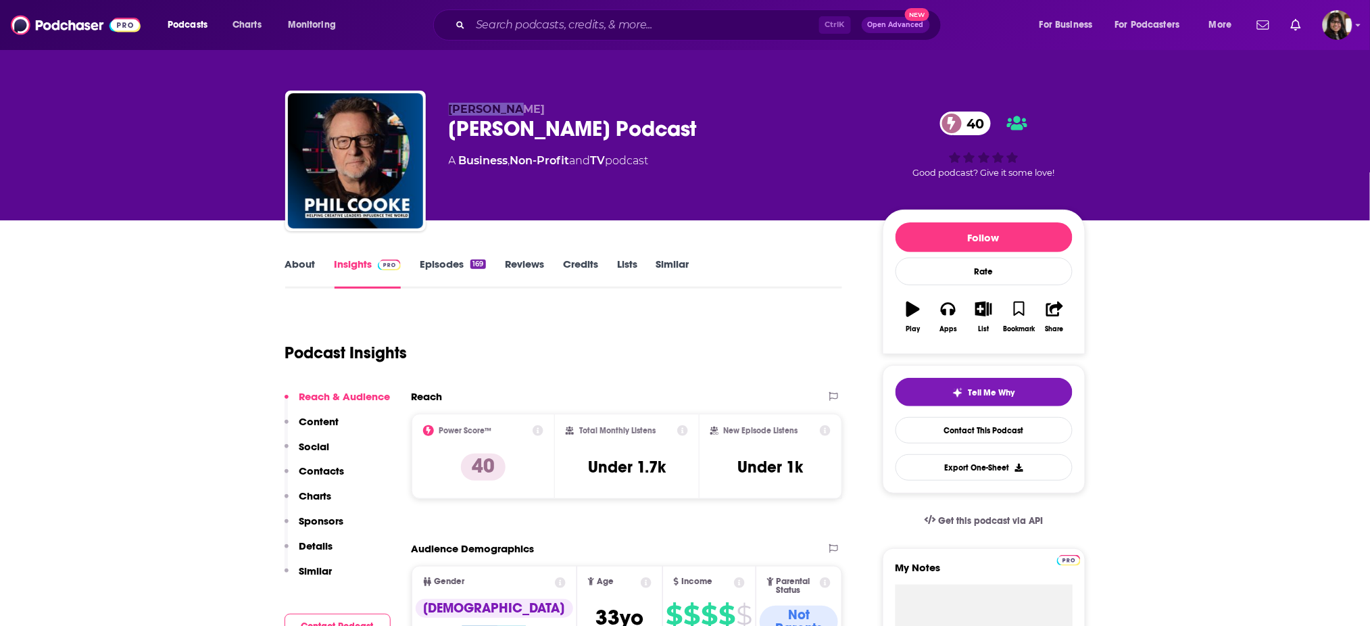
drag, startPoint x: 530, startPoint y: 100, endPoint x: 431, endPoint y: 101, distance: 99.3
click at [431, 101] on div "[PERSON_NAME] [PERSON_NAME] Podcast 40 A Business , Non-Profit and TV podcast 4…" at bounding box center [685, 164] width 800 height 146
copy span "[PERSON_NAME]"
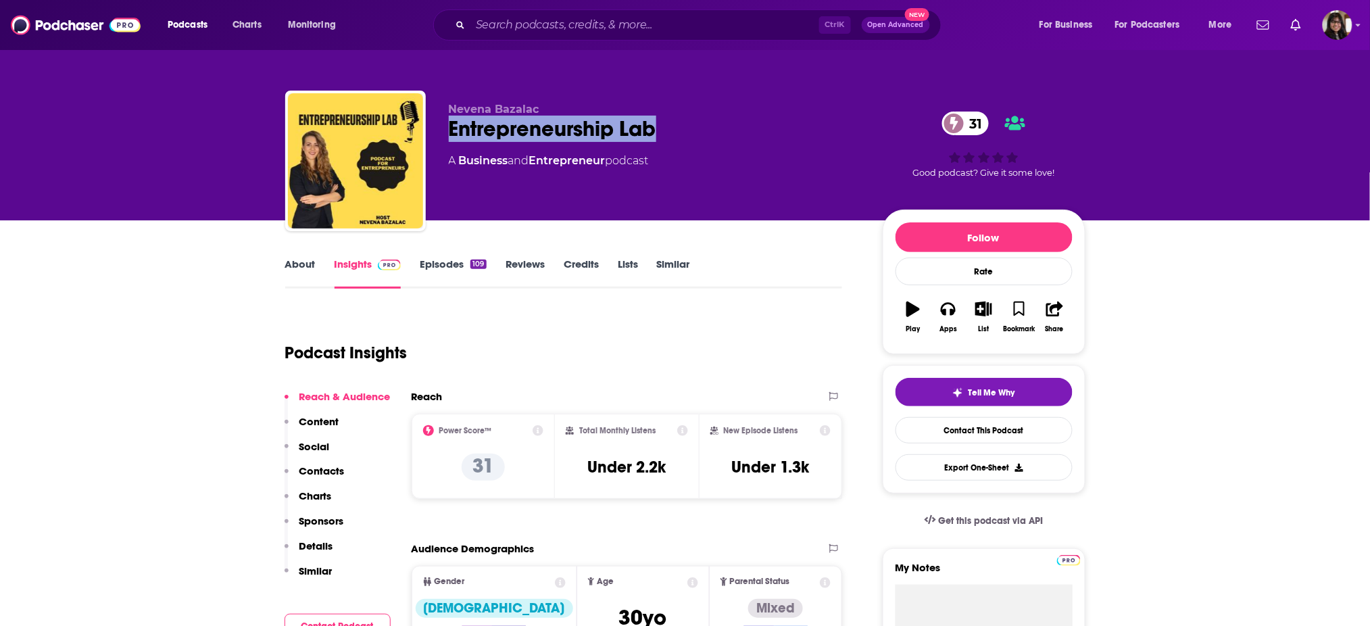
drag, startPoint x: 444, startPoint y: 144, endPoint x: 790, endPoint y: 138, distance: 346.0
click at [790, 138] on div "Nevena Bazalac Entrepreneurship Lab 31 A Business and Entrepreneur podcast 31 G…" at bounding box center [685, 164] width 800 height 146
copy h2 "Entrepreneurship Lab"
drag, startPoint x: 445, startPoint y: 103, endPoint x: 561, endPoint y: 100, distance: 116.2
click at [561, 100] on div "Nevena Bazalac Entrepreneurship Lab 31 A Business and Entrepreneur podcast 31 G…" at bounding box center [685, 164] width 800 height 146
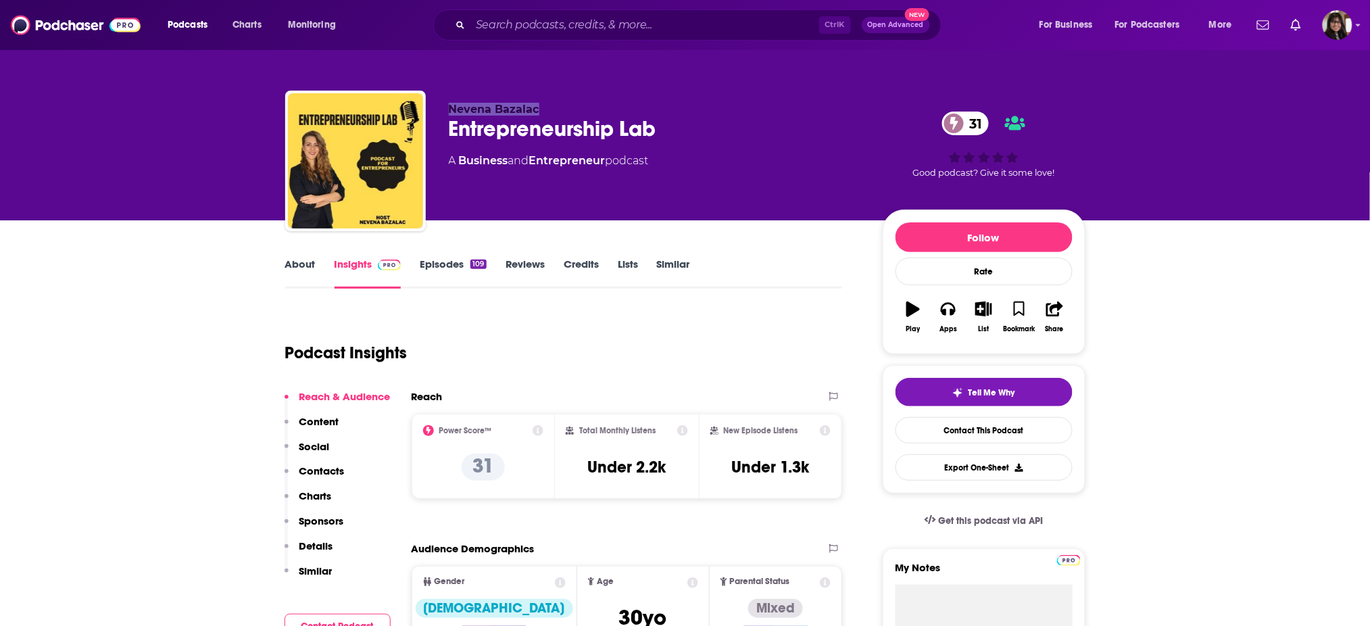
copy span "Nevena Bazalac"
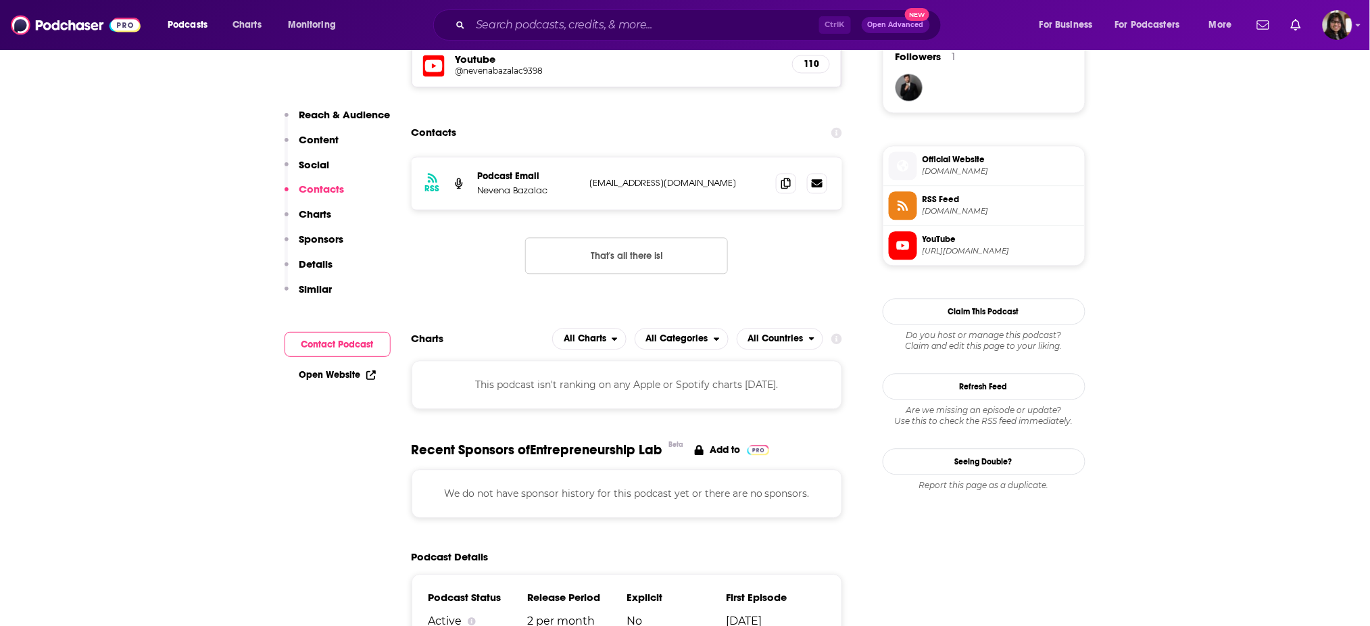
scroll to position [1009, 0]
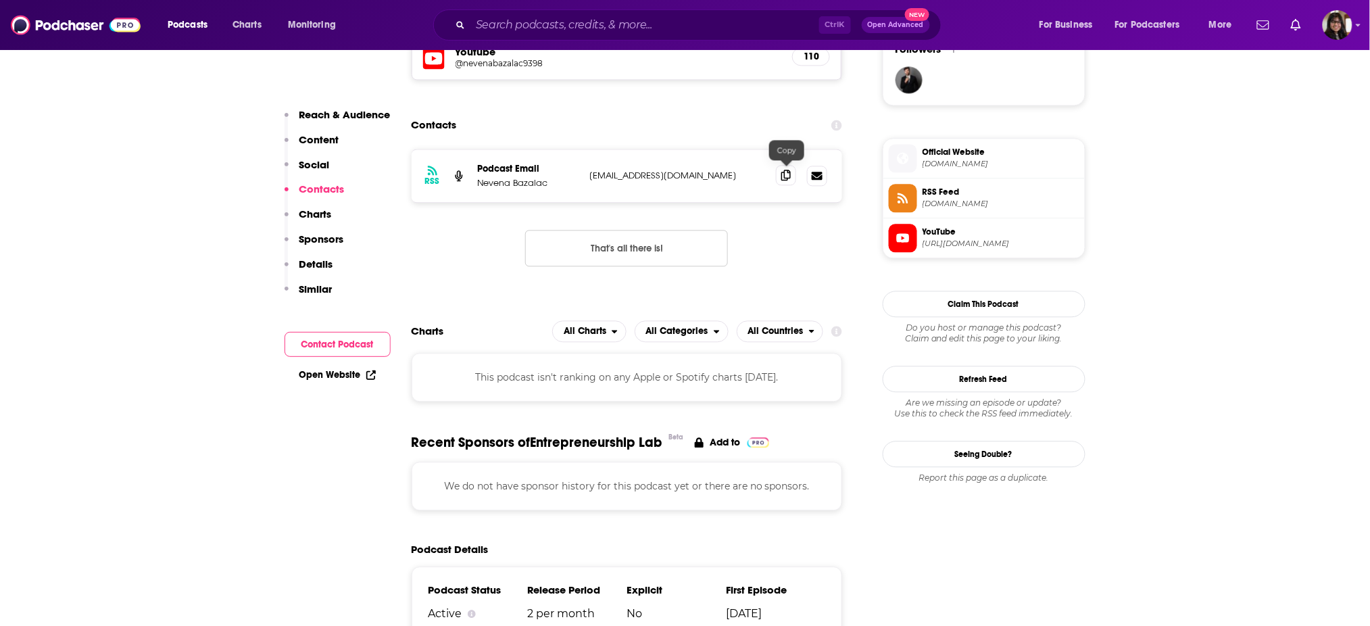
click at [782, 170] on icon at bounding box center [785, 175] width 9 height 11
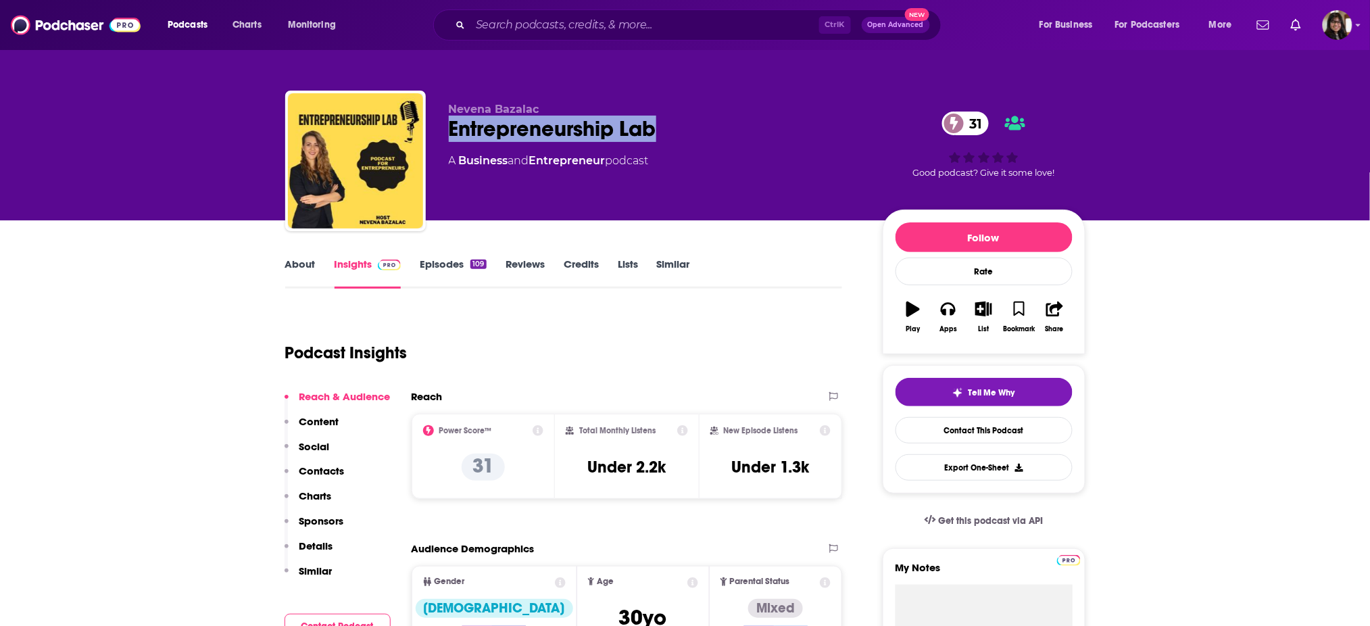
drag, startPoint x: 433, startPoint y: 138, endPoint x: 703, endPoint y: 124, distance: 270.6
click at [703, 124] on div "[PERSON_NAME] Entrepreneurship Lab 31 A Business and Entrepreneur podcast 31 Go…" at bounding box center [685, 164] width 800 height 146
copy h2 "Entrepreneurship Lab"
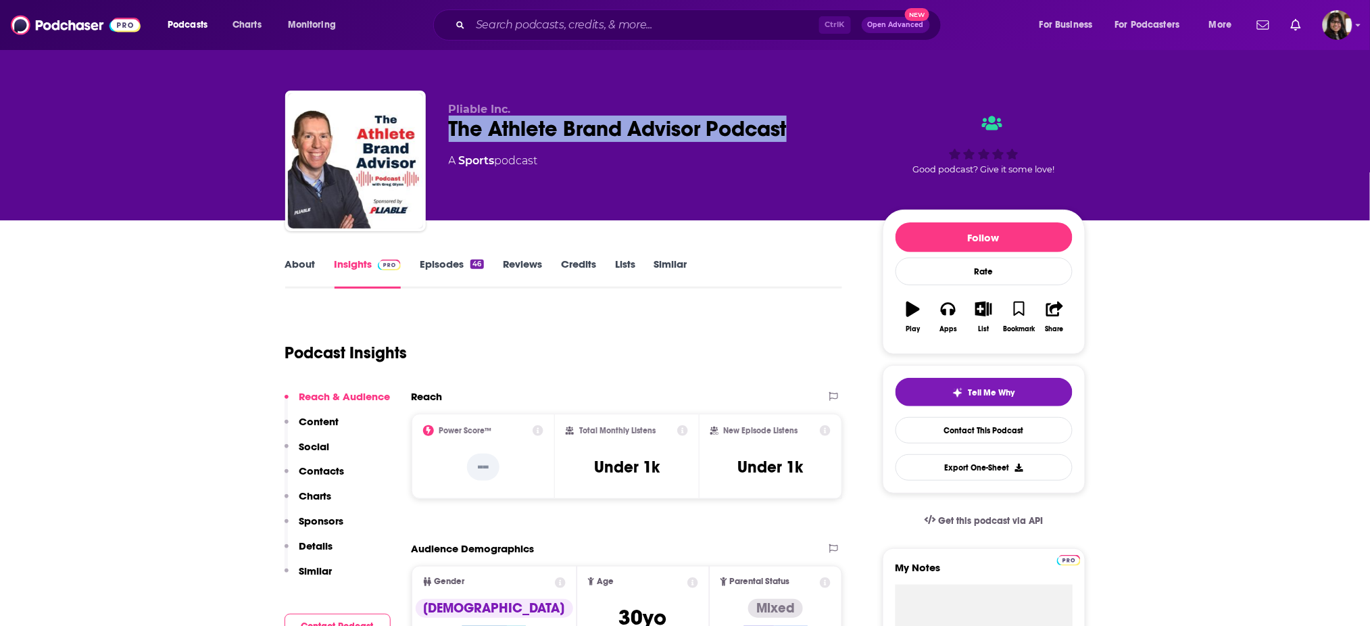
drag, startPoint x: 443, startPoint y: 139, endPoint x: 833, endPoint y: 128, distance: 390.0
click at [833, 128] on div "Pliable Inc. The Athlete Brand Advisor Podcast A Sports podcast Good podcast? G…" at bounding box center [685, 164] width 800 height 146
copy h2 "The Athlete Brand Advisor Podcast"
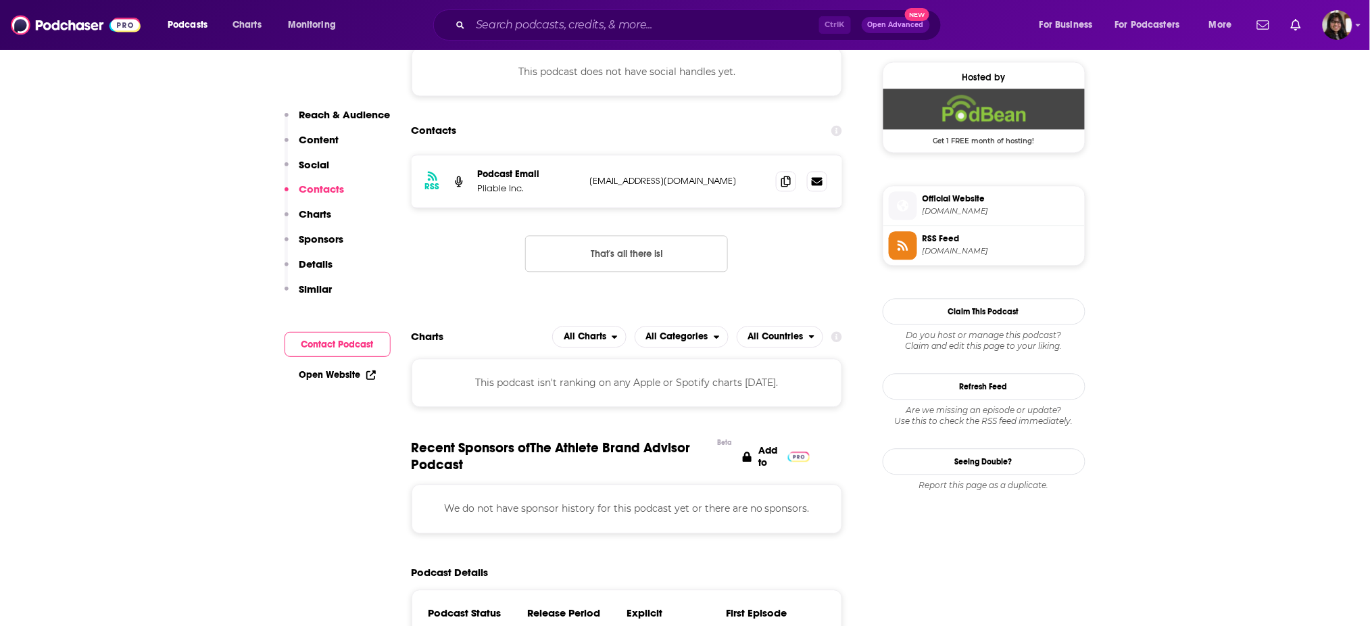
scroll to position [986, 0]
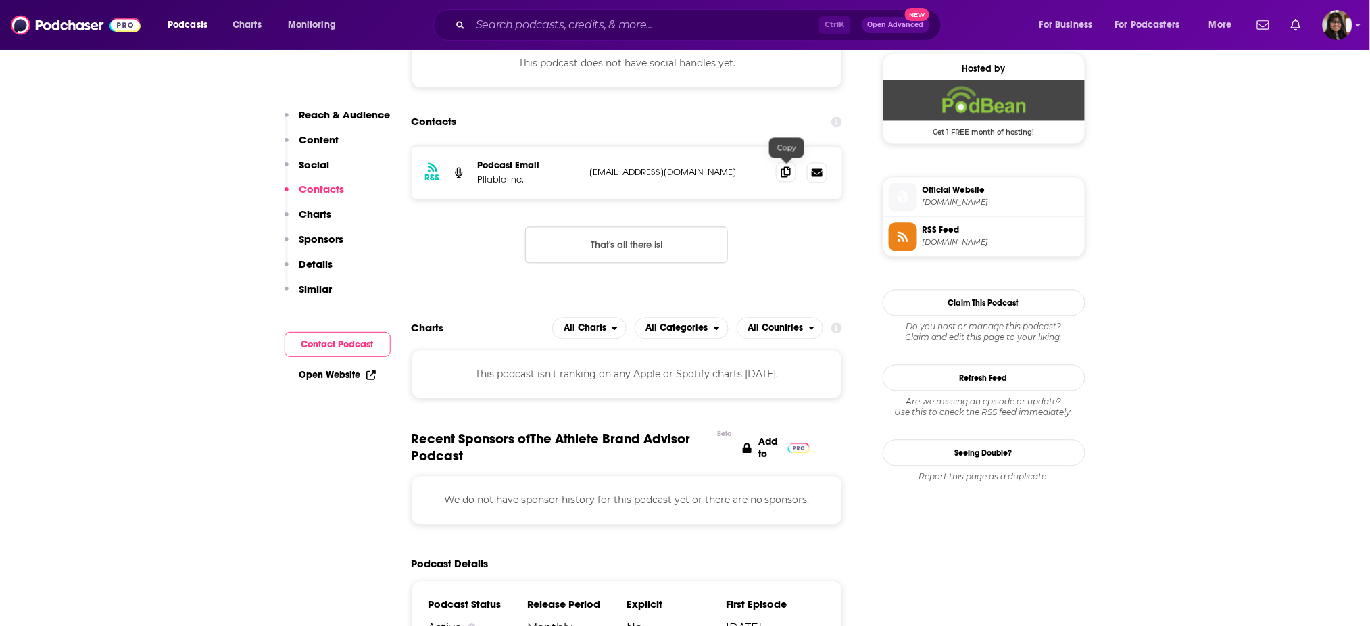
click at [787, 174] on icon at bounding box center [785, 171] width 9 height 11
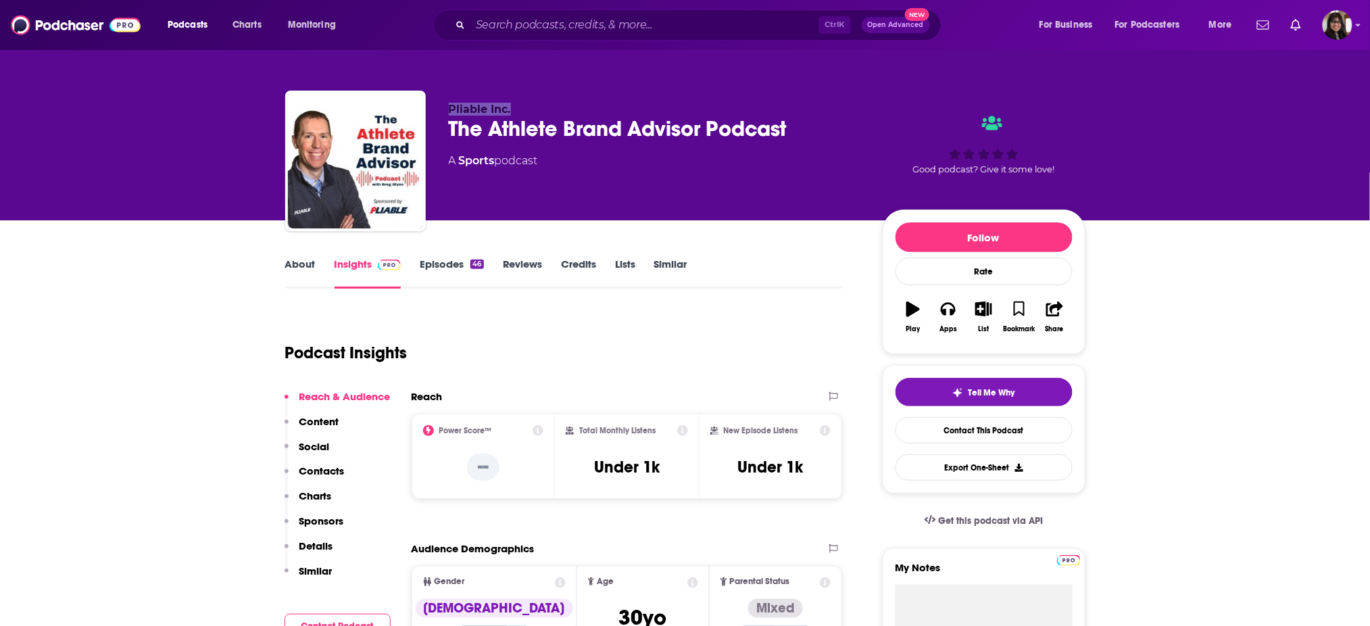
drag, startPoint x: 520, startPoint y: 111, endPoint x: 434, endPoint y: 111, distance: 85.1
click at [434, 111] on div "Pliable Inc. The Athlete Brand Advisor Podcast A Sports podcast Good podcast? G…" at bounding box center [685, 164] width 800 height 146
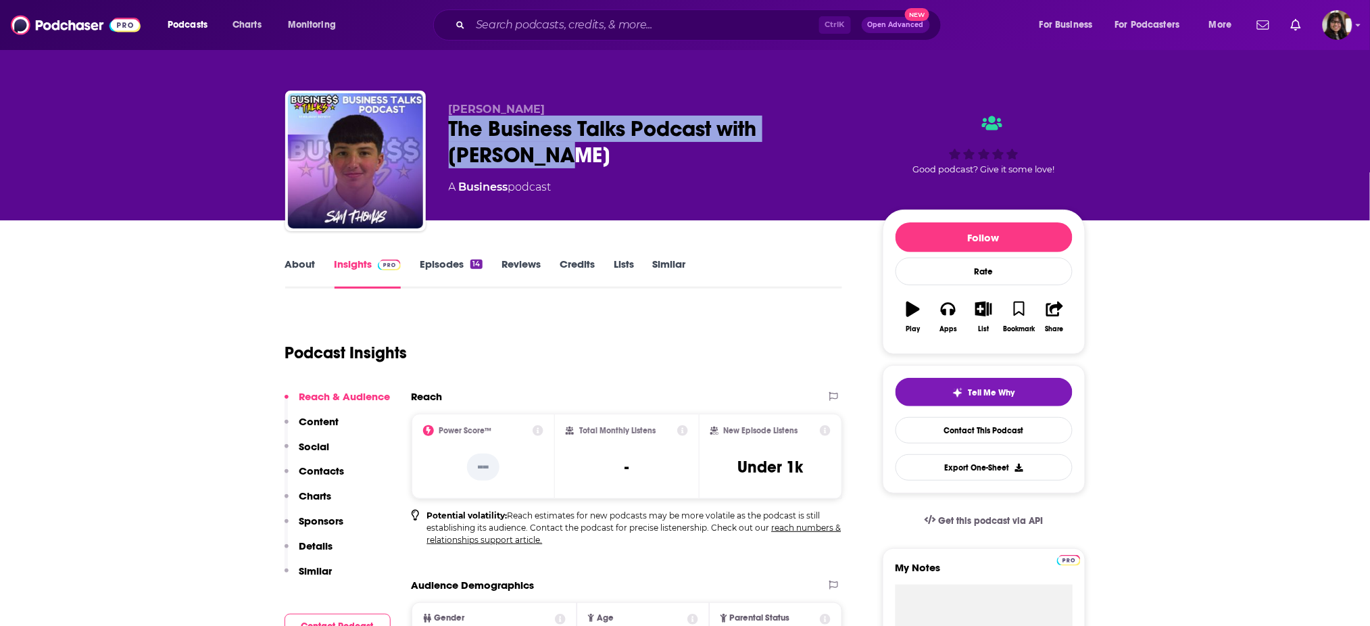
drag, startPoint x: 526, startPoint y: 169, endPoint x: 426, endPoint y: 128, distance: 108.2
click at [426, 128] on div "[PERSON_NAME] The Business Talks Podcast with [PERSON_NAME] A Business podcast …" at bounding box center [685, 164] width 800 height 146
copy h2 "The Business Talks Podcast with [PERSON_NAME]"
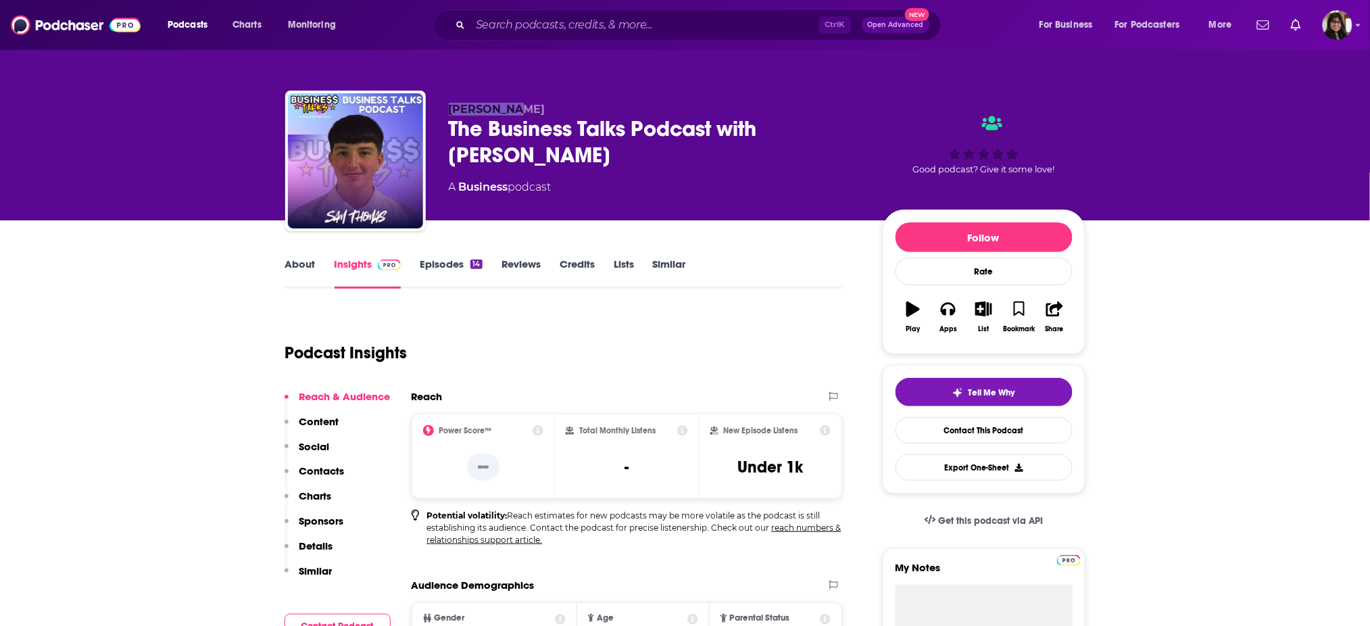
drag, startPoint x: 445, startPoint y: 116, endPoint x: 553, endPoint y: 111, distance: 108.2
click at [553, 111] on div "[PERSON_NAME] The Business Talks Podcast with [PERSON_NAME] A Business podcast …" at bounding box center [685, 164] width 800 height 146
copy span "[PERSON_NAME]"
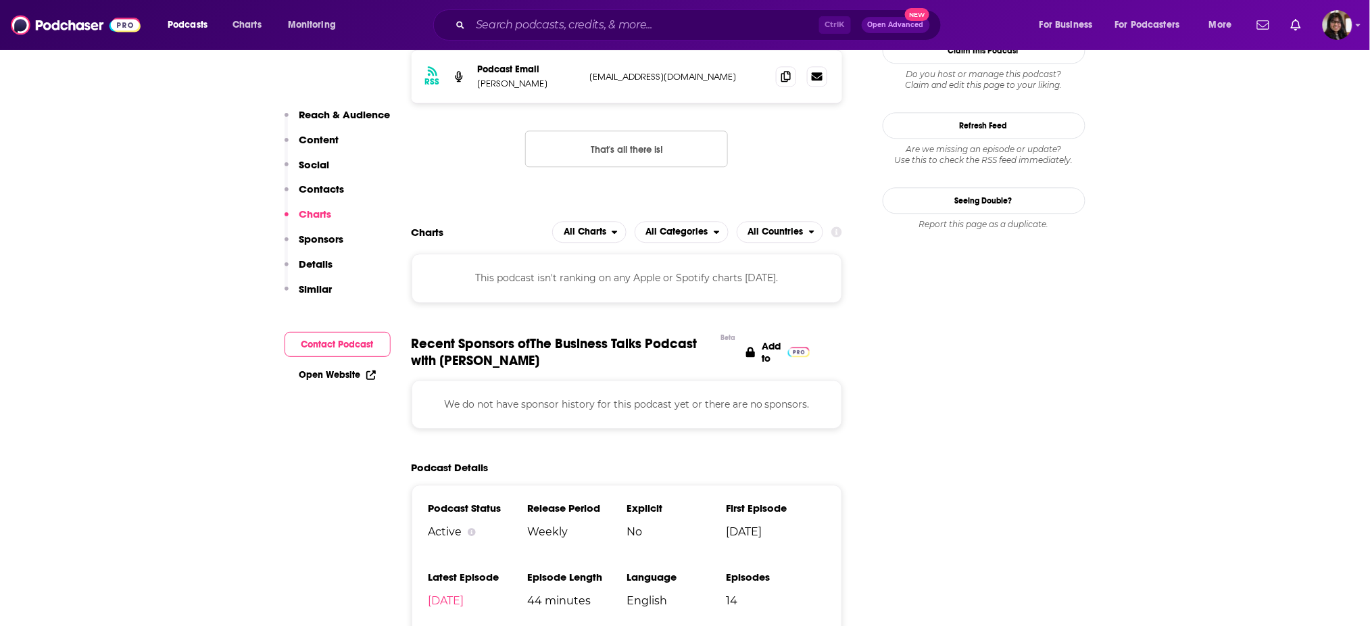
scroll to position [1115, 0]
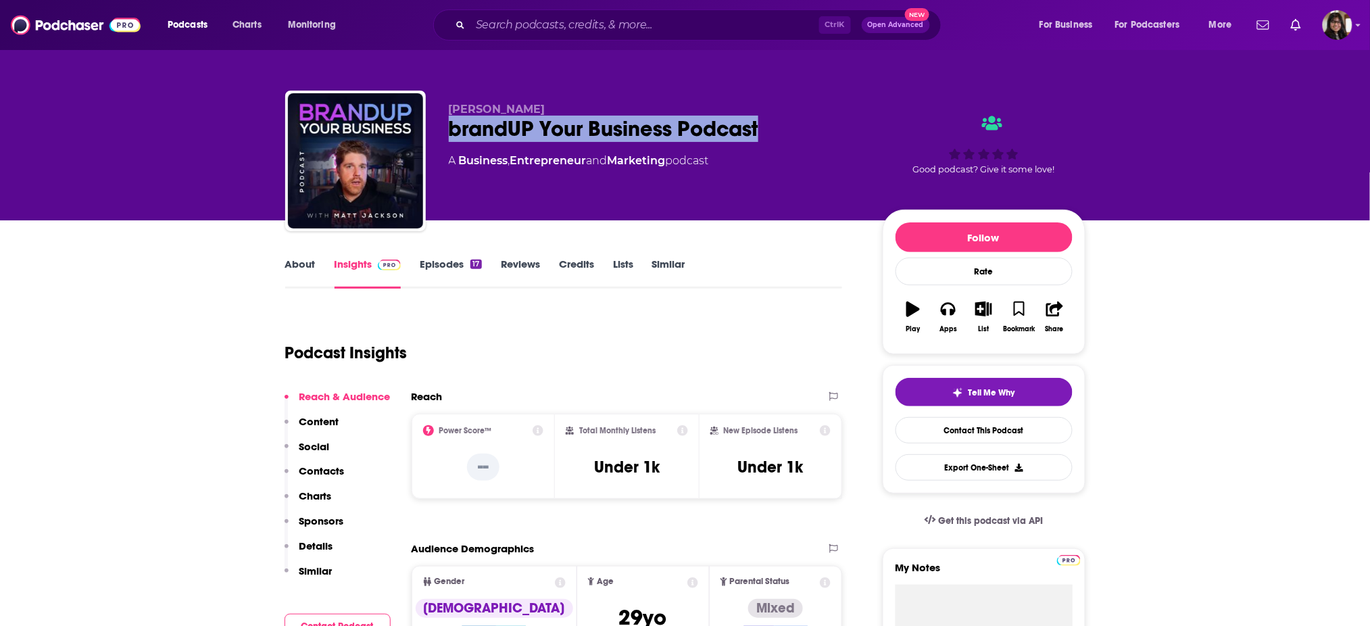
drag, startPoint x: 445, startPoint y: 136, endPoint x: 795, endPoint y: 128, distance: 350.1
click at [795, 128] on div "[PERSON_NAME] brandUP Your Business Podcast A Business , Entrepreneur and Marke…" at bounding box center [685, 164] width 800 height 146
copy h2 "brandUP Your Business Podcast"
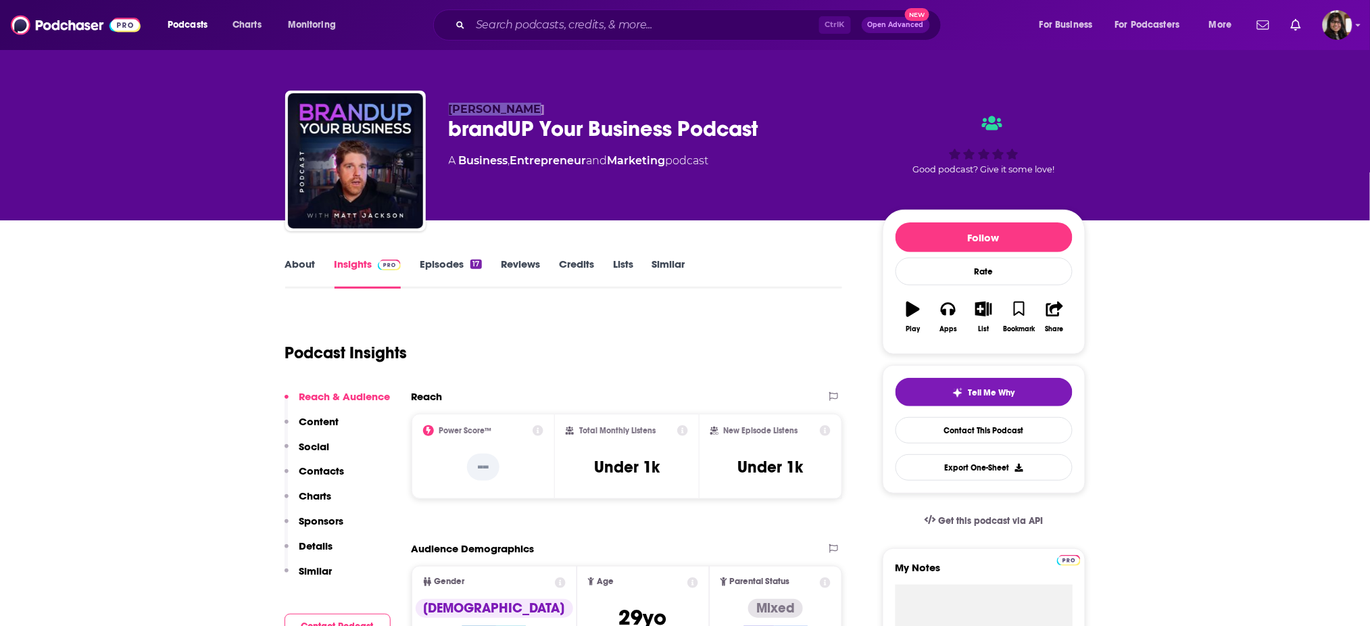
drag, startPoint x: 485, startPoint y: 111, endPoint x: 602, endPoint y: 95, distance: 118.1
click at [602, 95] on div "[PERSON_NAME] brandUP Your Business Podcast A Business , Entrepreneur and Marke…" at bounding box center [685, 164] width 800 height 146
copy span "[PERSON_NAME]"
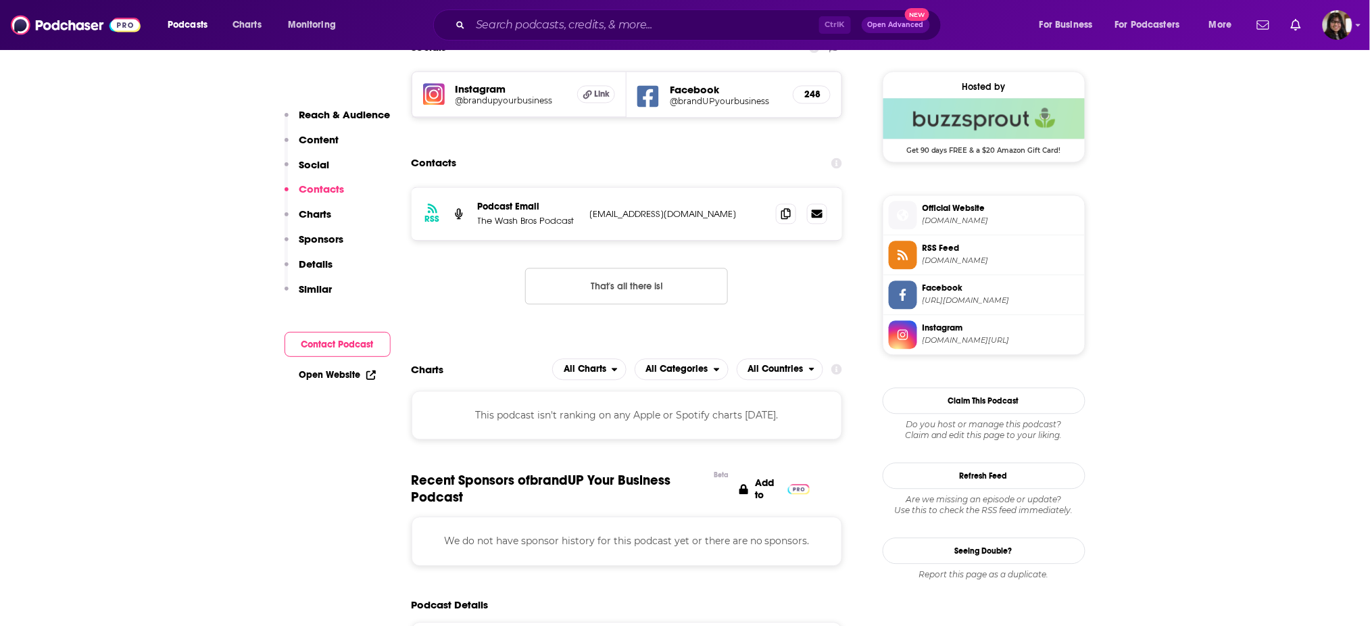
scroll to position [993, 0]
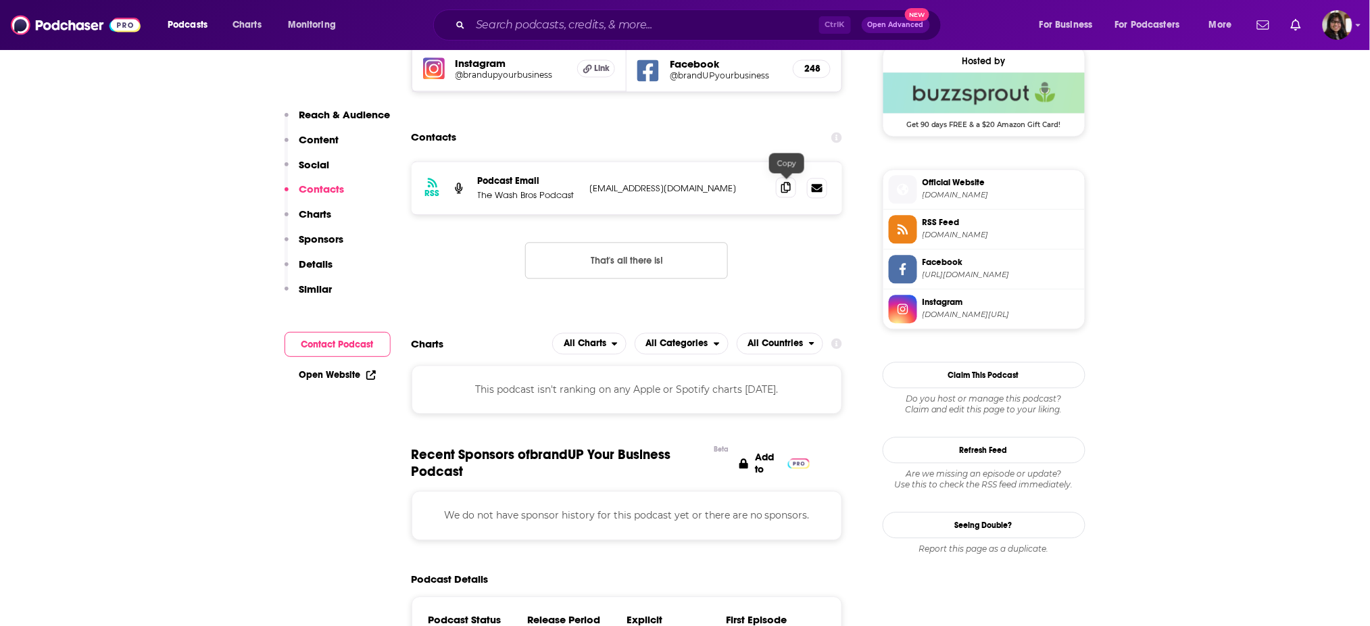
click at [776, 189] on span at bounding box center [786, 187] width 20 height 20
click at [785, 192] on span at bounding box center [786, 187] width 20 height 20
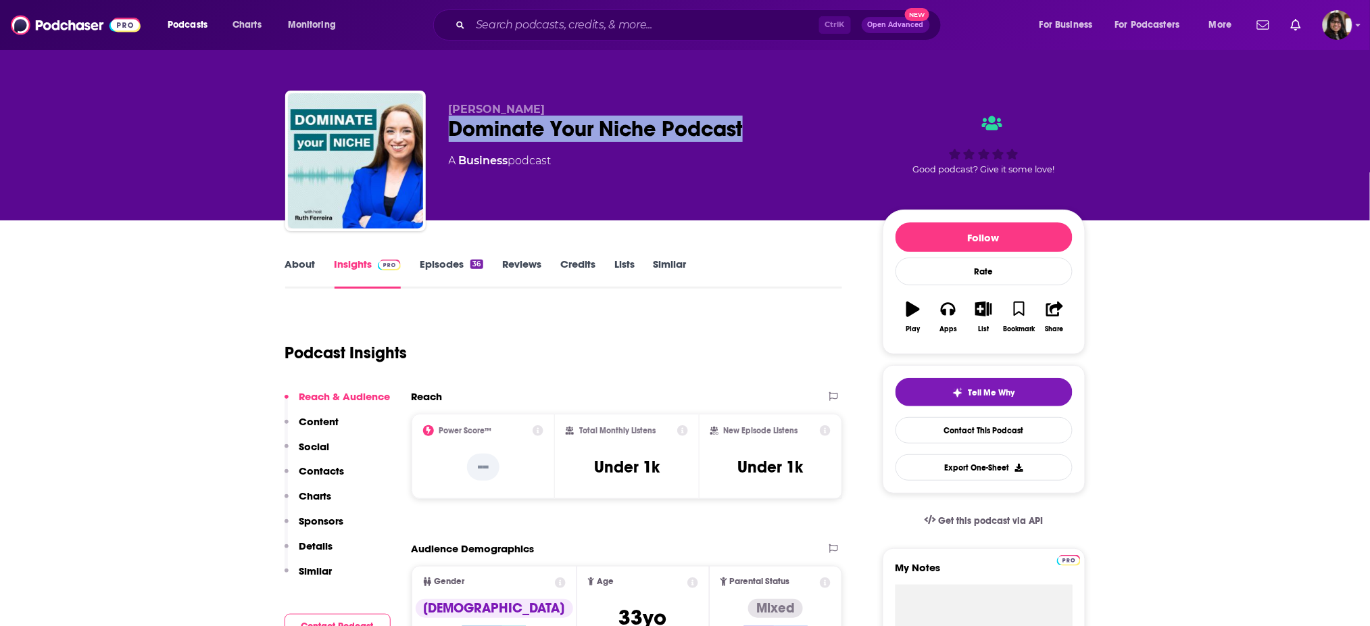
drag, startPoint x: 753, startPoint y: 145, endPoint x: 427, endPoint y: 136, distance: 325.8
click at [427, 136] on div "[PERSON_NAME] Dominate Your Niche Podcast A Business podcast Good podcast? Give…" at bounding box center [685, 164] width 800 height 146
copy h2 "Dominate Your Niche Podcast"
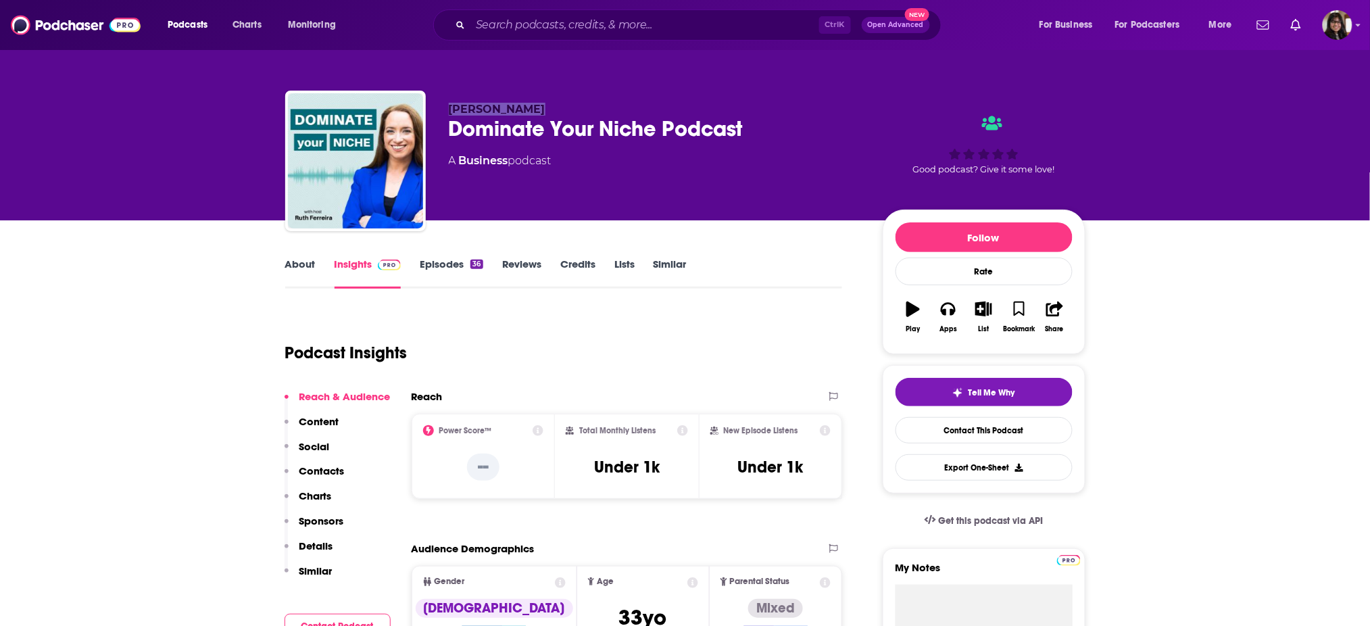
drag, startPoint x: 450, startPoint y: 108, endPoint x: 560, endPoint y: 105, distance: 110.2
click at [560, 105] on p "[PERSON_NAME]" at bounding box center [655, 109] width 412 height 13
copy span "[PERSON_NAME]"
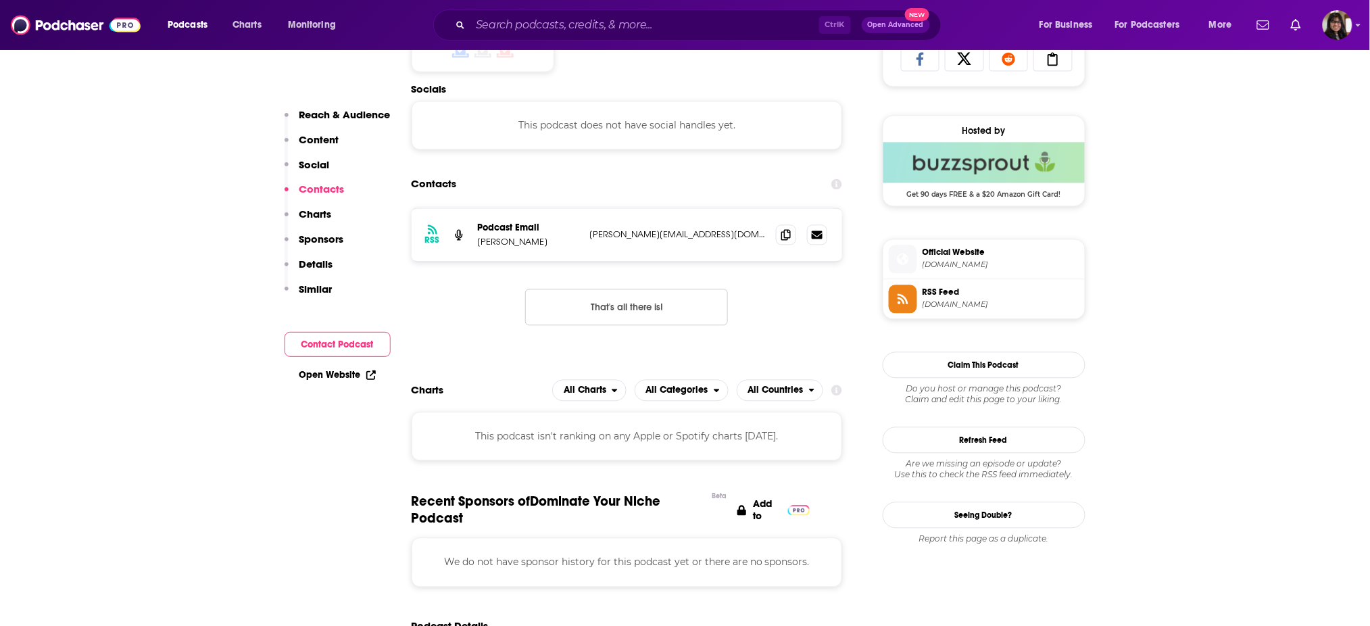
scroll to position [957, 0]
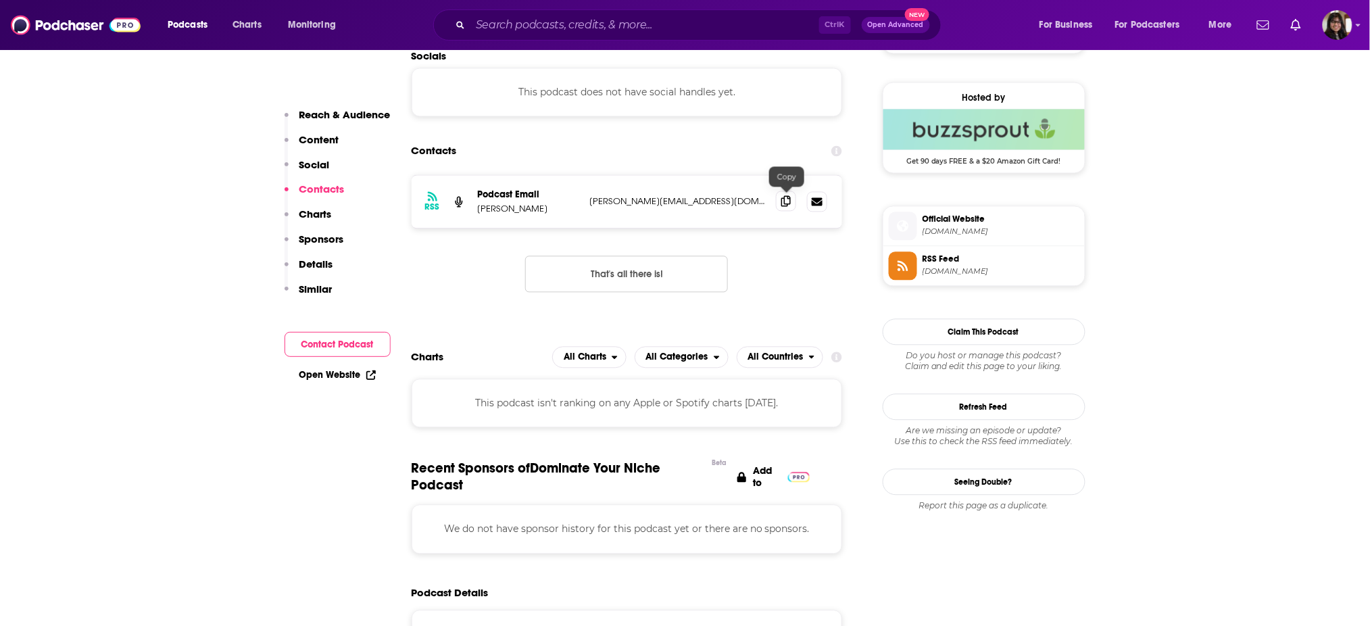
click at [786, 197] on icon at bounding box center [785, 200] width 9 height 11
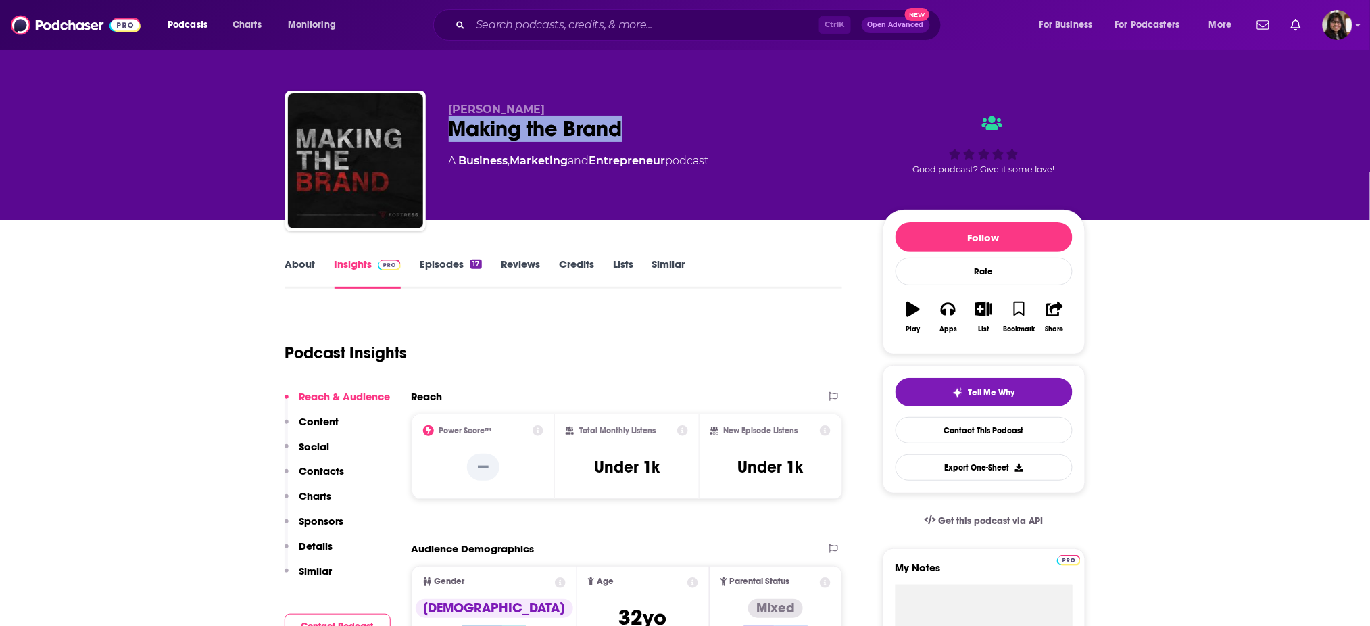
drag, startPoint x: 436, startPoint y: 125, endPoint x: 639, endPoint y: 136, distance: 203.0
click at [639, 136] on div "[PERSON_NAME] Making the Brand A Business , Marketing and Entrepreneur podcast …" at bounding box center [685, 164] width 800 height 146
copy h2 "Making the Brand"
drag, startPoint x: 441, startPoint y: 107, endPoint x: 563, endPoint y: 98, distance: 122.0
click at [563, 98] on div "[PERSON_NAME] Making the Brand A Business , Marketing and Entrepreneur podcast …" at bounding box center [685, 164] width 800 height 146
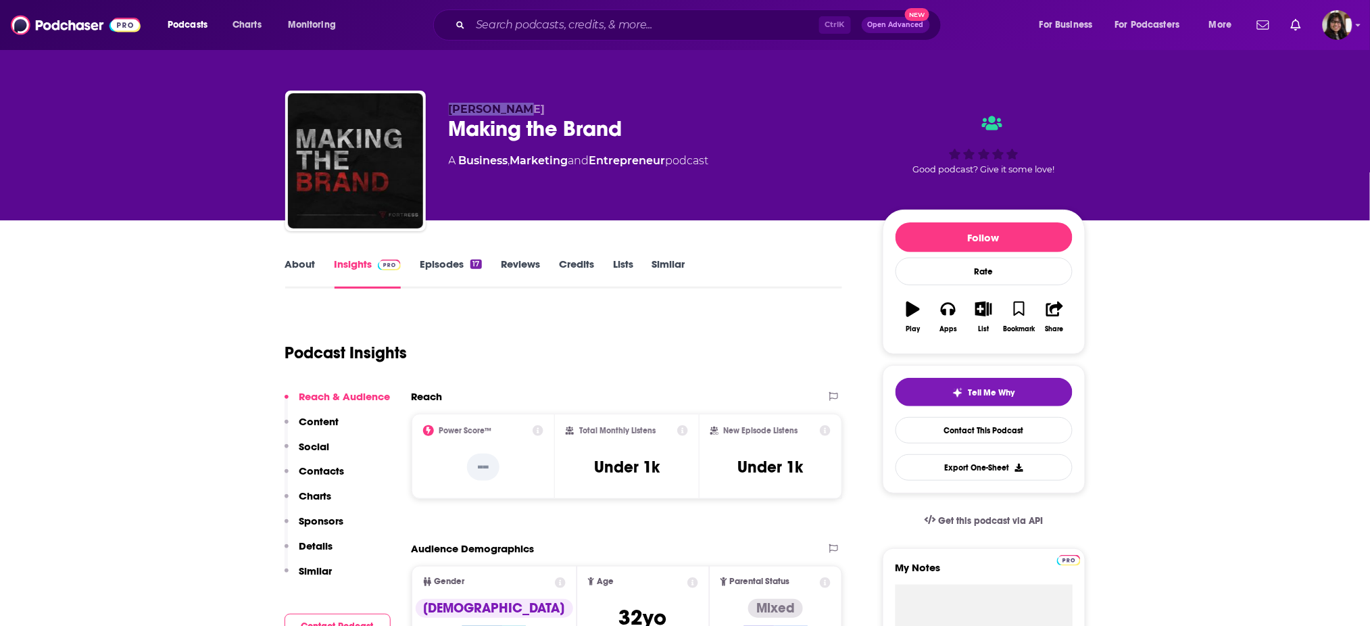
copy span "[PERSON_NAME]"
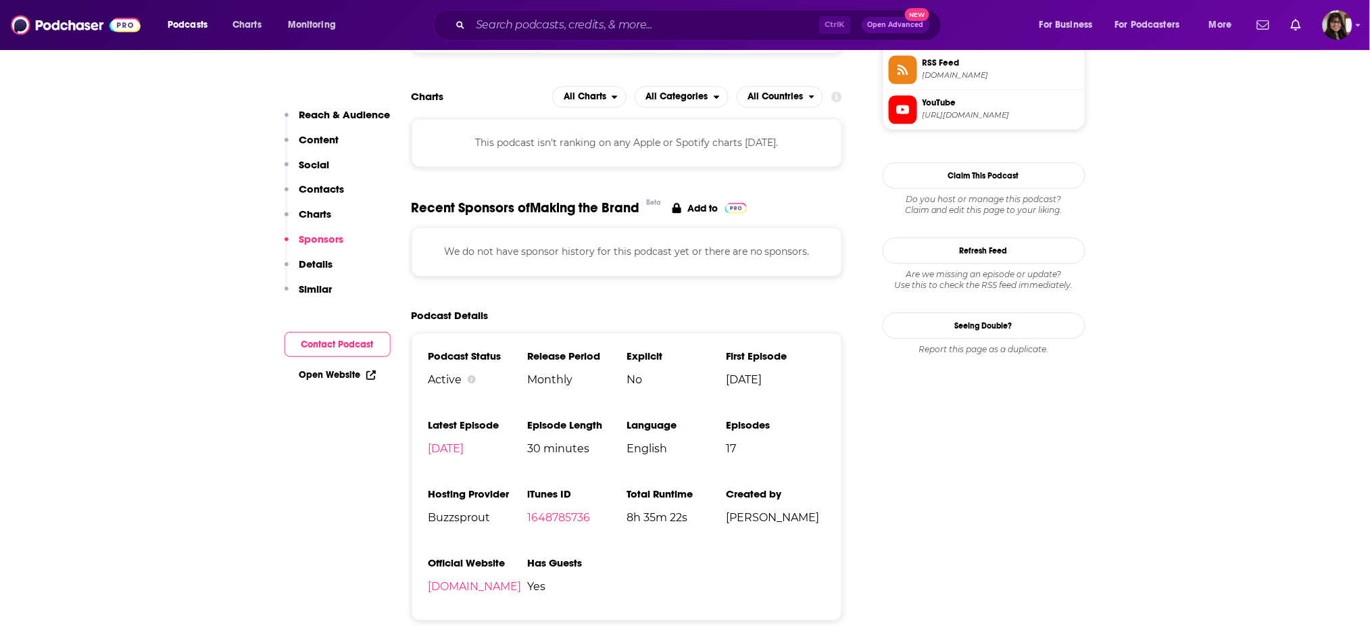
scroll to position [1153, 0]
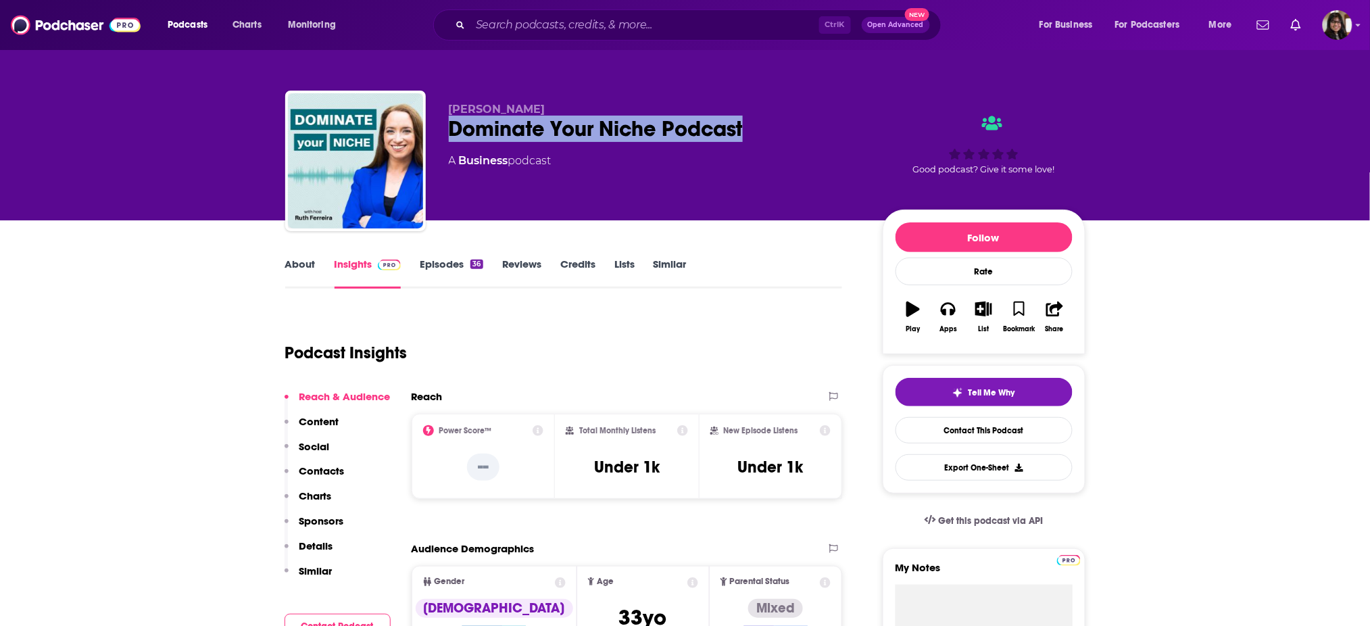
drag, startPoint x: 462, startPoint y: 128, endPoint x: 834, endPoint y: 134, distance: 371.7
click at [834, 134] on div "[PERSON_NAME] Dominate Your Niche Podcast A Business podcast Good podcast? Give…" at bounding box center [685, 164] width 800 height 146
copy h2 "Dominate Your Niche Podcast"
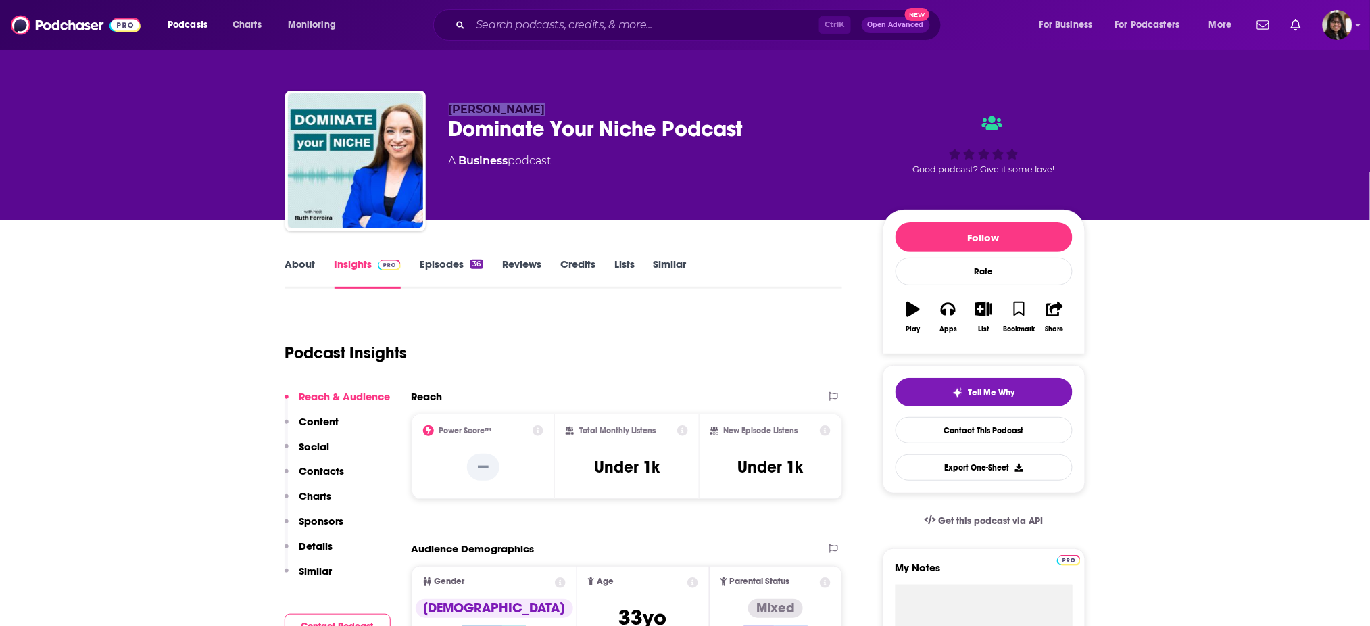
drag, startPoint x: 434, startPoint y: 105, endPoint x: 590, endPoint y: 107, distance: 156.1
click at [590, 107] on div "Ruth Ferreira Dominate Your Niche Podcast A Business podcast Good podcast? Give…" at bounding box center [685, 164] width 800 height 146
copy span "Ruth Ferreira"
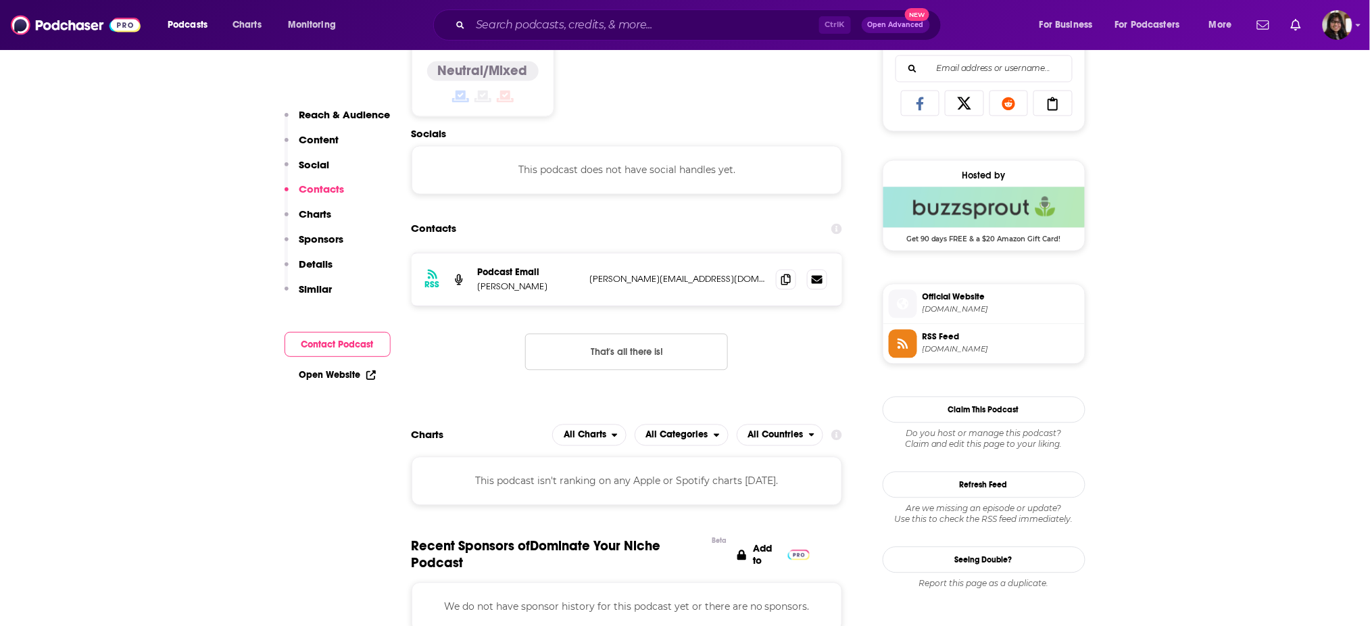
scroll to position [816, 0]
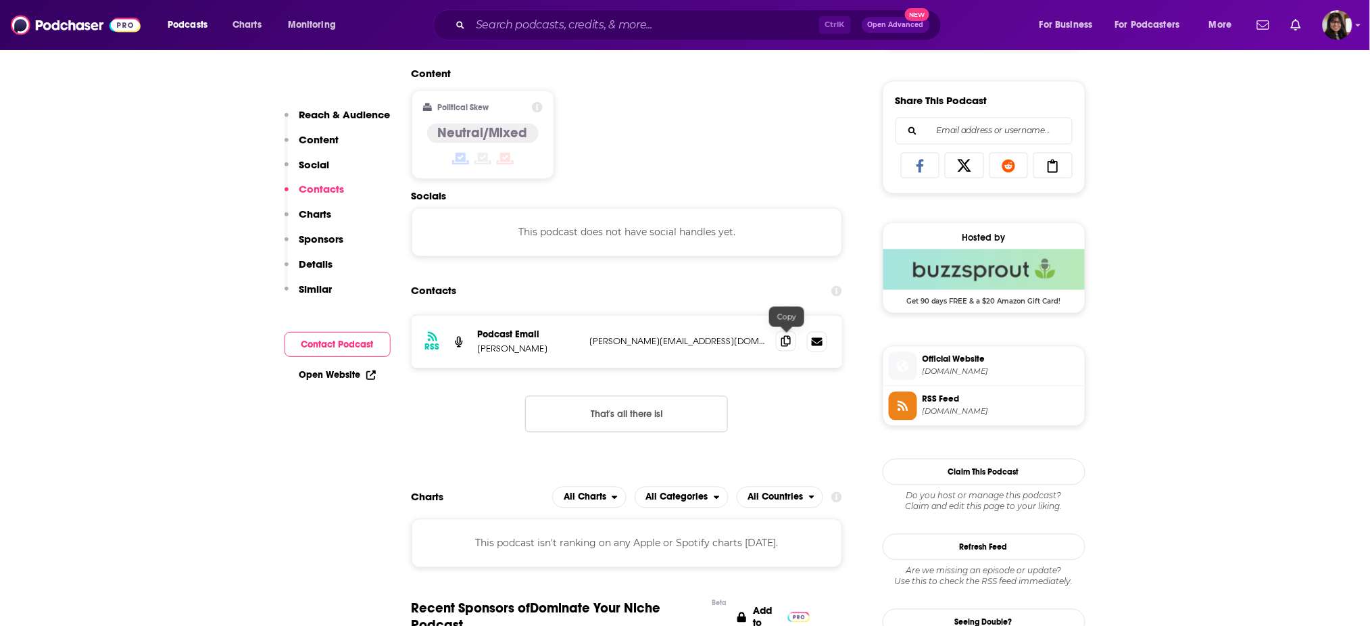
click at [792, 339] on span at bounding box center [786, 341] width 20 height 20
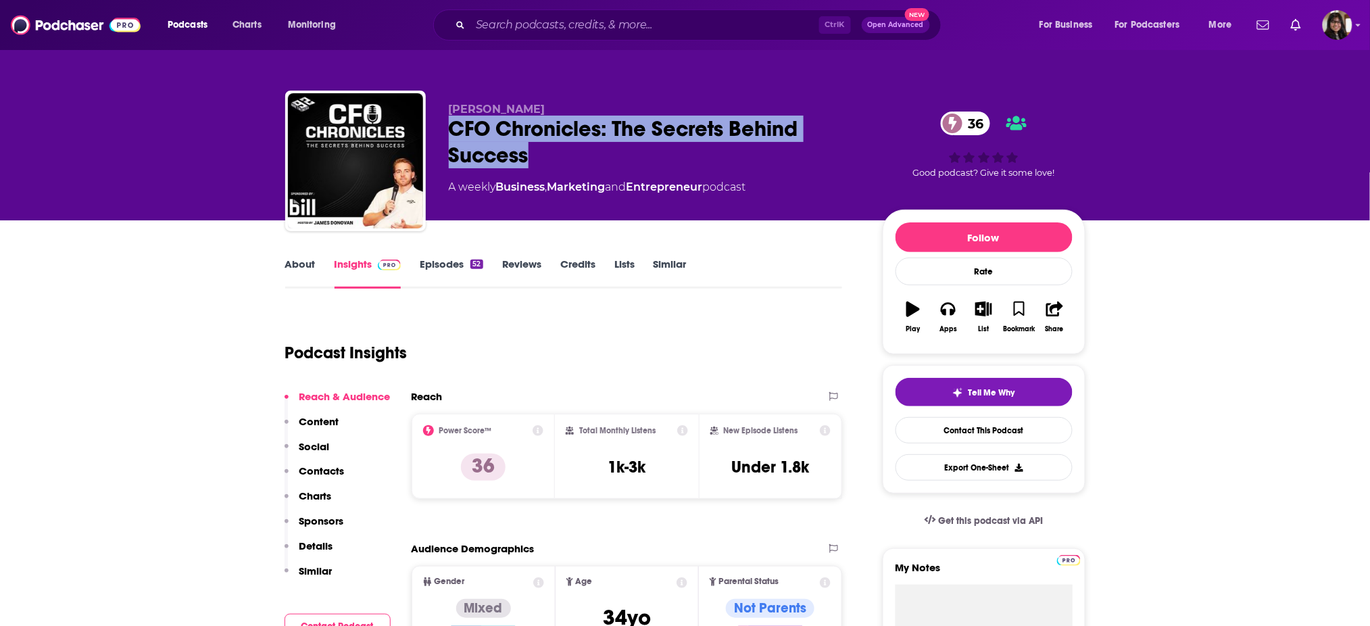
drag, startPoint x: 441, startPoint y: 138, endPoint x: 559, endPoint y: 160, distance: 119.7
click at [559, 160] on div "[PERSON_NAME] CFO Chronicles: The Secrets Behind Success 36 A weekly Business ,…" at bounding box center [685, 164] width 800 height 146
copy h2 "CFO Chronicles: The Secrets Behind Success"
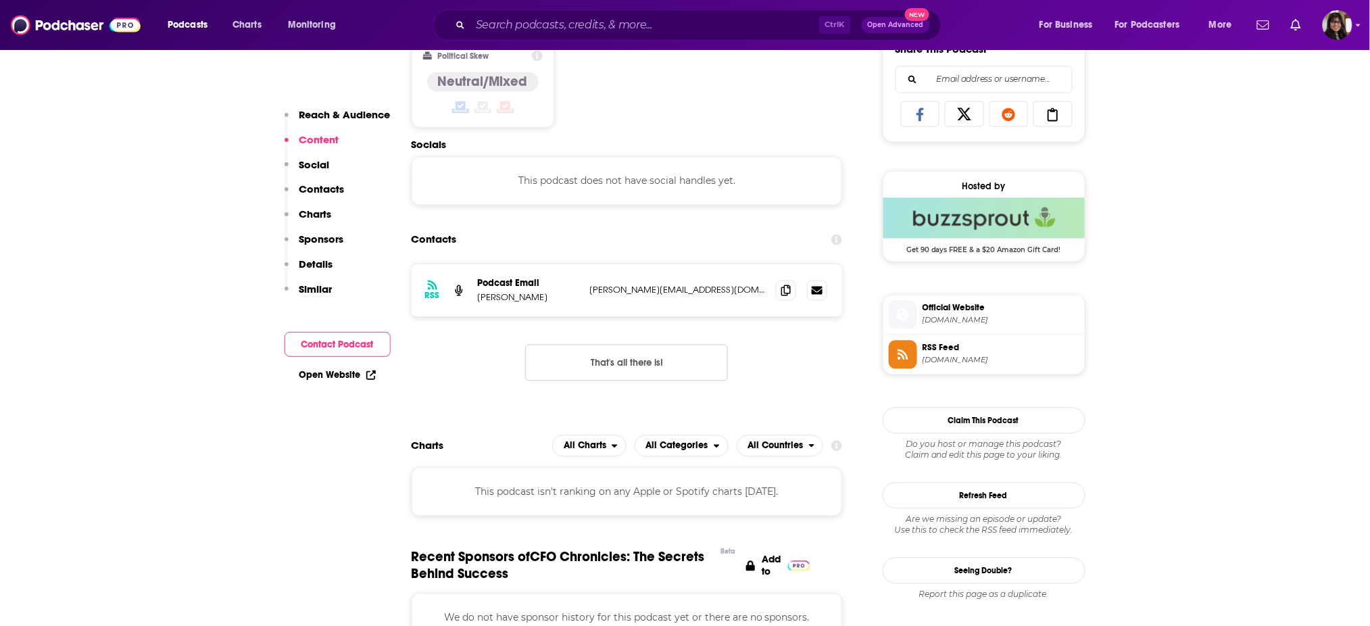
scroll to position [869, 0]
click at [785, 292] on icon at bounding box center [785, 288] width 9 height 11
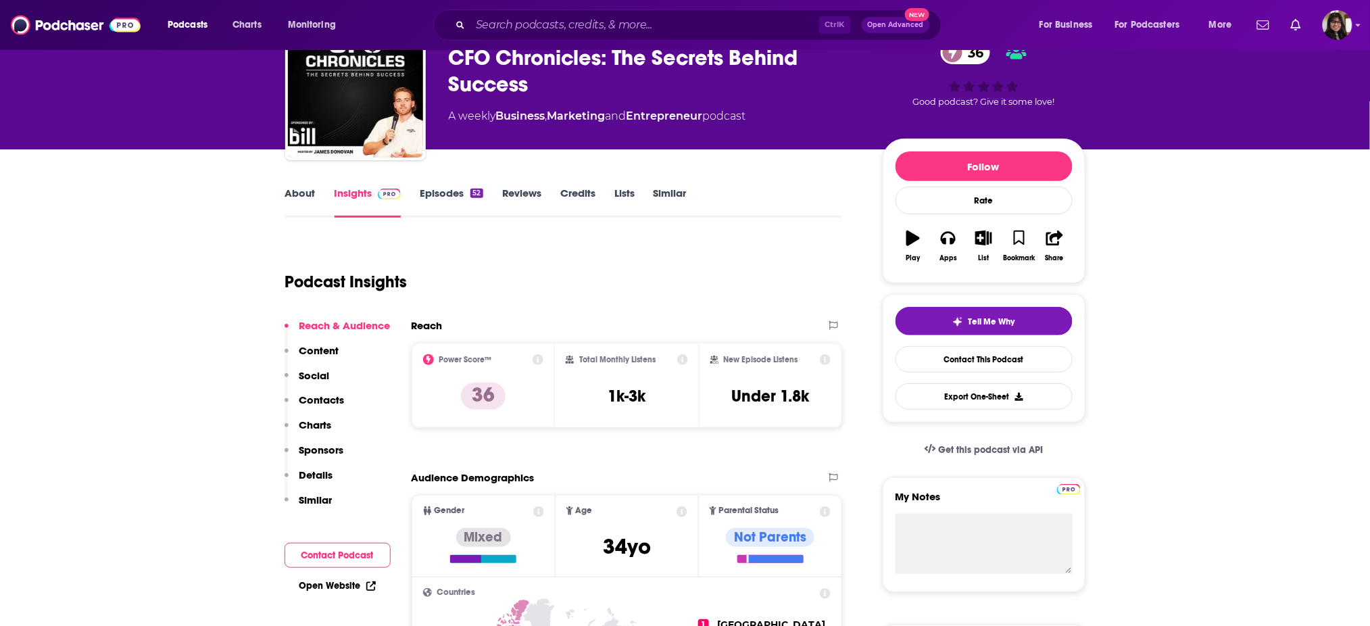
scroll to position [0, 0]
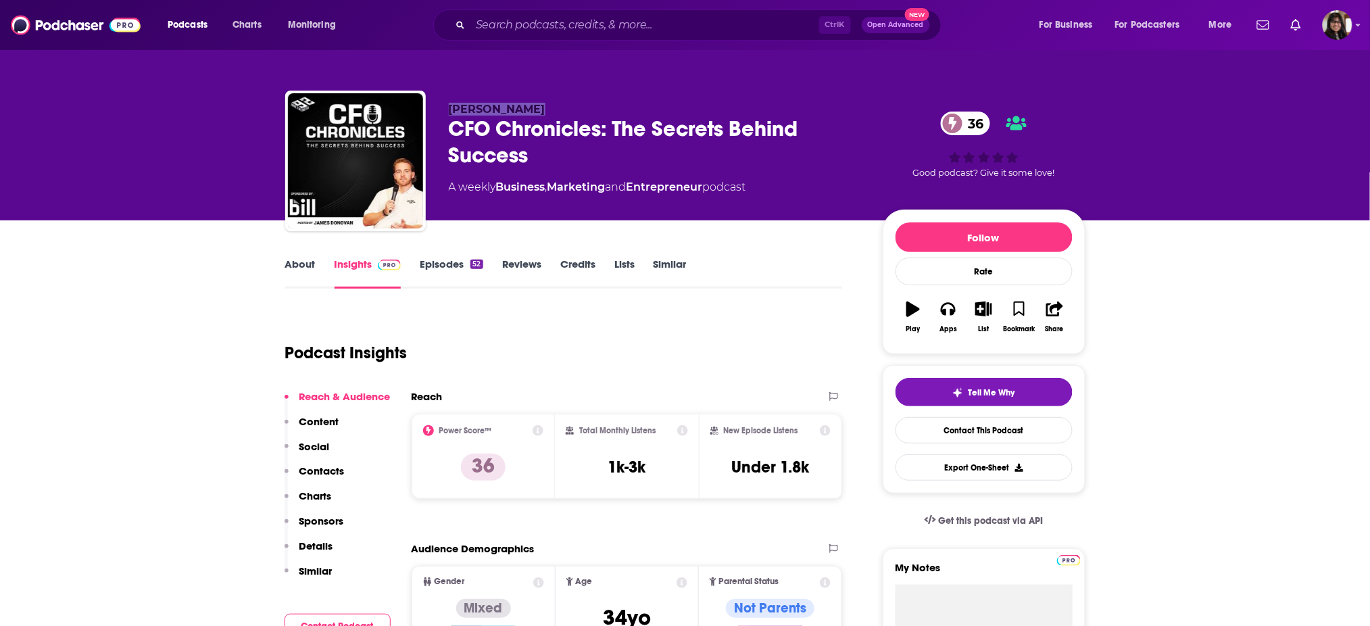
drag, startPoint x: 444, startPoint y: 107, endPoint x: 570, endPoint y: 93, distance: 126.4
click at [570, 93] on div "James Donovan CFO Chronicles: The Secrets Behind Success 36 A weekly Business ,…" at bounding box center [685, 164] width 800 height 146
copy span "James Donovan"
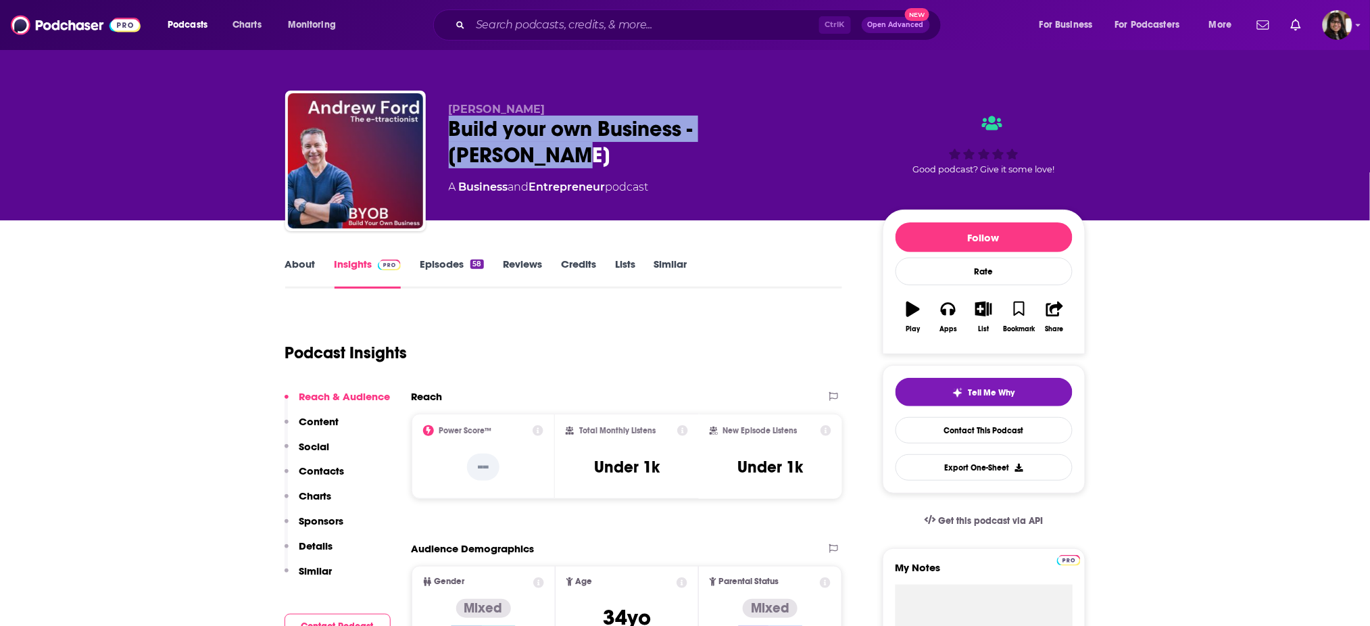
drag, startPoint x: 446, startPoint y: 136, endPoint x: 823, endPoint y: 135, distance: 377.0
click at [823, 135] on div "Andrew Ford Build your own Business - Andrew Ford A Business and Entrepreneur p…" at bounding box center [685, 164] width 800 height 146
copy h2 "Build your own Business - Andrew Ford"
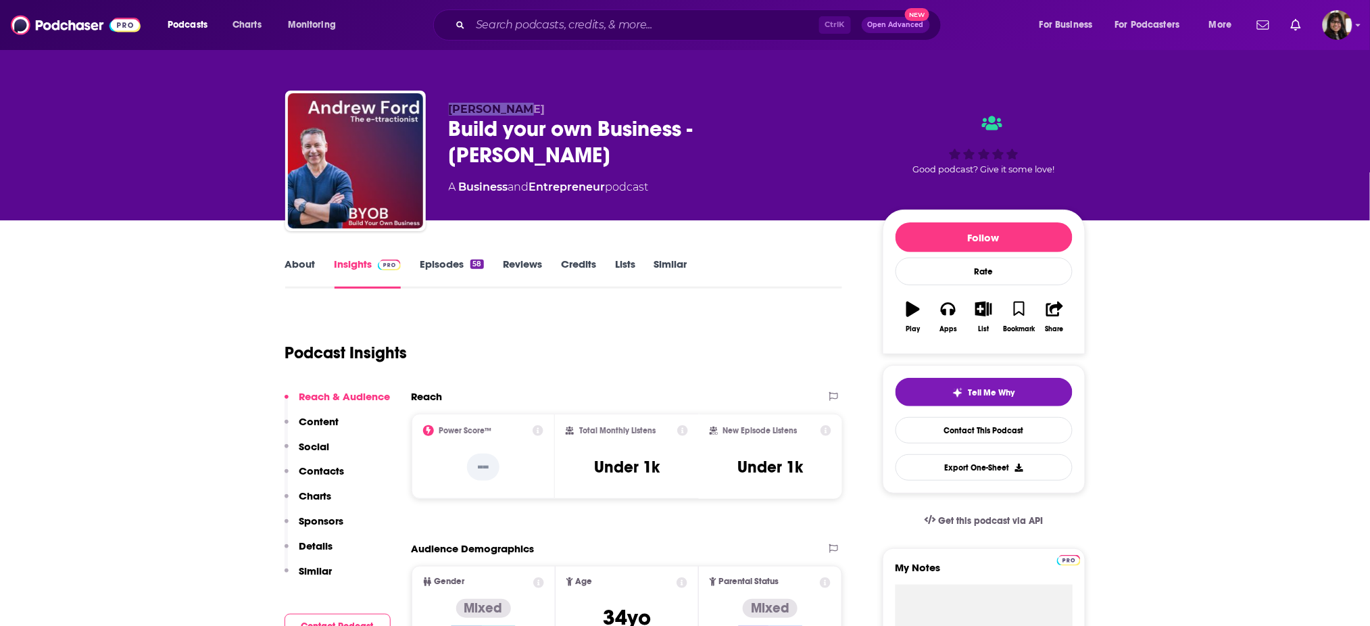
drag, startPoint x: 451, startPoint y: 105, endPoint x: 541, endPoint y: 111, distance: 90.1
click at [541, 111] on p "Andrew Ford" at bounding box center [655, 109] width 412 height 13
copy span "Andrew Ford"
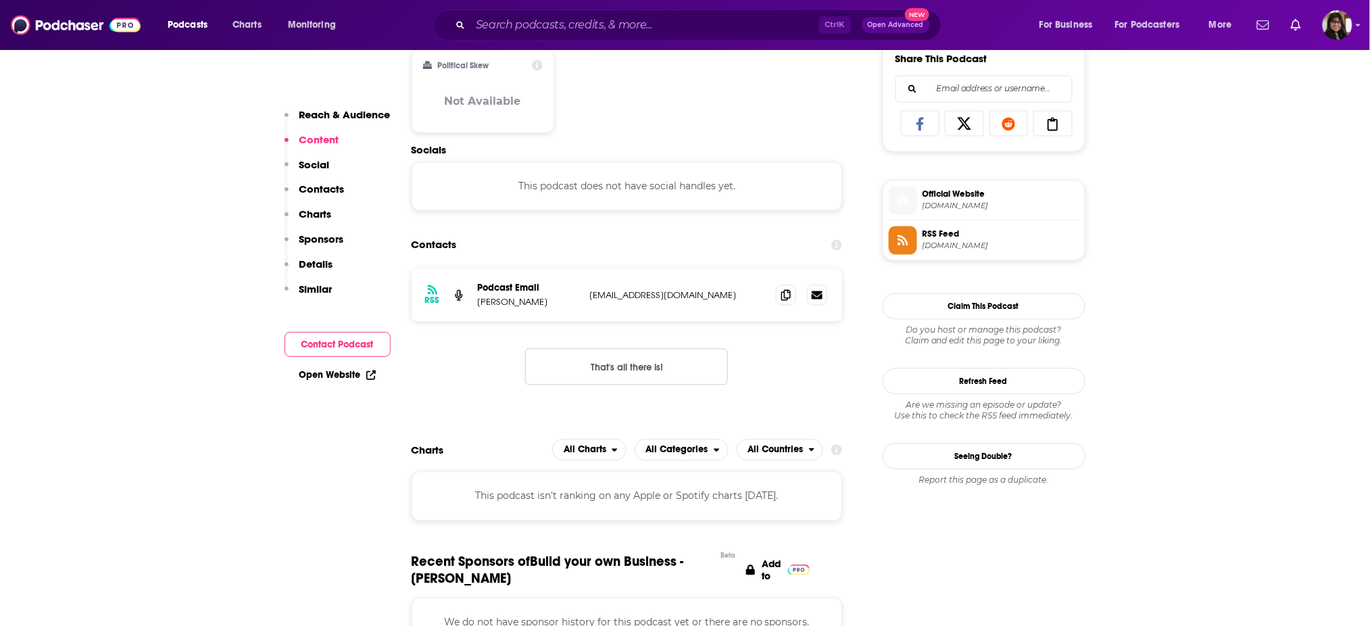
scroll to position [870, 0]
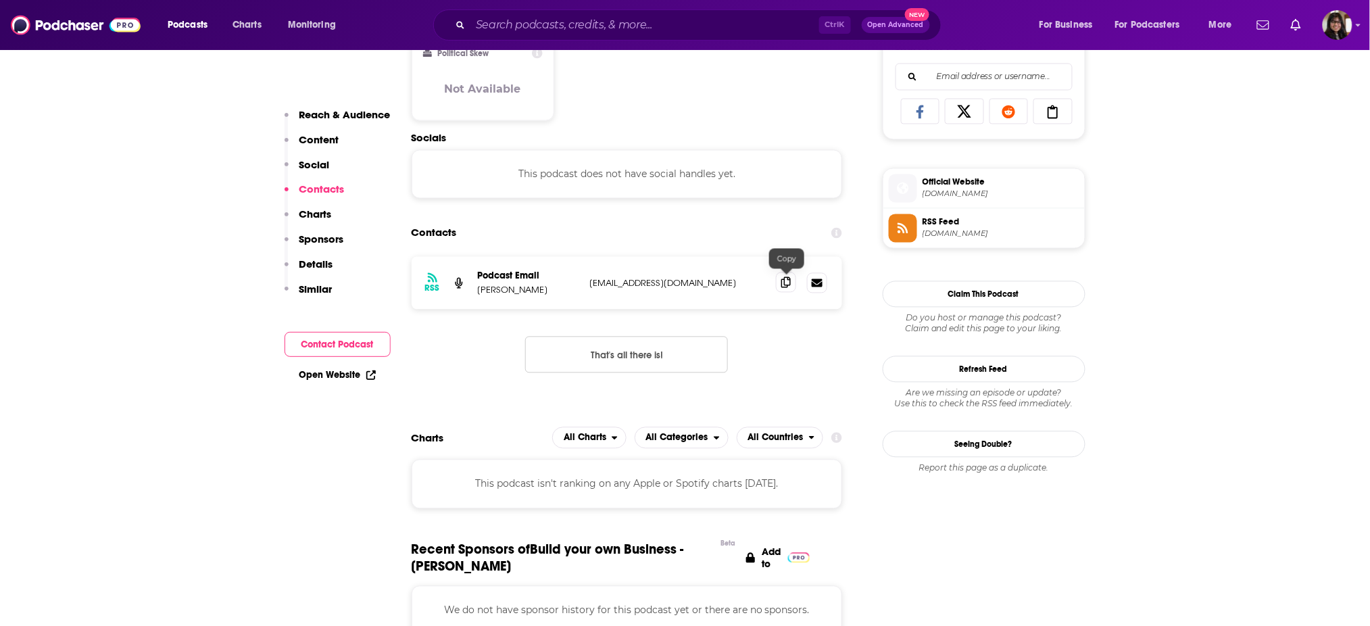
click at [782, 279] on icon at bounding box center [785, 282] width 9 height 11
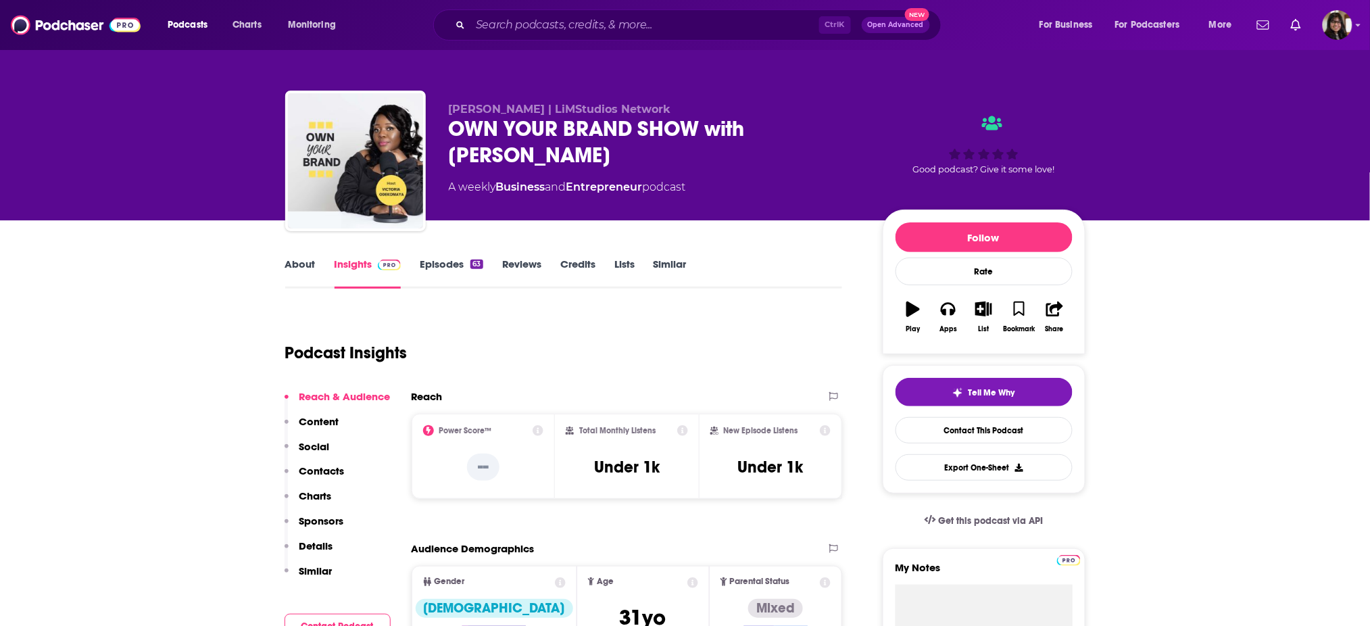
drag, startPoint x: 445, startPoint y: 123, endPoint x: 591, endPoint y: 153, distance: 148.9
click at [591, 153] on div "Victoria Odekomaya | LiMStudios Network OWN YOUR BRAND SHOW with Victoria Odeko…" at bounding box center [685, 164] width 800 height 146
copy h2 "OWN YOUR BRAND SHOW with Victoria Odekomaya"
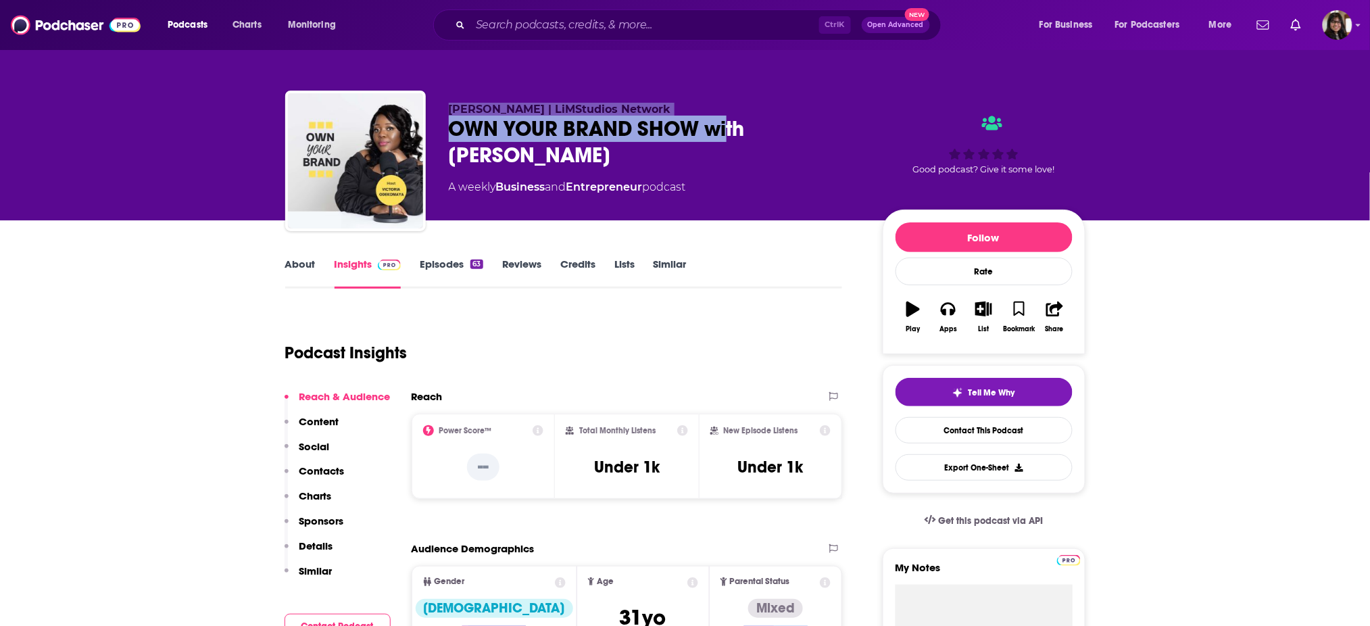
drag, startPoint x: 446, startPoint y: 103, endPoint x: 728, endPoint y: 116, distance: 282.0
click at [728, 116] on div "Victoria Odekomaya | LiMStudios Network OWN YOUR BRAND SHOW with Victoria Odeko…" at bounding box center [685, 164] width 800 height 146
copy span "Victoria Odekomaya | LiMStudios Network"
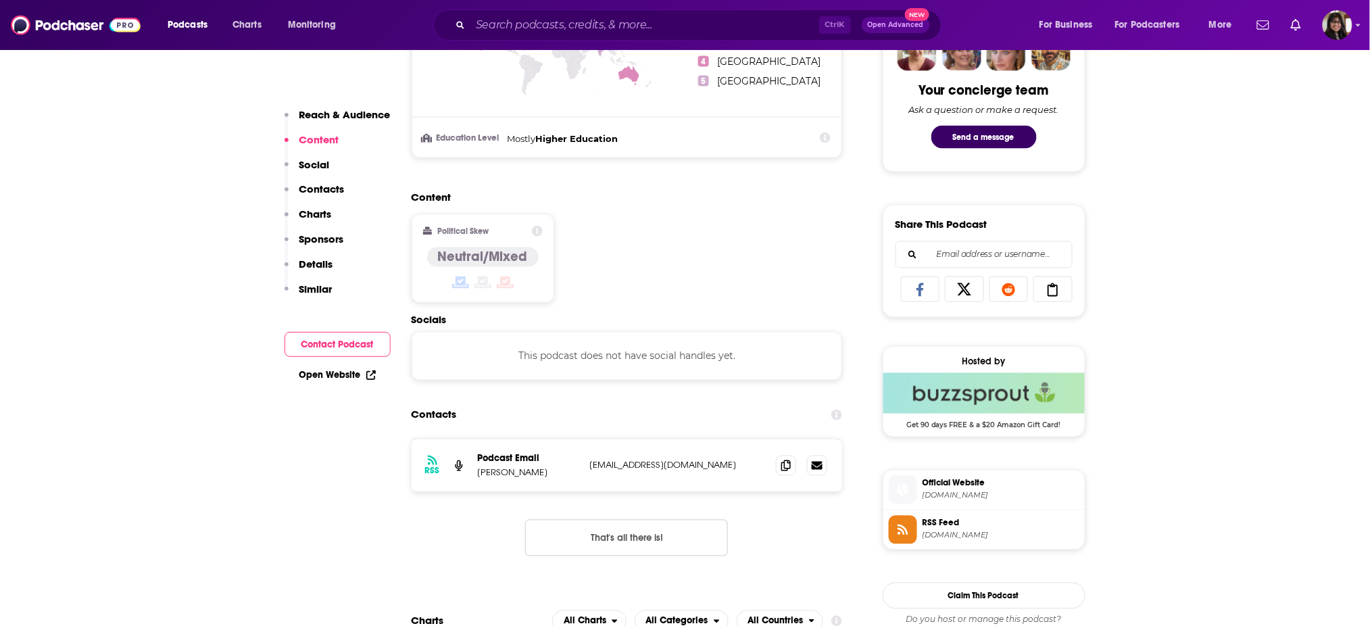
scroll to position [757, 0]
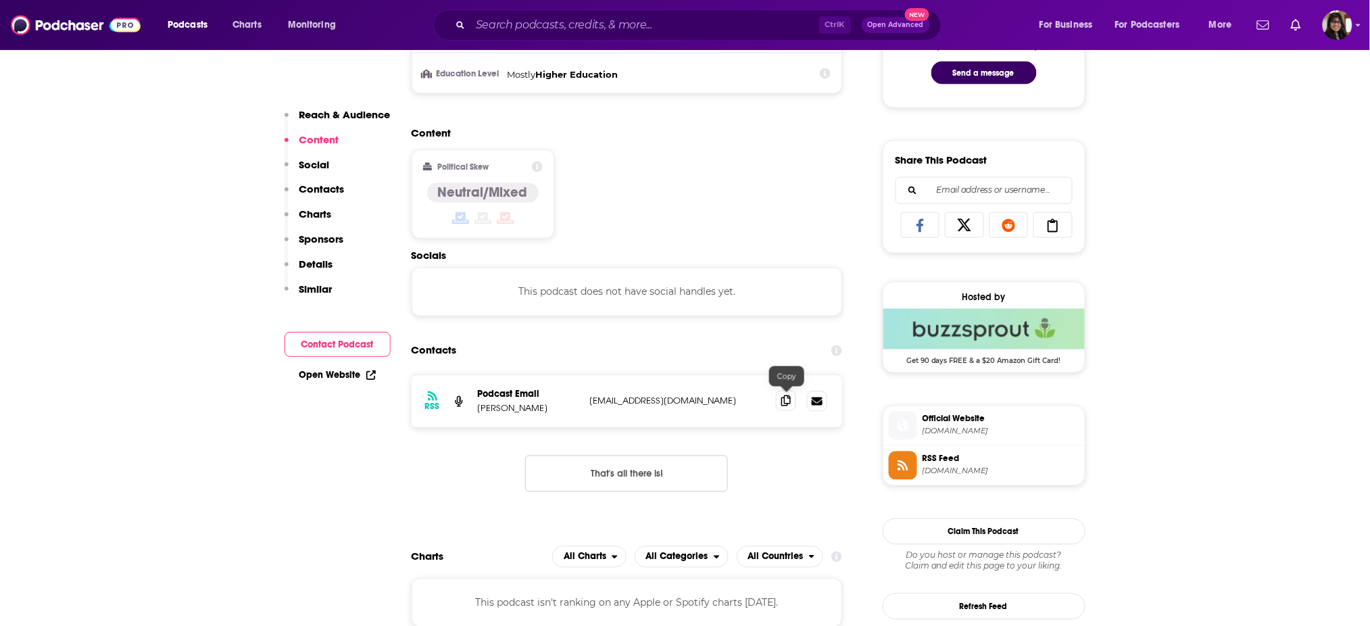
click at [786, 404] on icon at bounding box center [785, 400] width 9 height 11
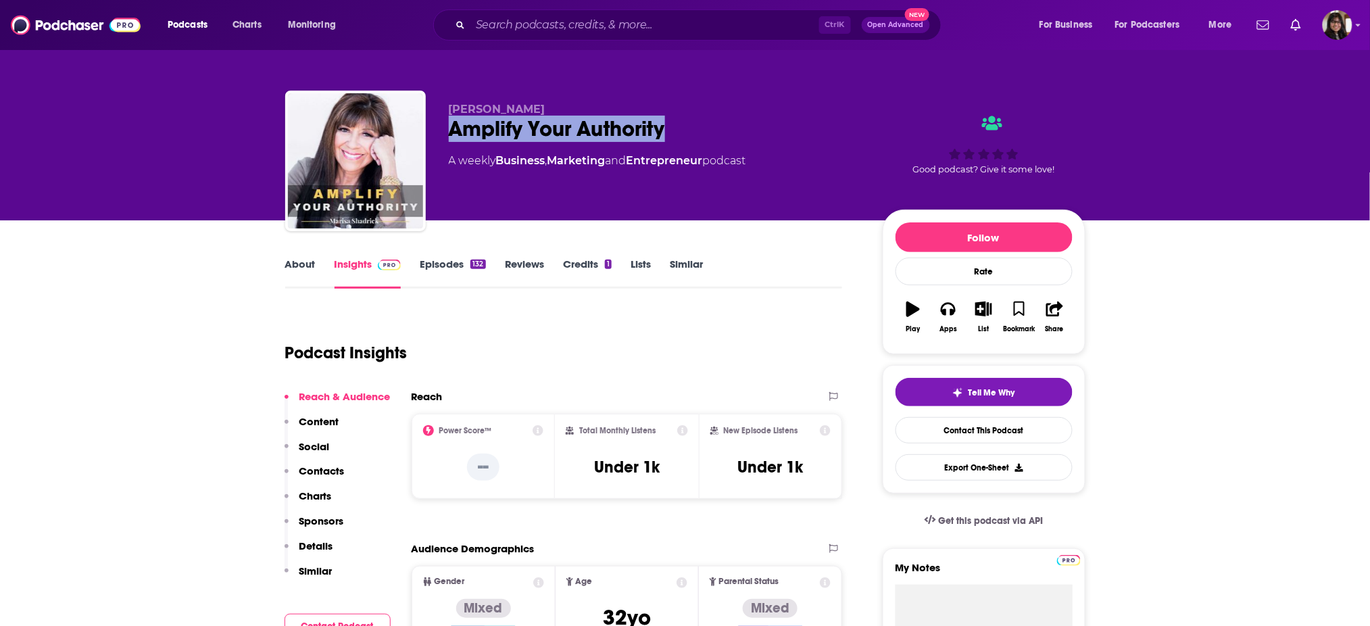
drag, startPoint x: 478, startPoint y: 126, endPoint x: 731, endPoint y: 130, distance: 253.4
click at [731, 130] on div "Amplify Your Authority" at bounding box center [655, 129] width 412 height 26
drag, startPoint x: 514, startPoint y: 111, endPoint x: 568, endPoint y: 101, distance: 54.2
click at [568, 101] on div "[PERSON_NAME] Amplify Your Authority A weekly Business , Marketing and Entrepre…" at bounding box center [685, 164] width 800 height 146
drag, startPoint x: 568, startPoint y: 101, endPoint x: 414, endPoint y: 109, distance: 153.6
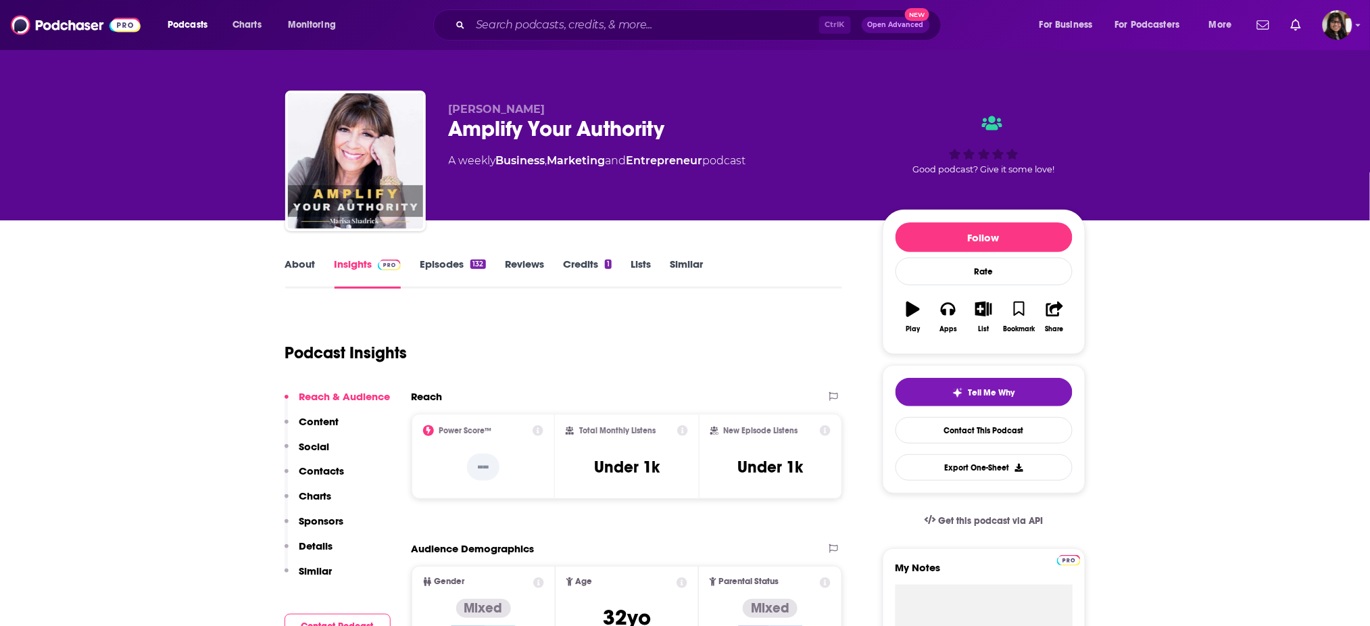
click at [414, 109] on div "[PERSON_NAME] Amplify Your Authority A weekly Business , Marketing and Entrepre…" at bounding box center [685, 164] width 800 height 146
copy div "[PERSON_NAME]"
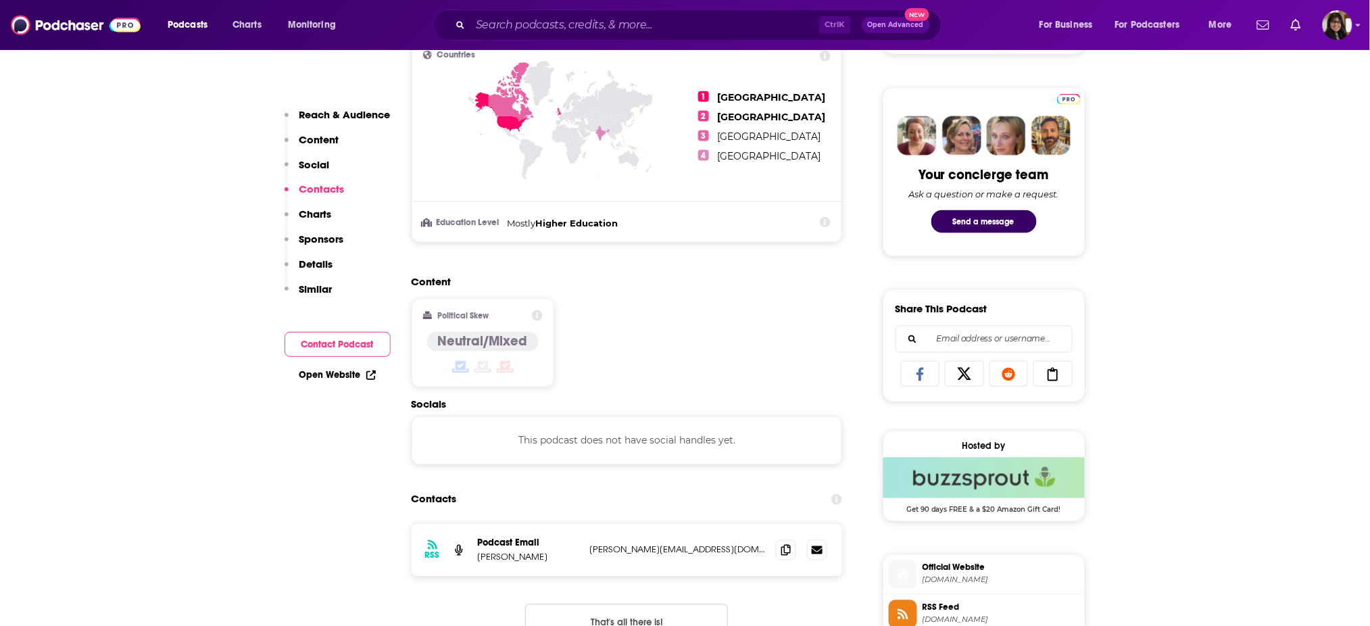
scroll to position [872, 0]
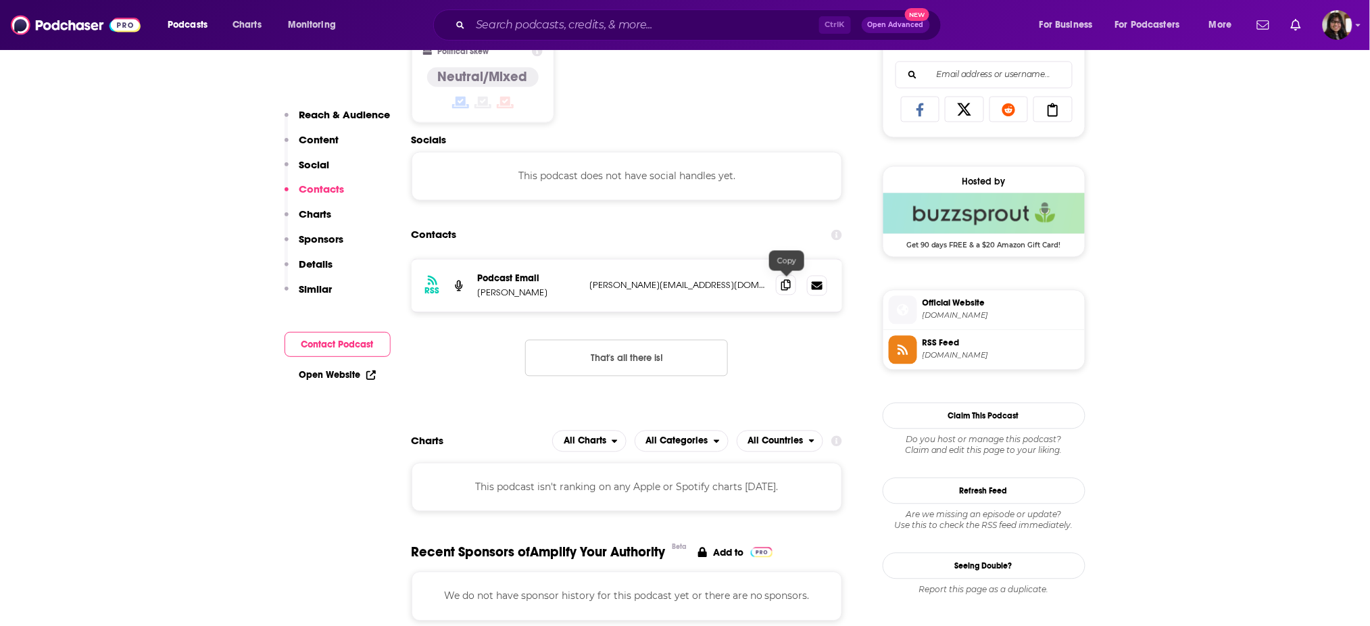
click at [778, 289] on span at bounding box center [786, 285] width 20 height 20
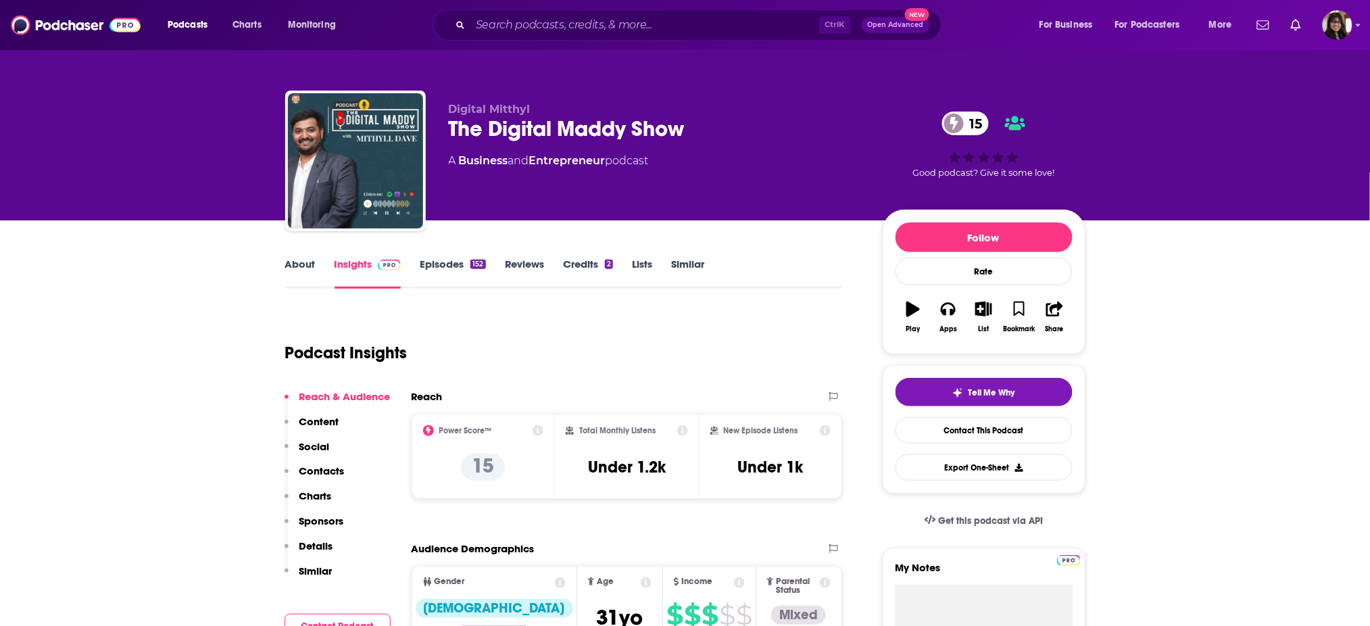
click at [450, 122] on div "The Digital Maddy Show 15" at bounding box center [655, 129] width 412 height 26
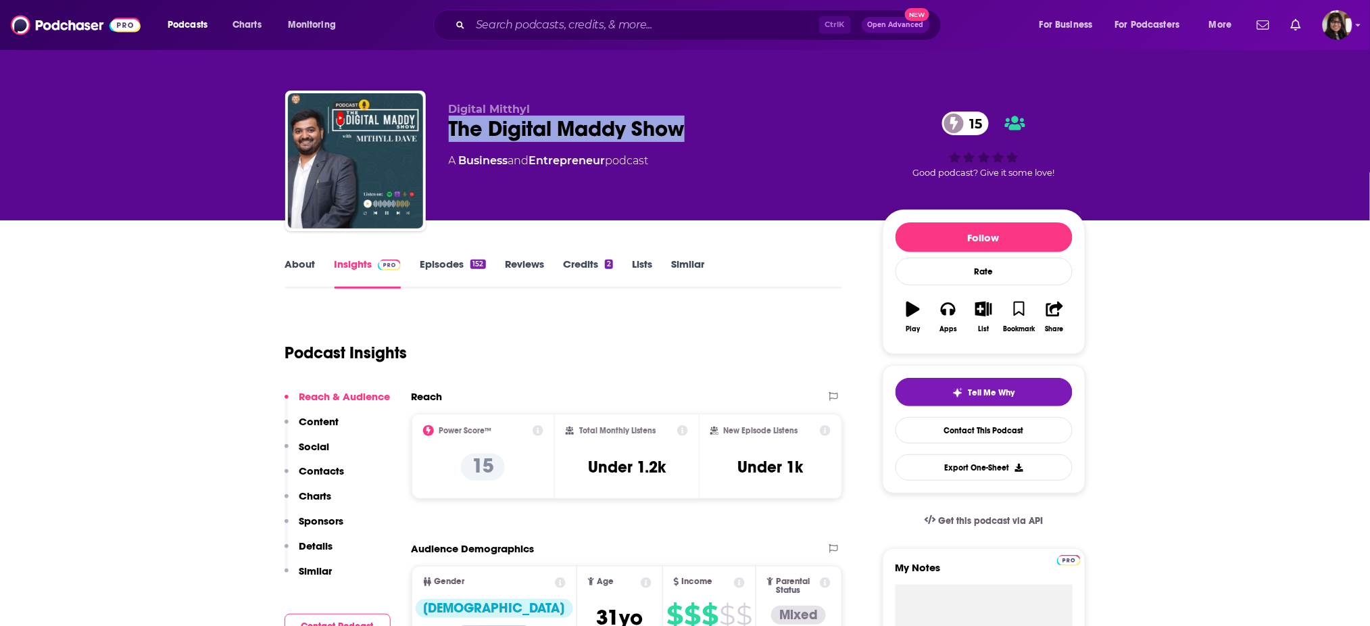
drag, startPoint x: 449, startPoint y: 118, endPoint x: 735, endPoint y: 141, distance: 286.7
click at [735, 141] on div "The Digital Maddy Show 15" at bounding box center [655, 129] width 412 height 26
copy h2 "The Digital Maddy Show"
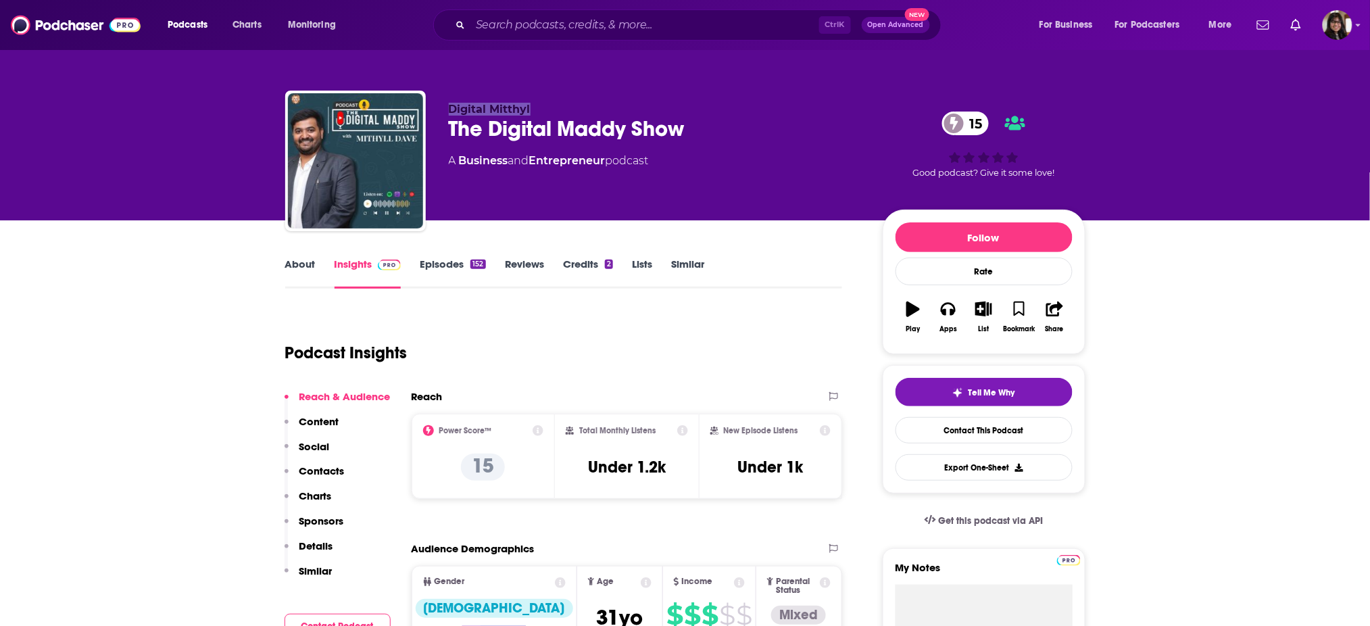
drag, startPoint x: 442, startPoint y: 103, endPoint x: 604, endPoint y: 92, distance: 162.5
click at [604, 92] on div "Digital Mitthyl The Digital Maddy Show 15 A Business and Entrepreneur podcast 1…" at bounding box center [685, 164] width 800 height 146
copy span "Digital Mitthyl"
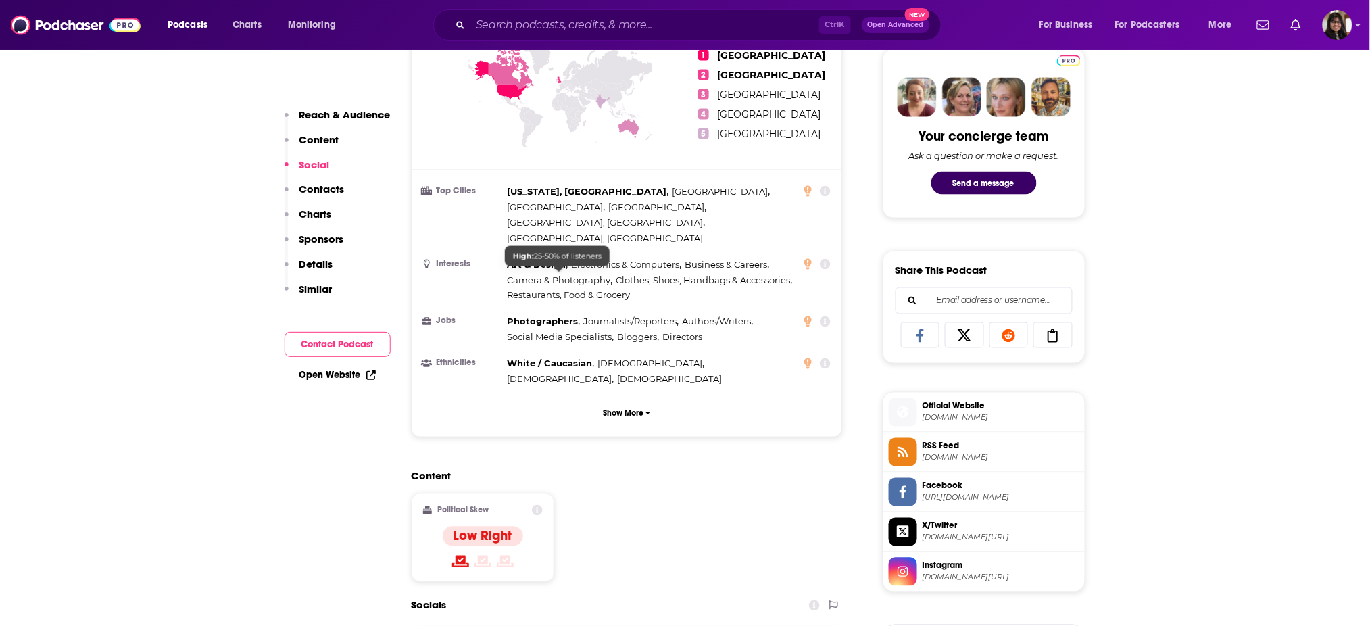
scroll to position [1014, 0]
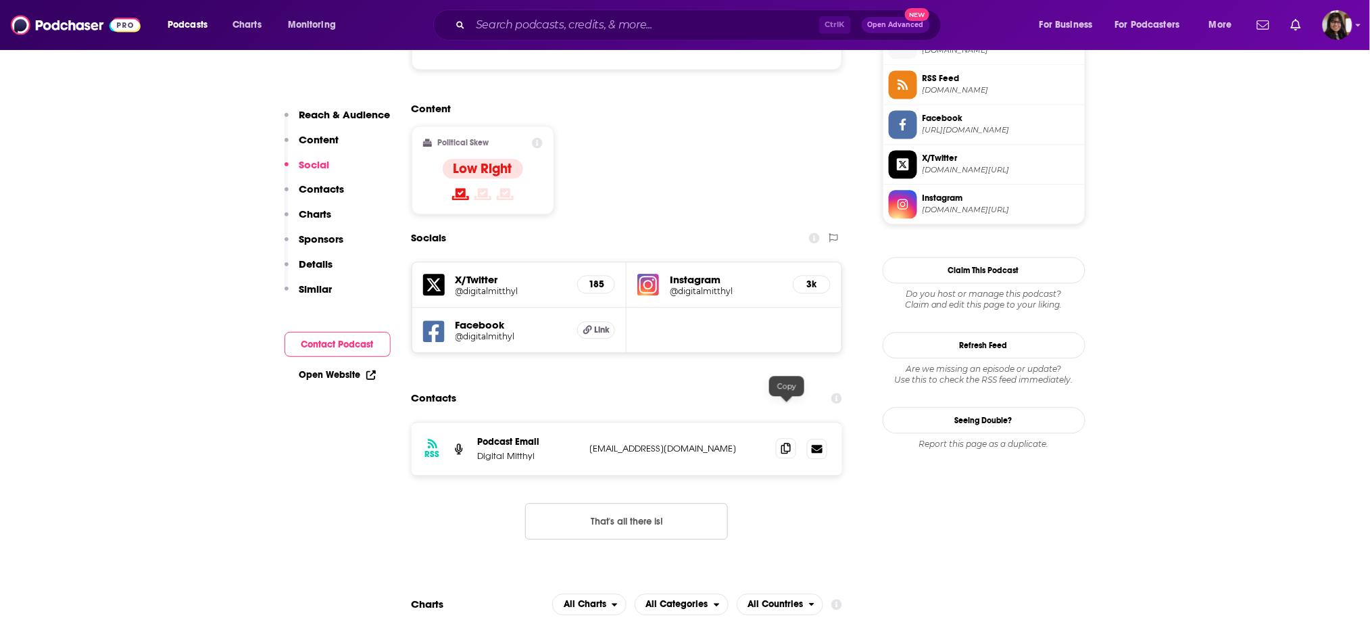
click at [785, 443] on icon at bounding box center [785, 448] width 9 height 11
